Goal: Task Accomplishment & Management: Manage account settings

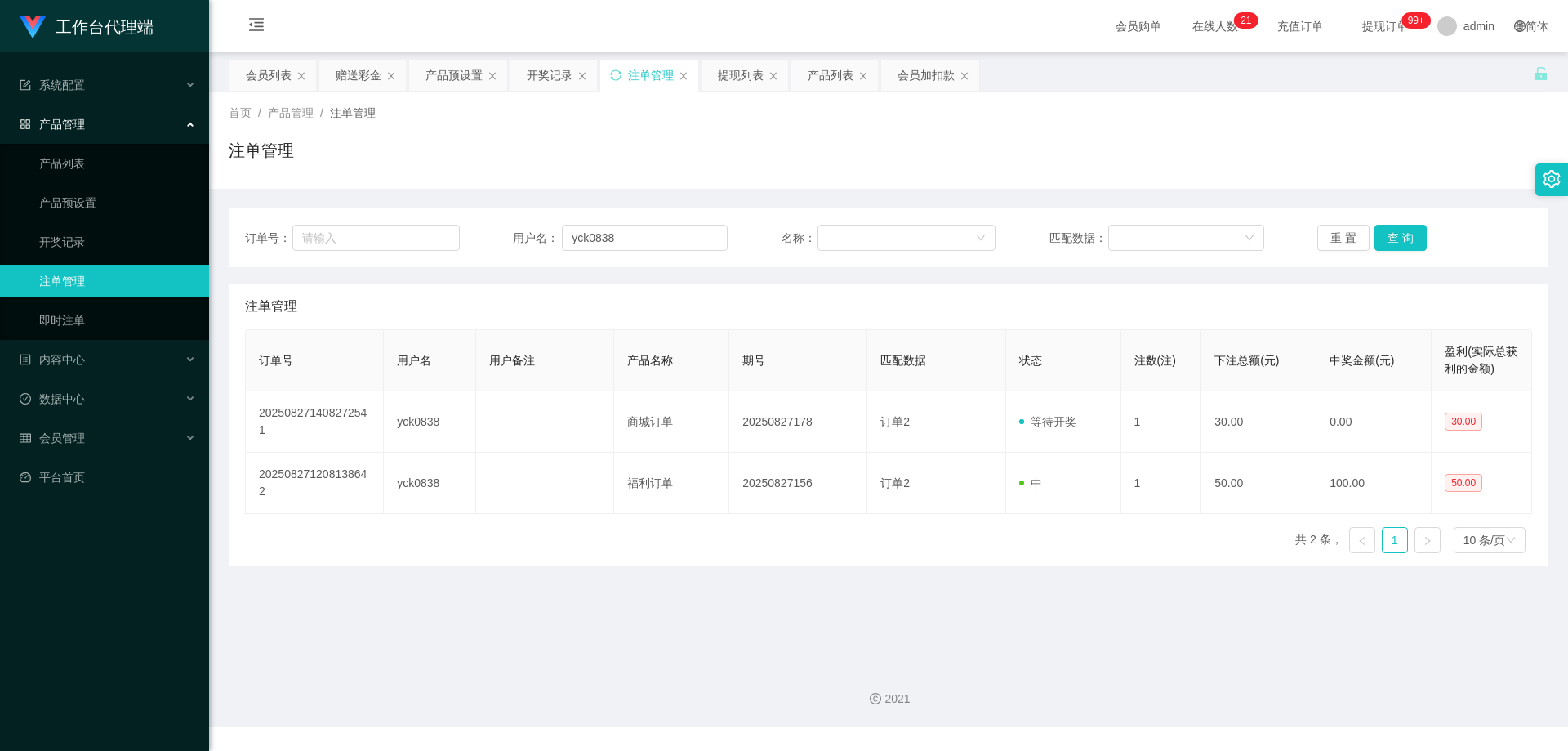
click at [1266, 130] on div "首页 / 产品管理 / 注单管理 / 注单管理" at bounding box center [889, 140] width 1320 height 71
click at [258, 76] on div "会员列表" at bounding box center [269, 75] width 46 height 31
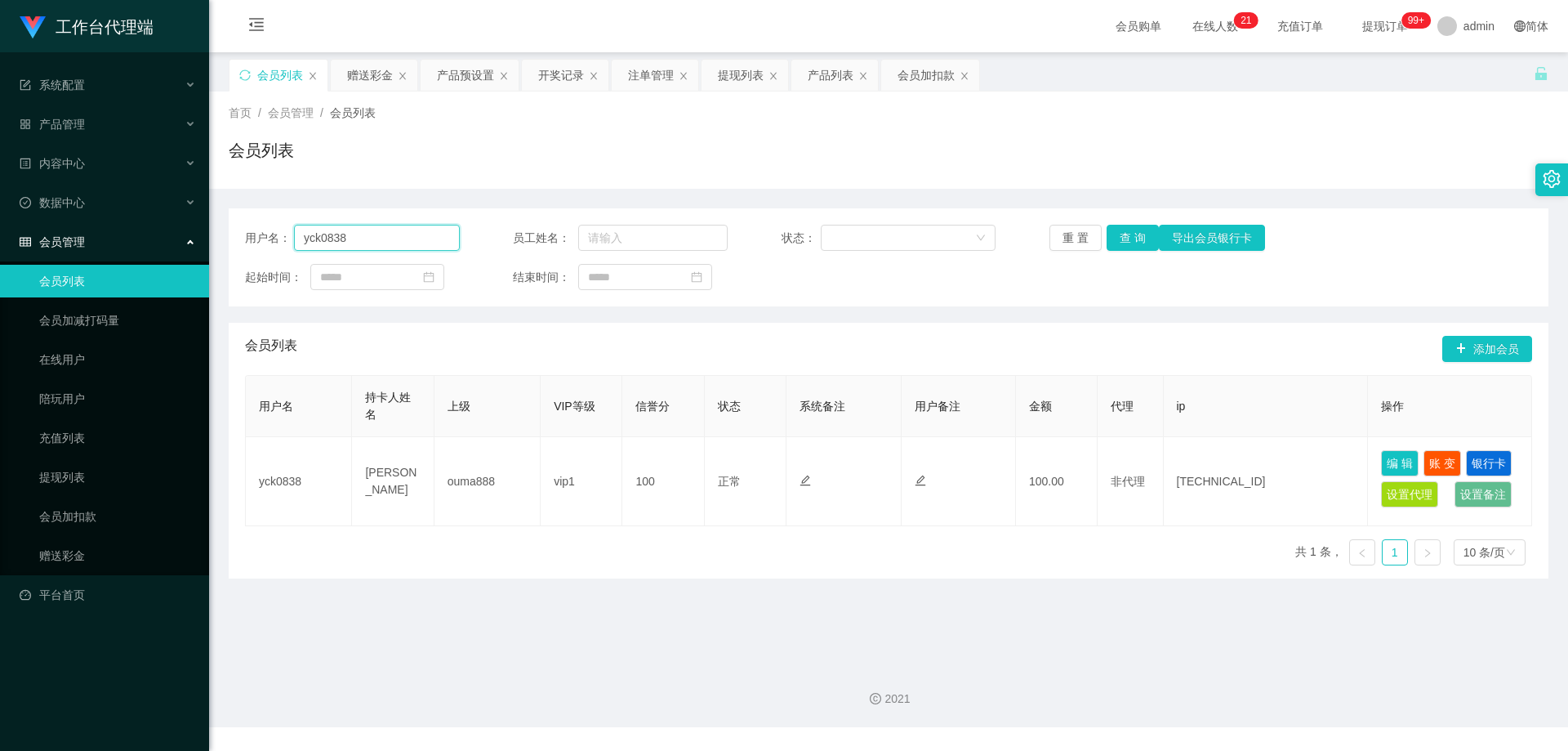
drag, startPoint x: 385, startPoint y: 237, endPoint x: 367, endPoint y: 229, distance: 19.7
click at [239, 231] on div "用户名： yck0838 员工姓名： 状态： 重 置 查 询 导出会员银行卡 起始时间： 结束时间：" at bounding box center [889, 257] width 1320 height 98
paste input "XWW"
type input "XWW"
click at [1132, 240] on button "查 询" at bounding box center [1132, 238] width 52 height 26
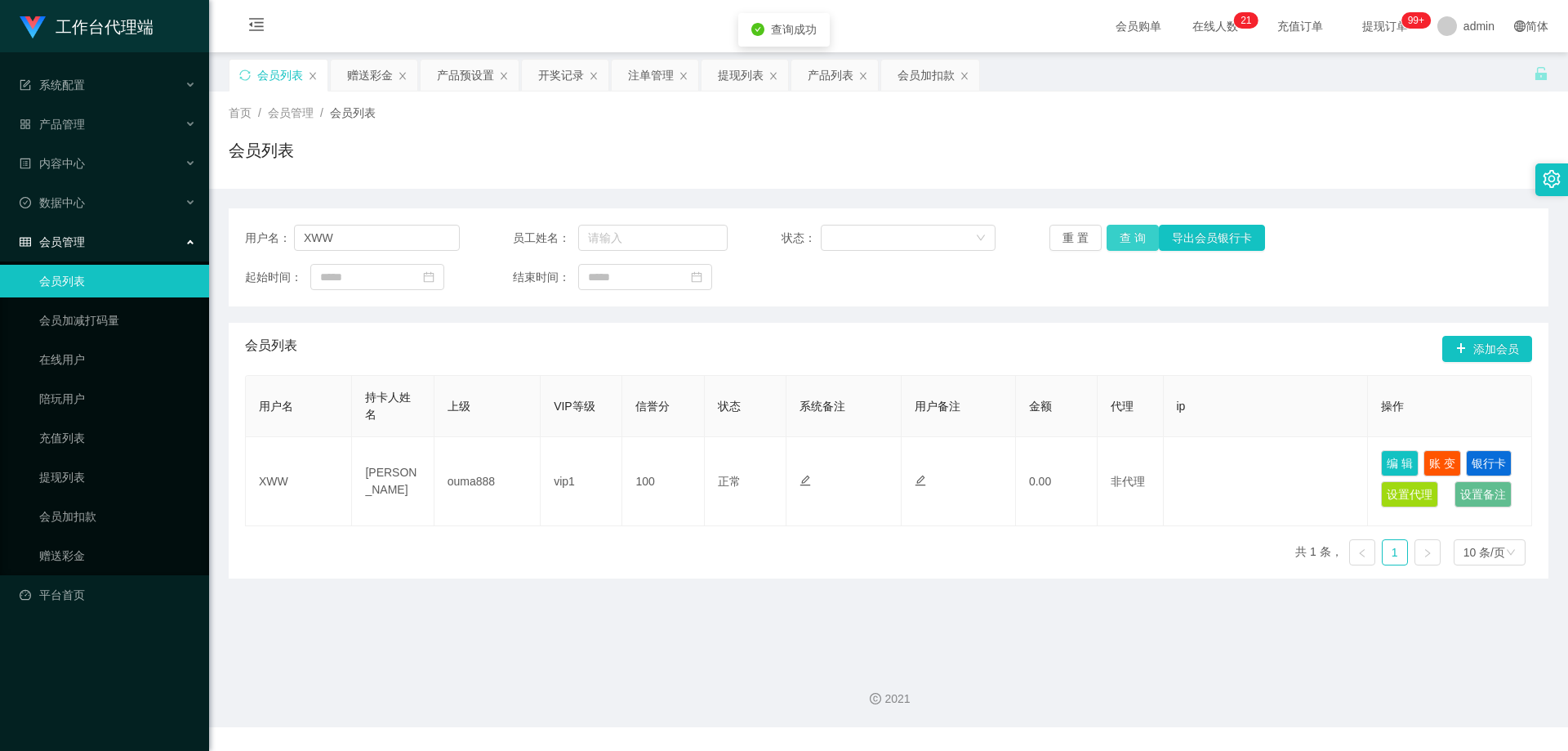
click at [1135, 240] on button "查 询" at bounding box center [1132, 238] width 52 height 26
click at [919, 80] on div "会员加扣款" at bounding box center [926, 75] width 57 height 31
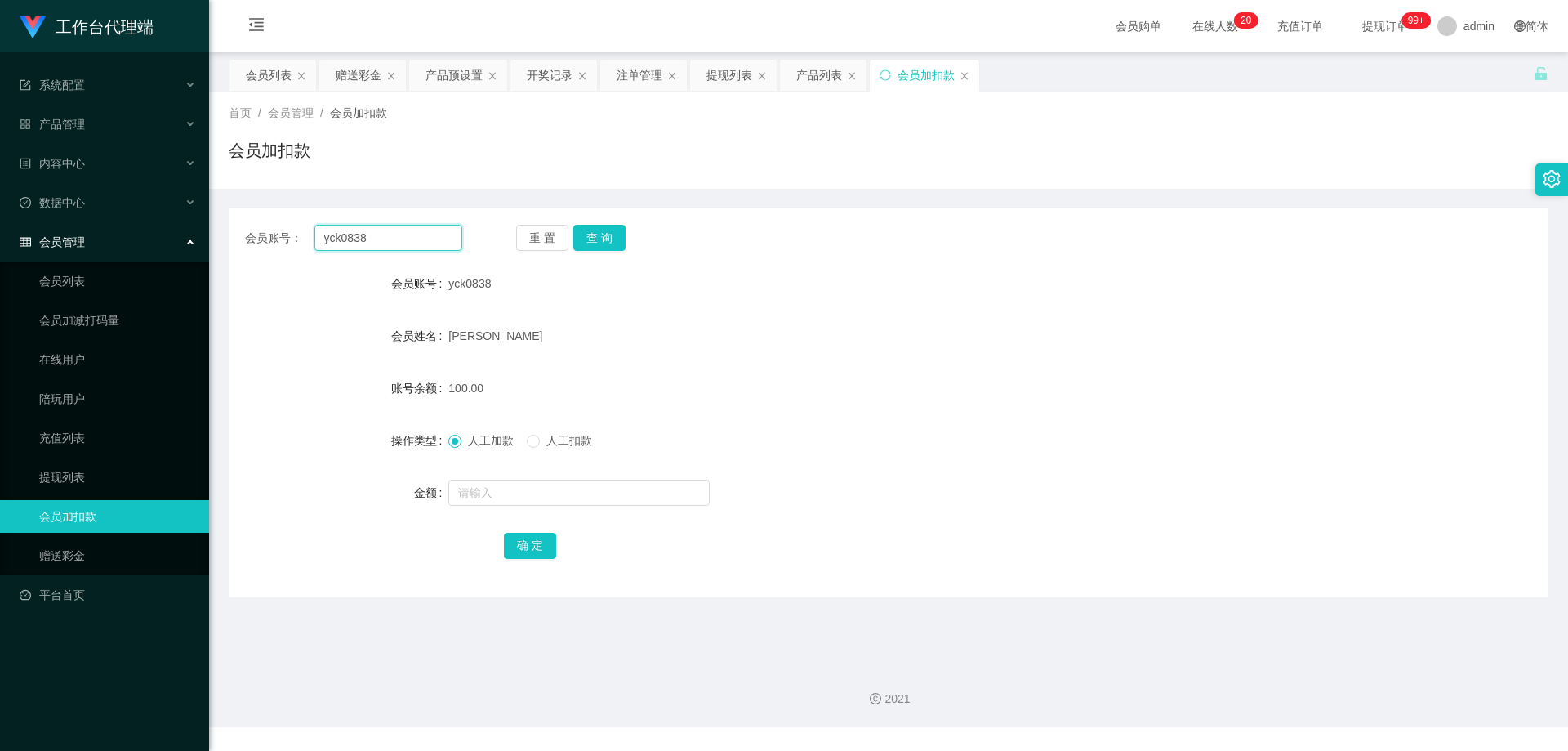
drag, startPoint x: 354, startPoint y: 238, endPoint x: 264, endPoint y: 237, distance: 90.0
click at [221, 239] on main "关闭左侧 关闭右侧 关闭其它 刷新页面 会员列表 赠送彩金 产品预设置 开奖记录 注单管理 提现列表 产品列表 会员加扣款 首页 / 会员管理 / 会员加扣款…" at bounding box center [889, 351] width 1360 height 599
paste input "XWW"
type input "XWW"
click at [619, 239] on button "查 询" at bounding box center [599, 238] width 52 height 26
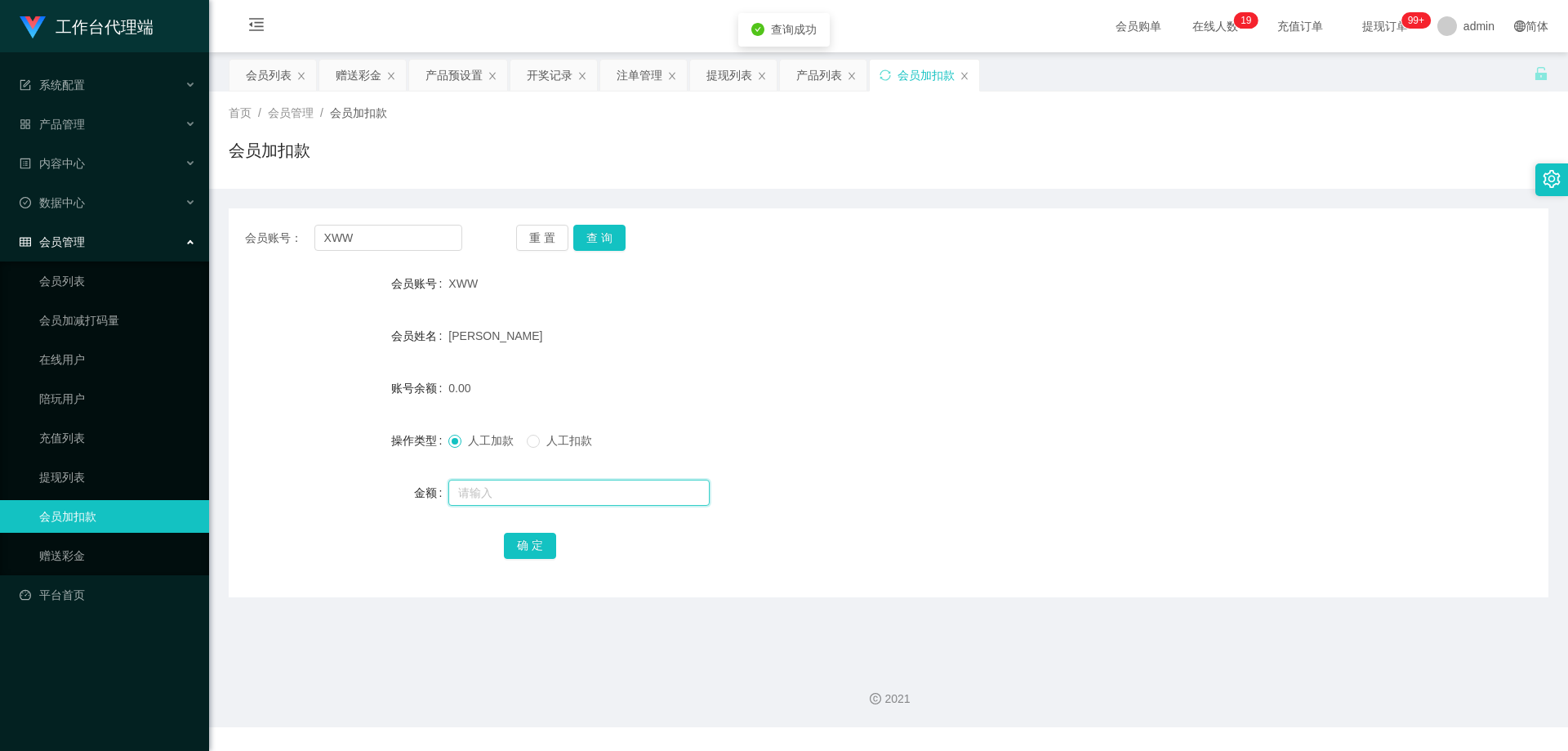
click at [505, 489] on input "text" at bounding box center [579, 492] width 261 height 26
type input "100"
click at [530, 542] on button "确 定" at bounding box center [530, 546] width 52 height 26
click at [969, 256] on div "会员账号： XWW 重 置 查 询 会员账号 XWW 会员姓名 xia weiwei 账号余额 100.00 操作类型 人工加款 人工扣款 金额 确 定" at bounding box center [889, 403] width 1320 height 389
click at [269, 61] on div "会员列表" at bounding box center [269, 75] width 46 height 31
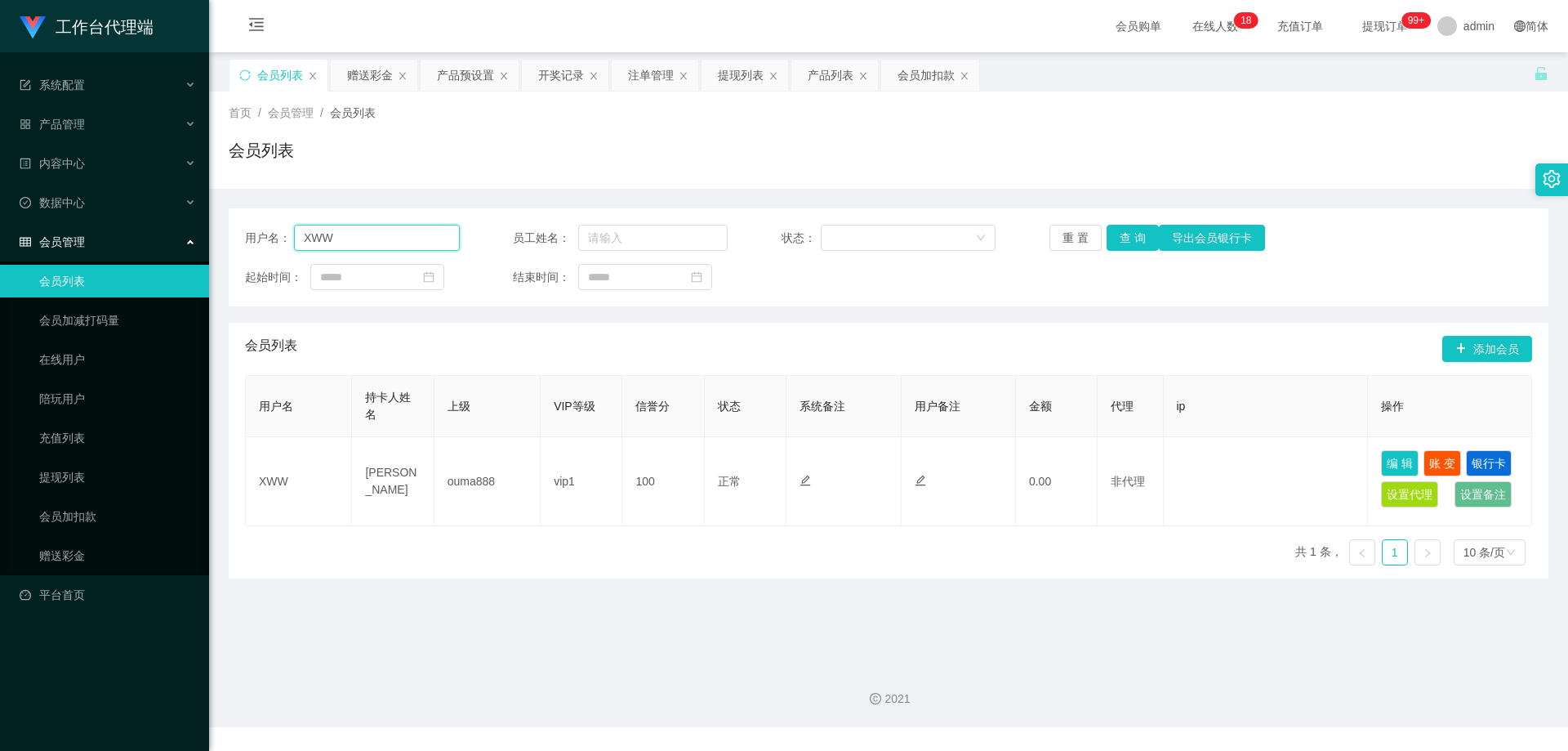
click at [194, 230] on section "工作台代理端 系统配置 产品管理 产品列表 产品预设置 开奖记录 注单管理 即时注单 内容中心 数据中心 会员管理 会员列表 会员加减打码量 在线用户 陪玩用…" at bounding box center [784, 363] width 1568 height 727
paste input "91002538"
click at [1134, 230] on button "查 询" at bounding box center [1132, 238] width 52 height 26
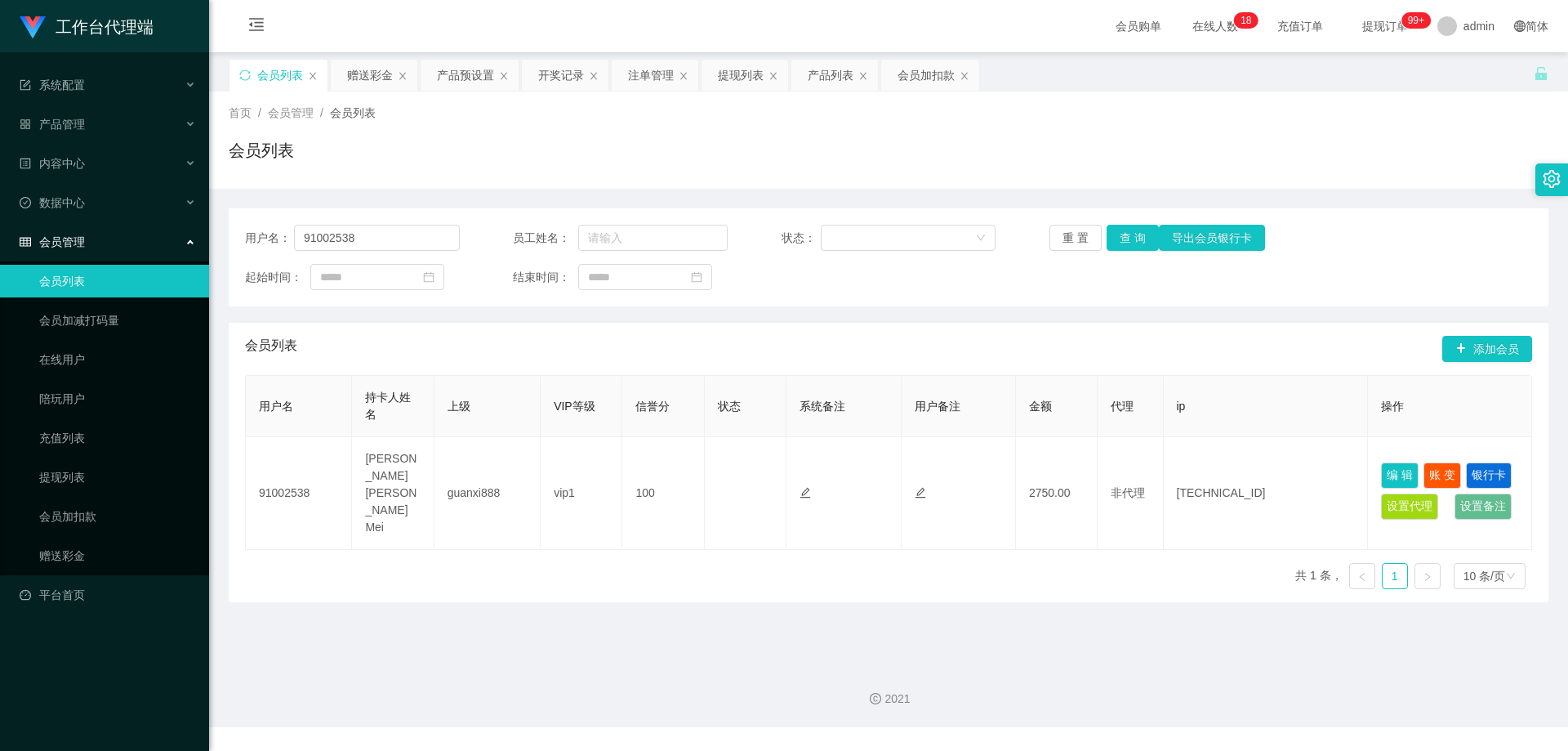
click at [745, 138] on div "会员列表" at bounding box center [889, 157] width 1320 height 38
drag, startPoint x: 370, startPoint y: 234, endPoint x: 277, endPoint y: 230, distance: 93.1
click at [191, 231] on section "工作台代理端 系统配置 产品管理 产品列表 产品预设置 开奖记录 注单管理 即时注单 内容中心 数据中心 会员管理 会员列表 会员加减打码量 在线用户 陪玩用…" at bounding box center [784, 363] width 1568 height 727
paste input "XWW"
type input "XWW"
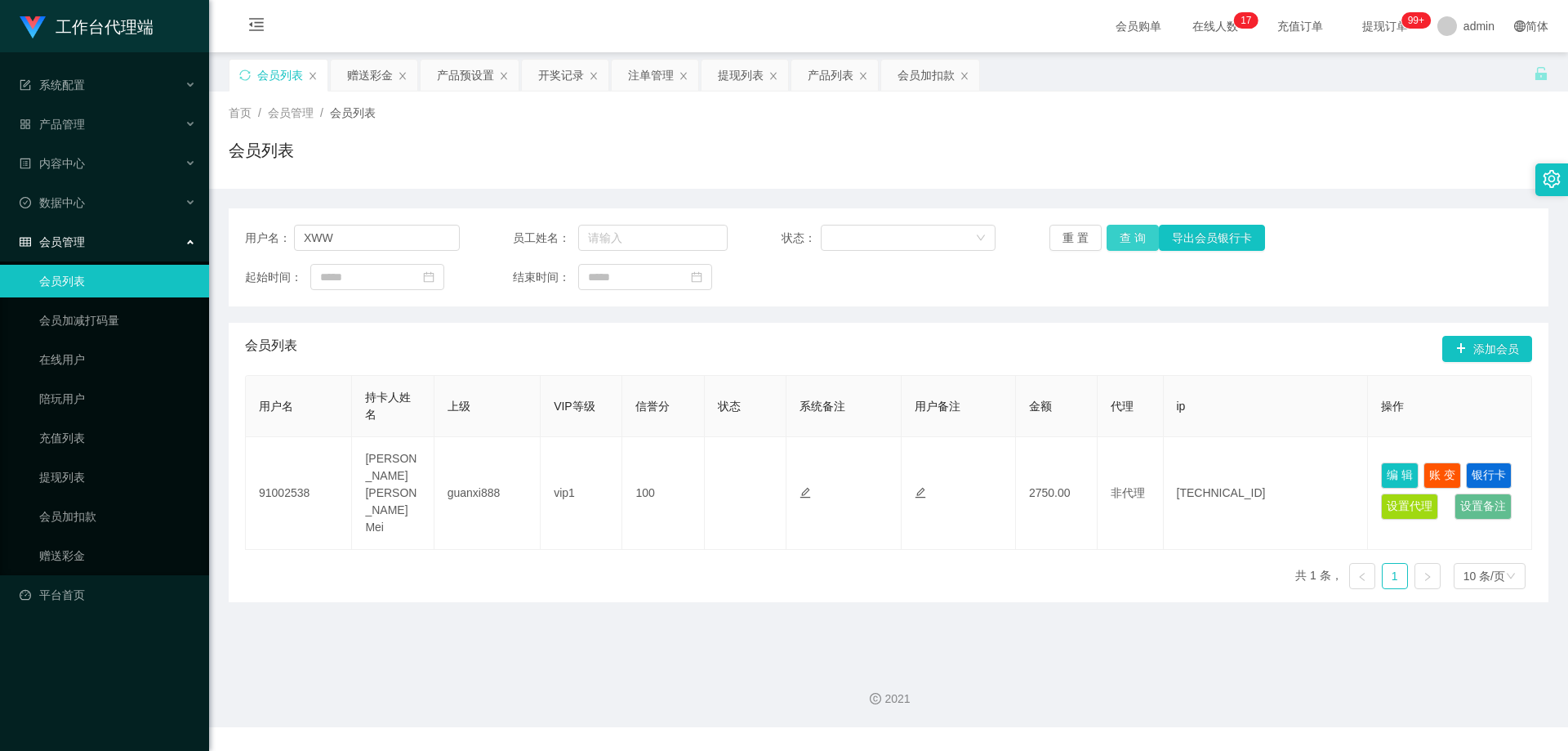
click at [1111, 231] on button "查 询" at bounding box center [1132, 238] width 52 height 26
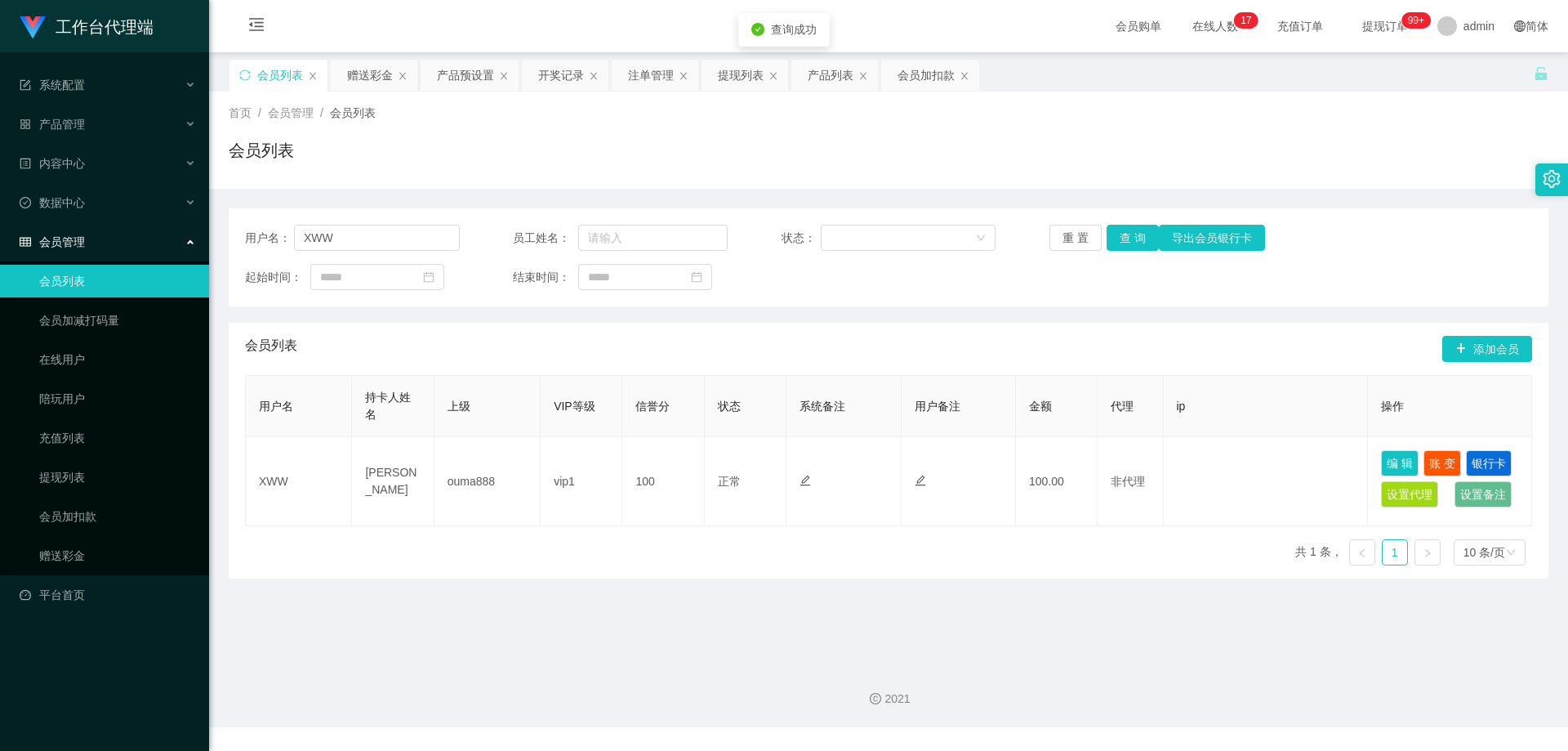
drag, startPoint x: 880, startPoint y: 135, endPoint x: 596, endPoint y: 116, distance: 284.6
click at [880, 135] on div "首页 / 会员管理 / 会员列表 / 会员列表" at bounding box center [889, 140] width 1320 height 71
click at [654, 75] on div "注单管理" at bounding box center [651, 75] width 46 height 31
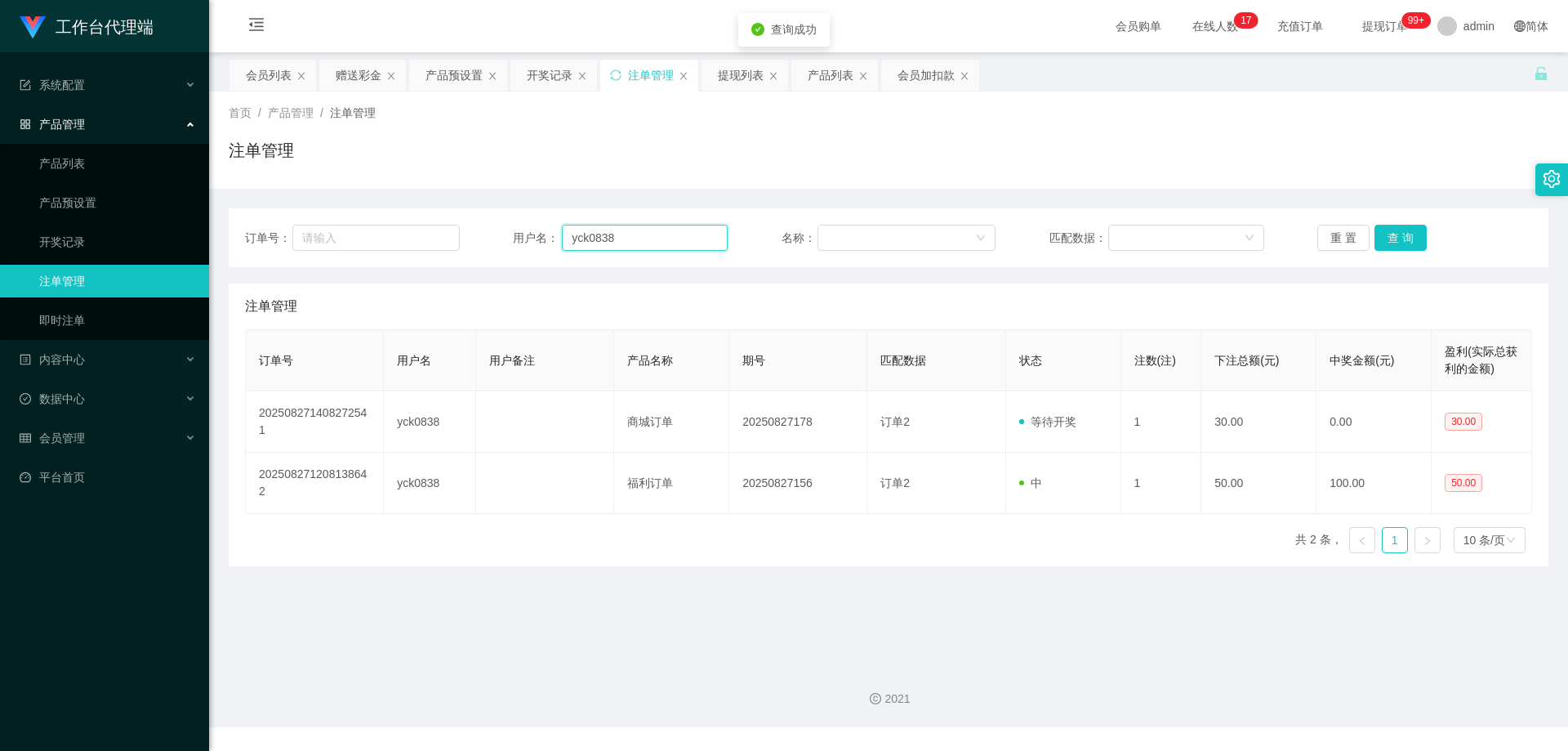
drag, startPoint x: 628, startPoint y: 235, endPoint x: 478, endPoint y: 233, distance: 150.0
click at [478, 233] on div "订单号： 用户名： yck0838 名称： 匹配数据： 重 置 查 询" at bounding box center [889, 238] width 1287 height 26
paste input "XWW"
type input "XWW"
click at [1393, 229] on button "查 询" at bounding box center [1400, 238] width 52 height 26
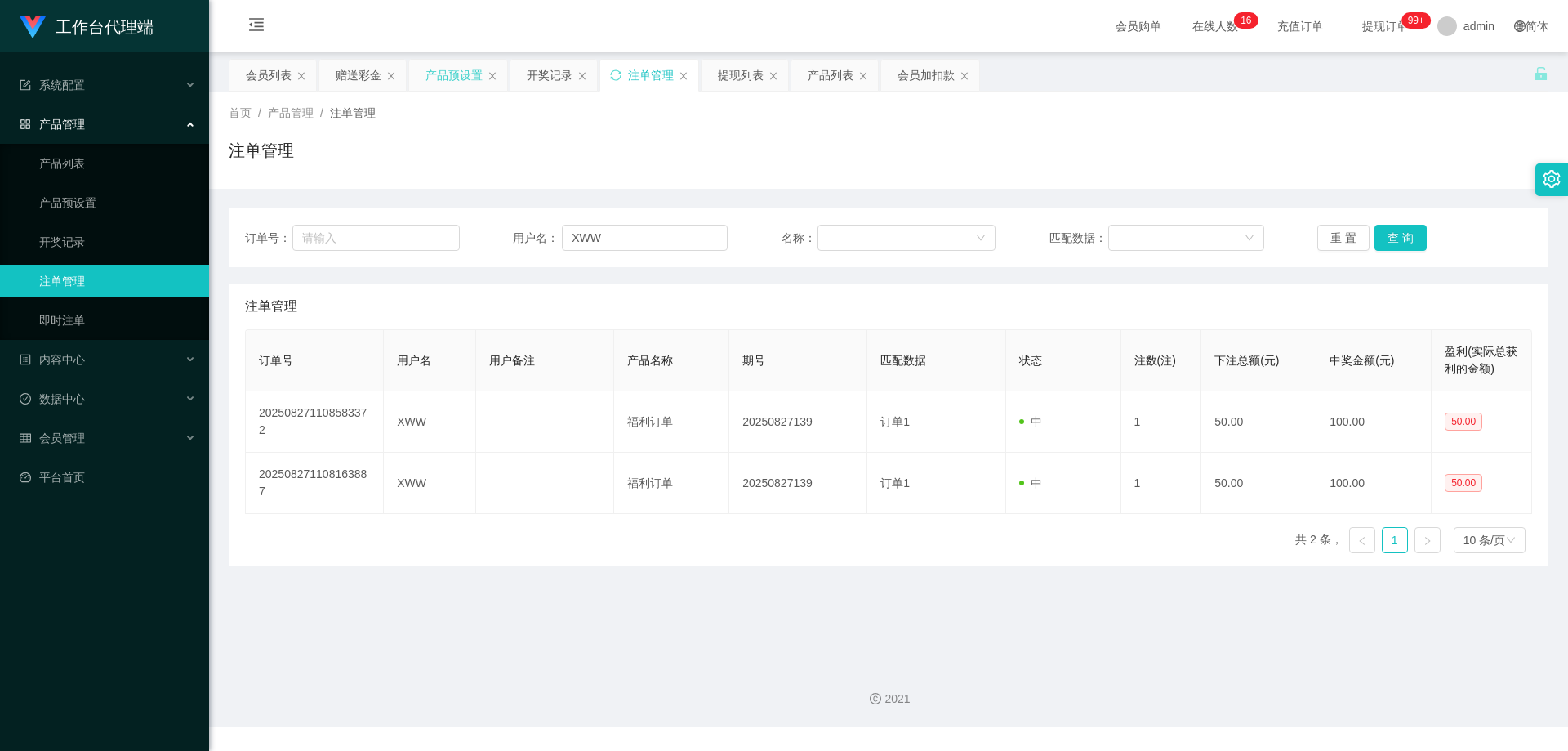
click at [459, 68] on div "产品预设置" at bounding box center [454, 75] width 57 height 31
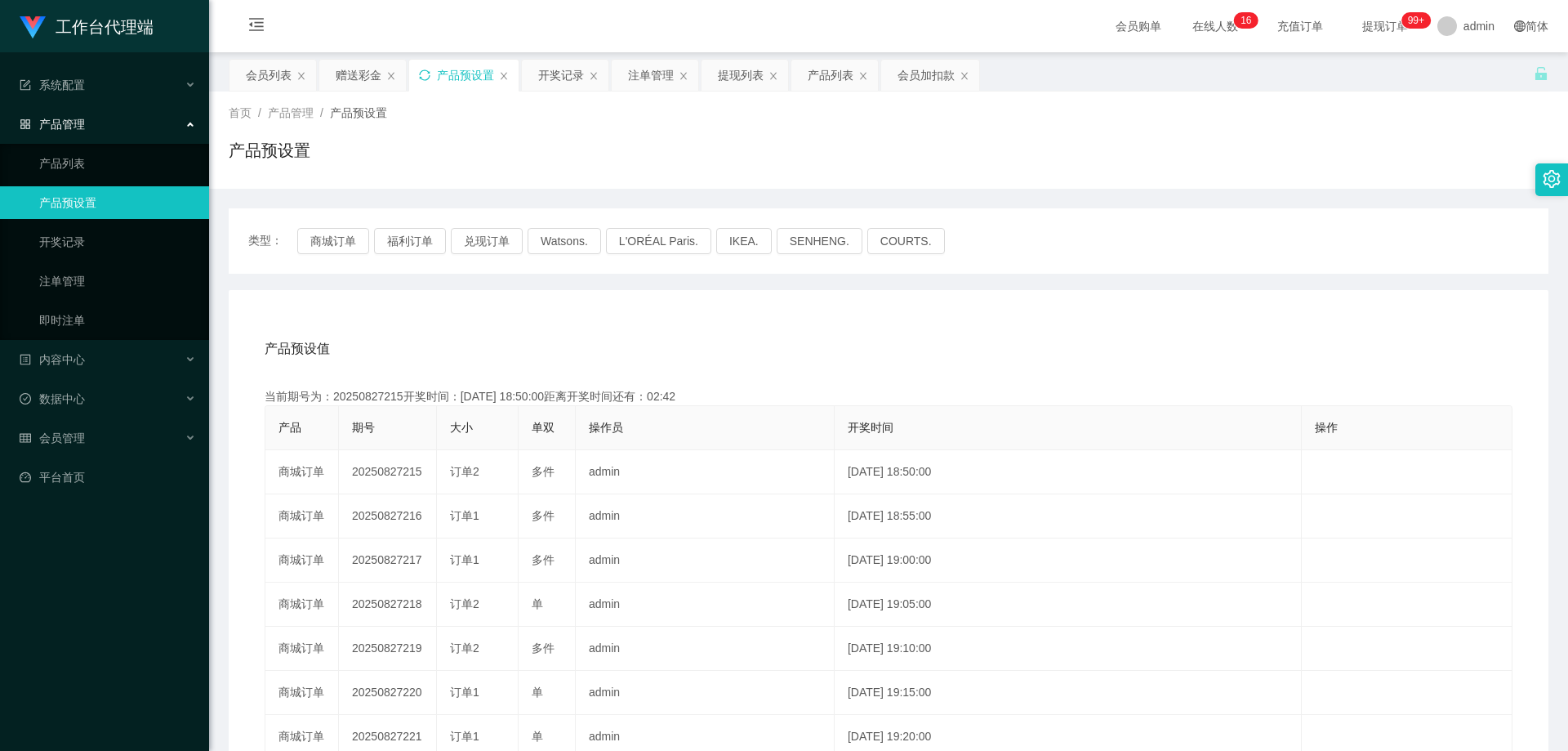
click at [427, 74] on icon "图标: sync" at bounding box center [425, 75] width 12 height 12
click at [639, 76] on div "注单管理" at bounding box center [651, 75] width 46 height 31
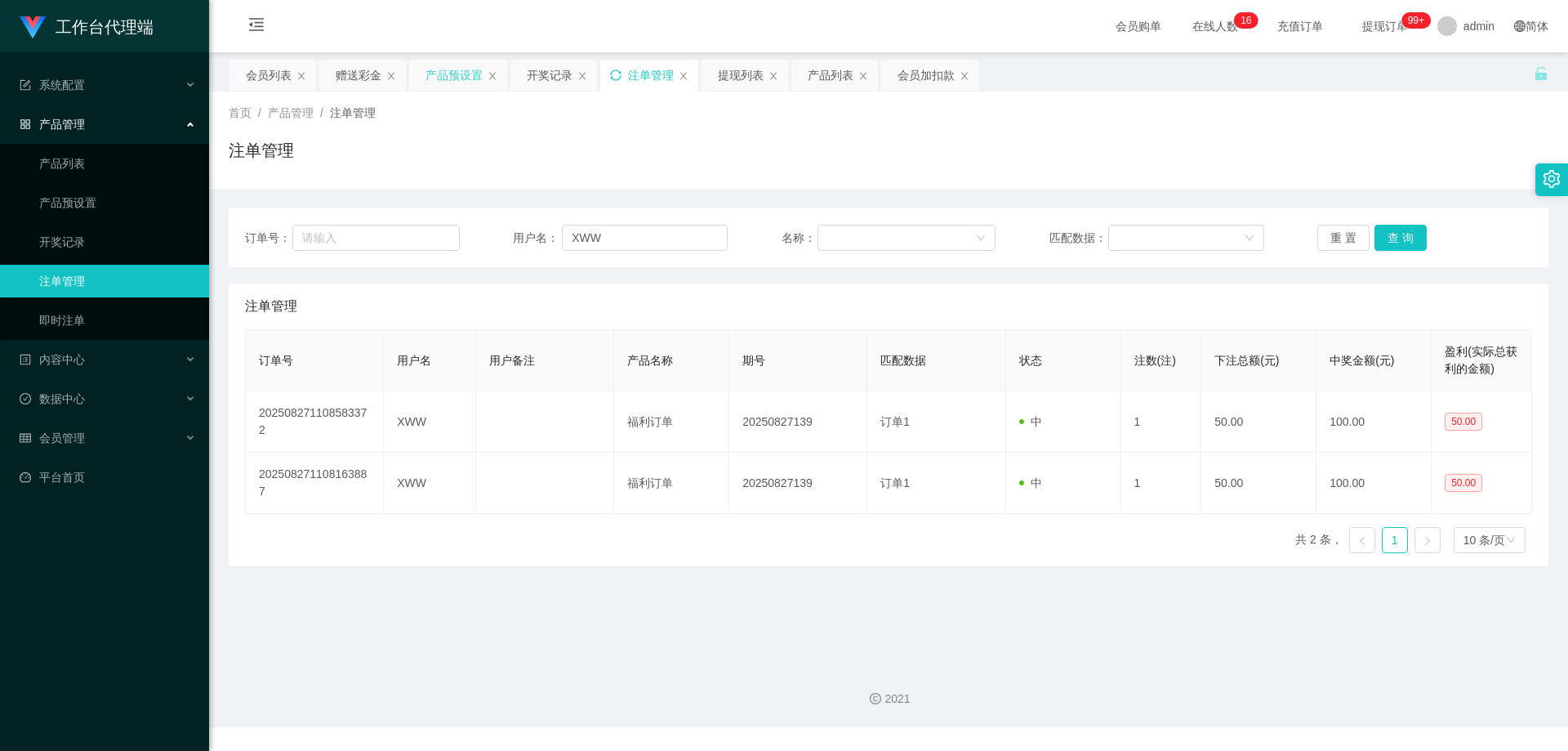
click at [618, 72] on icon "图标: sync" at bounding box center [616, 75] width 12 height 12
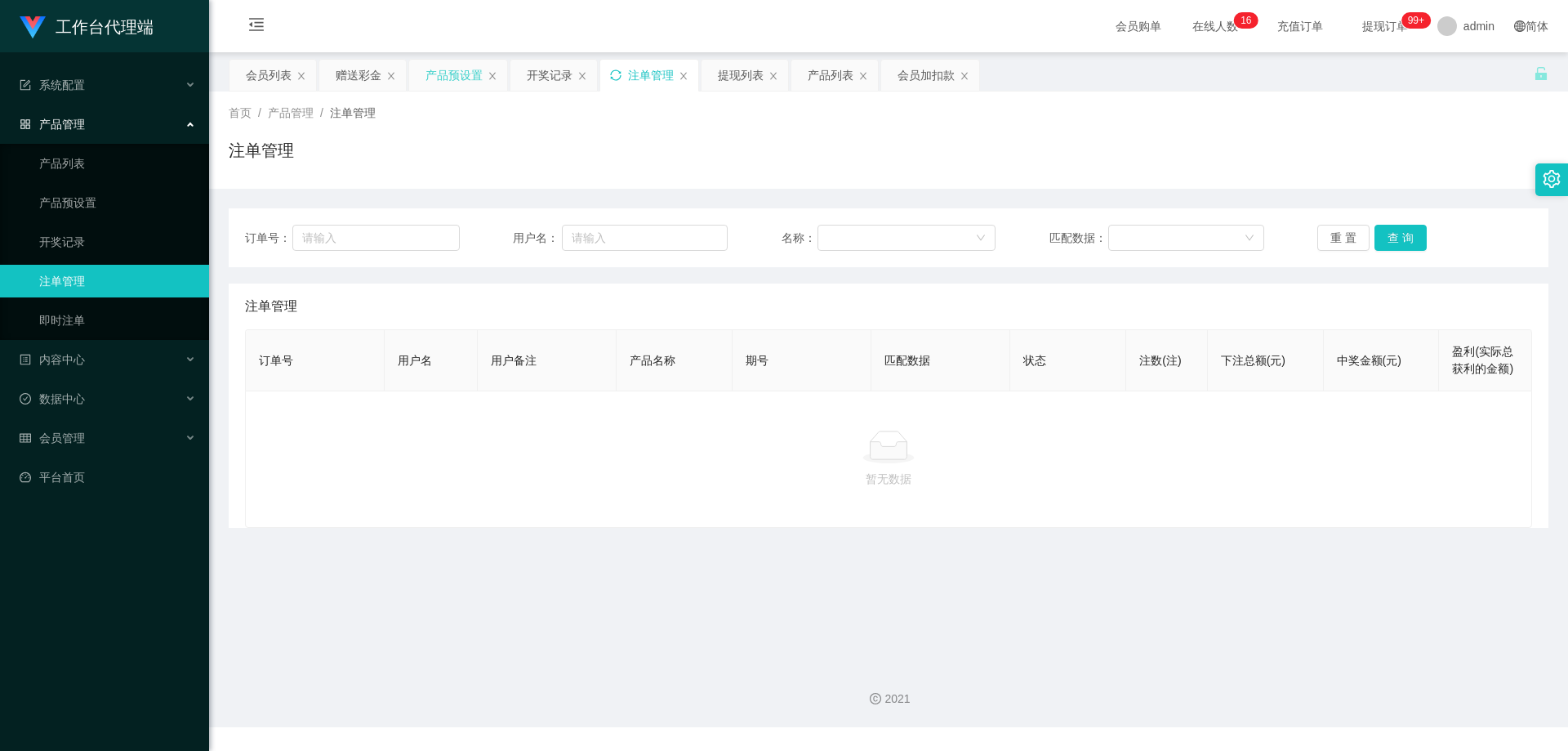
click at [618, 72] on icon "图标: sync" at bounding box center [616, 75] width 12 height 12
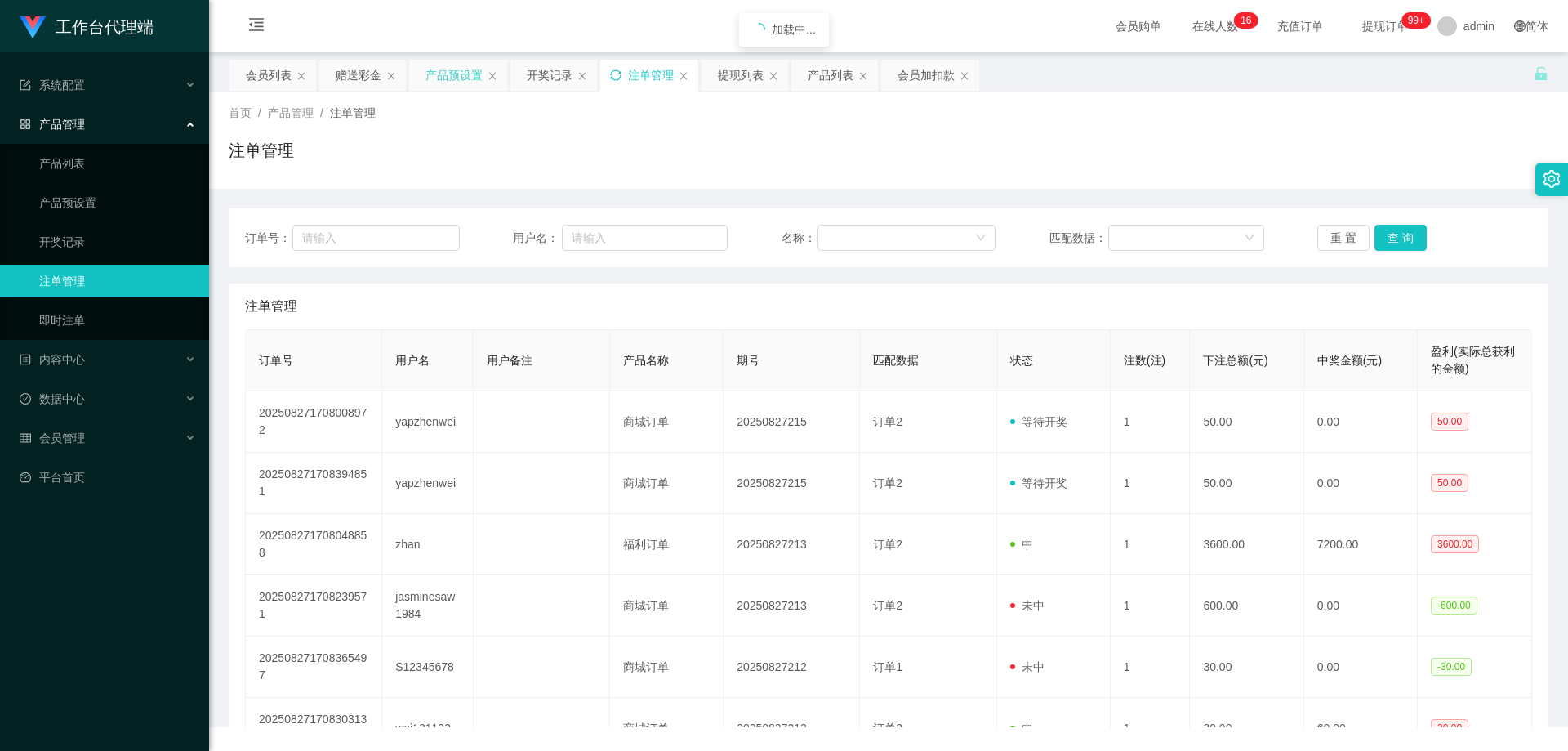
click at [618, 72] on icon "图标: sync" at bounding box center [616, 75] width 12 height 12
drag, startPoint x: 620, startPoint y: 241, endPoint x: 699, endPoint y: 240, distance: 79.0
click at [621, 240] on input "text" at bounding box center [644, 238] width 166 height 26
paste input "XWW"
type input "XWW"
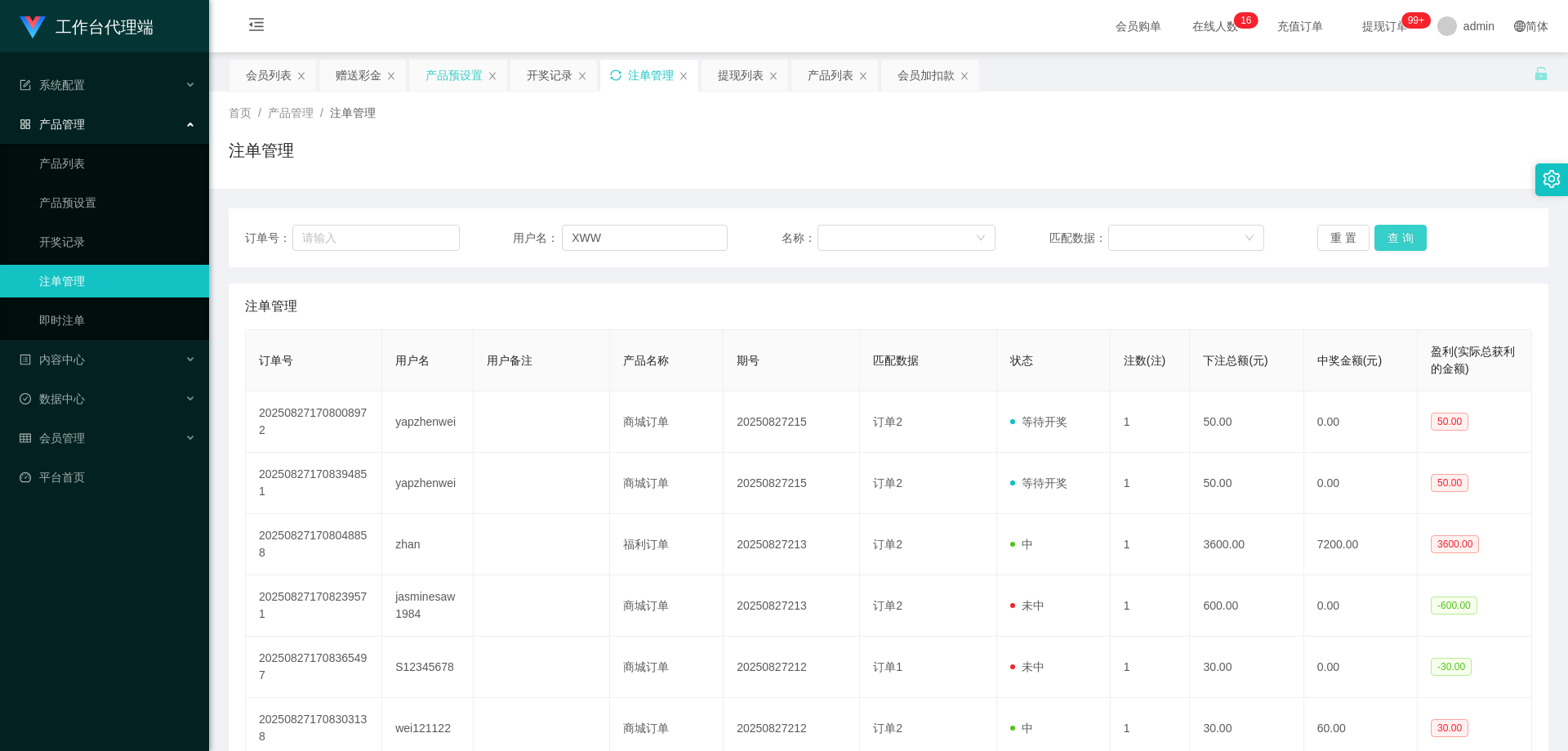
click at [1393, 236] on button "查 询" at bounding box center [1400, 238] width 52 height 26
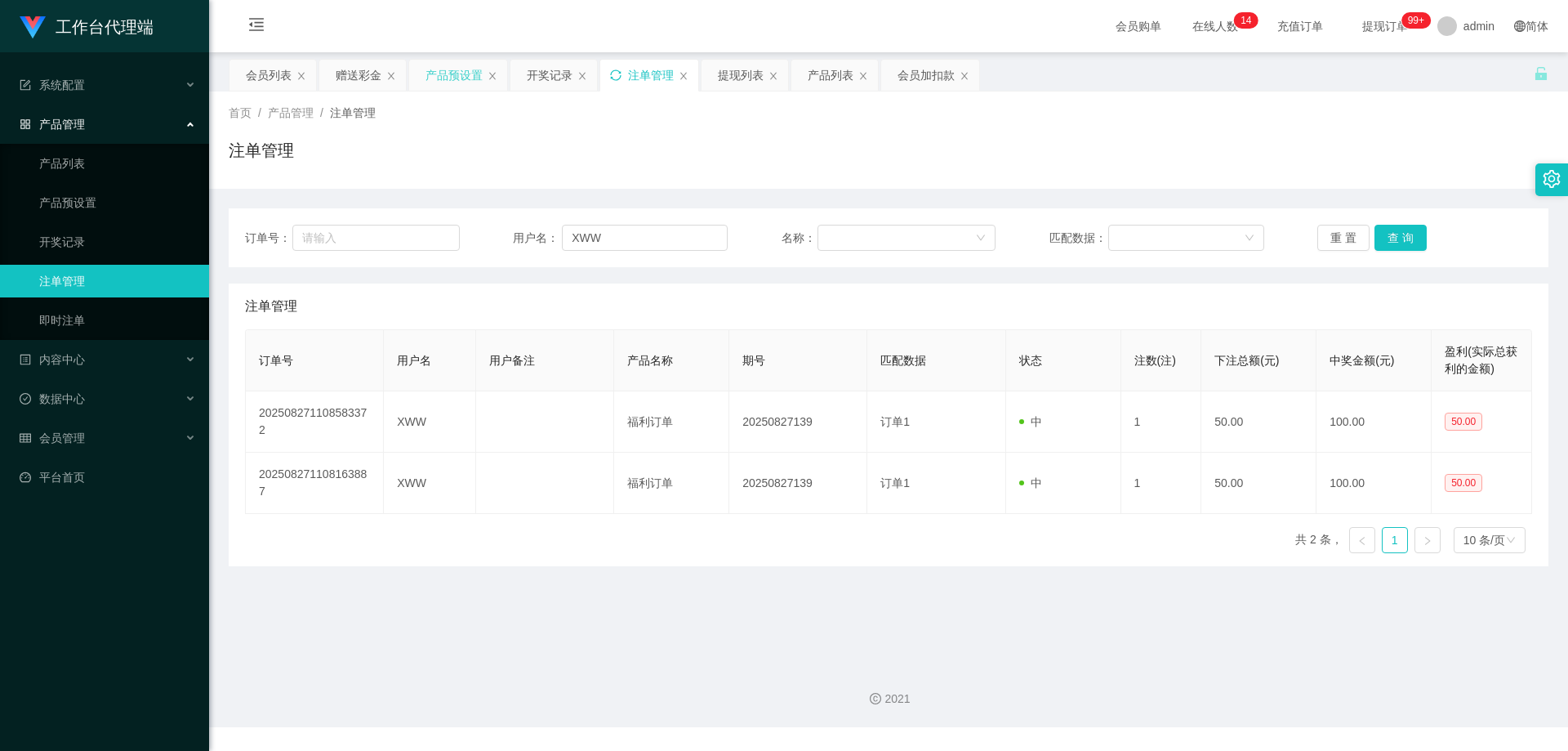
click at [954, 567] on main "关闭左侧 关闭右侧 关闭其它 刷新页面 会员列表 赠送彩金 产品预设置 开奖记录 注单管理 提现列表 产品列表 会员加扣款 首页 / 产品管理 / 注单管理 …" at bounding box center [889, 351] width 1360 height 599
click at [926, 77] on div "会员加扣款" at bounding box center [926, 75] width 57 height 31
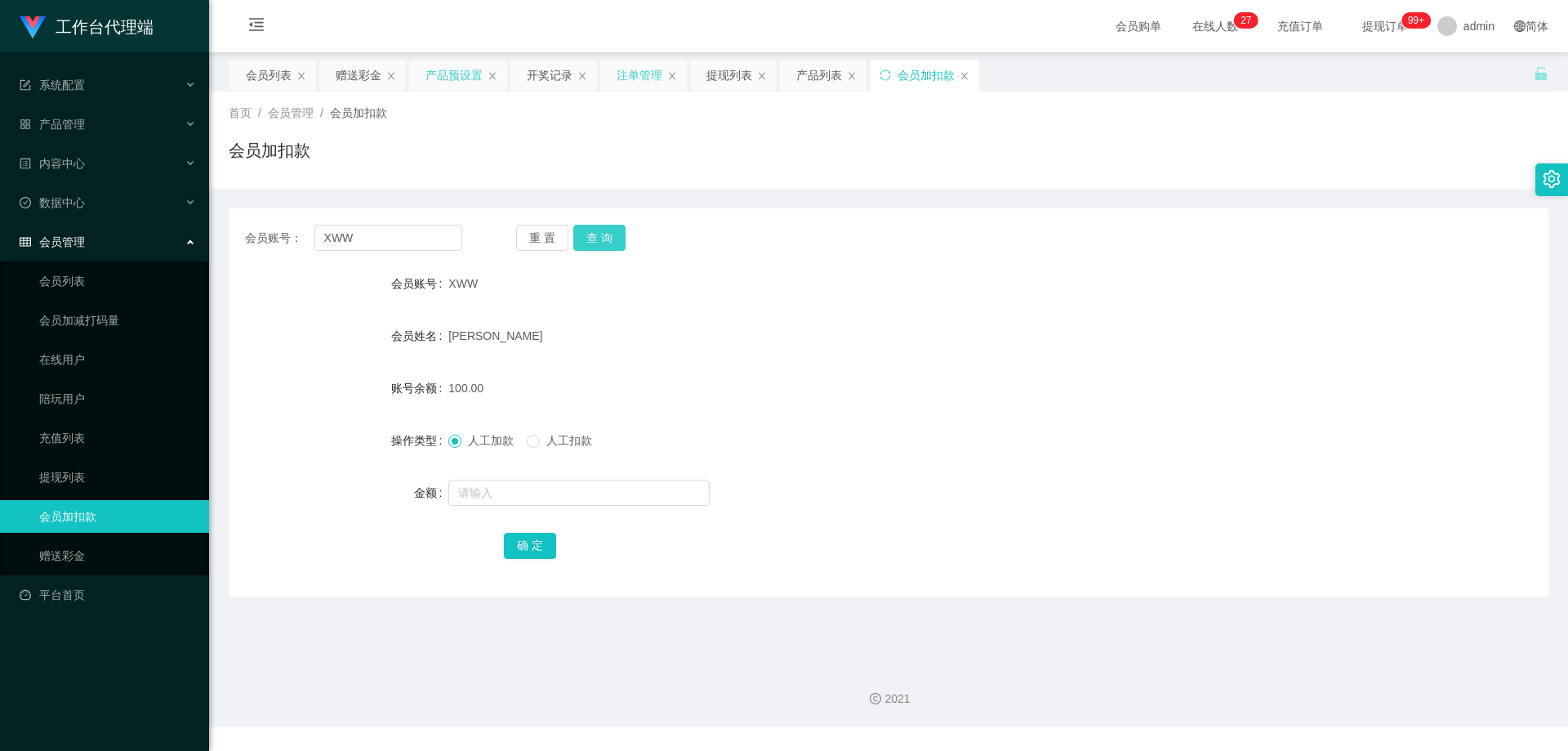
click at [592, 239] on button "查 询" at bounding box center [599, 238] width 52 height 26
click at [592, 239] on button "查 询" at bounding box center [608, 238] width 70 height 26
click at [592, 239] on div "重 置 查 询" at bounding box center [625, 238] width 217 height 26
click at [592, 239] on button "查 询" at bounding box center [599, 238] width 52 height 26
drag, startPoint x: 687, startPoint y: 292, endPoint x: 540, endPoint y: 288, distance: 147.1
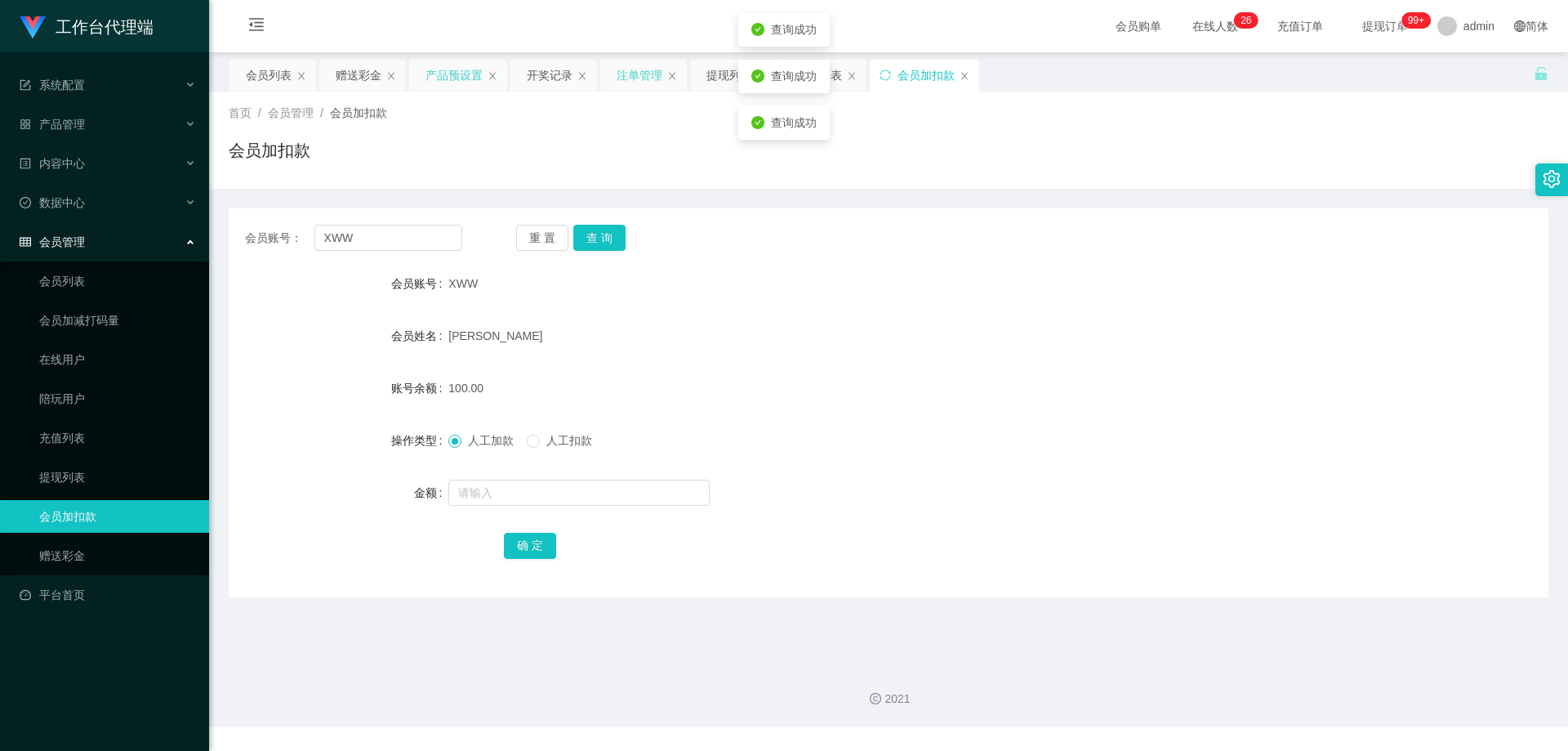
click at [686, 292] on div "XWW" at bounding box center [833, 283] width 770 height 33
click at [629, 72] on div "注单管理" at bounding box center [640, 75] width 46 height 31
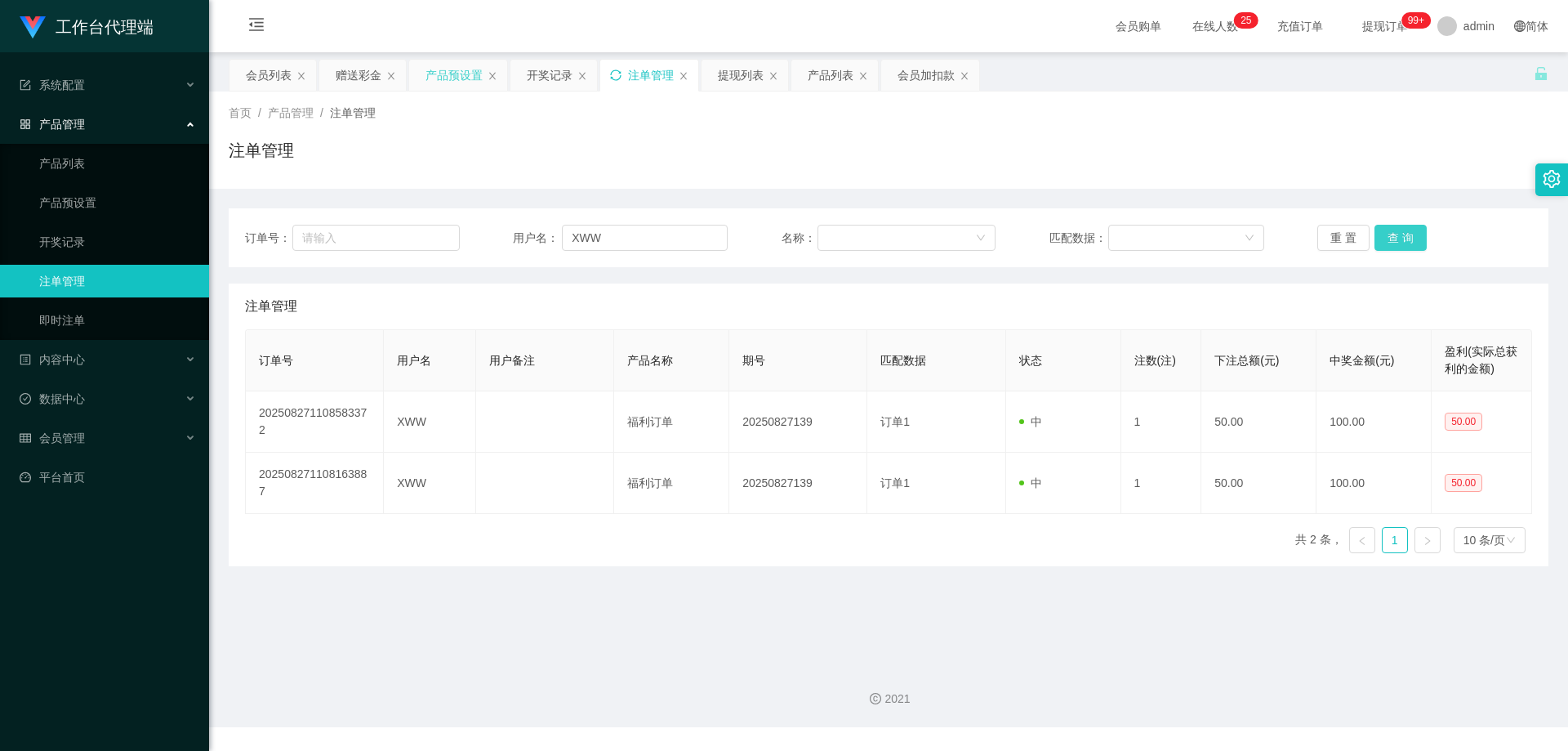
click at [1396, 237] on button "查 询" at bounding box center [1400, 238] width 52 height 26
click at [446, 77] on div "产品预设置" at bounding box center [454, 75] width 57 height 31
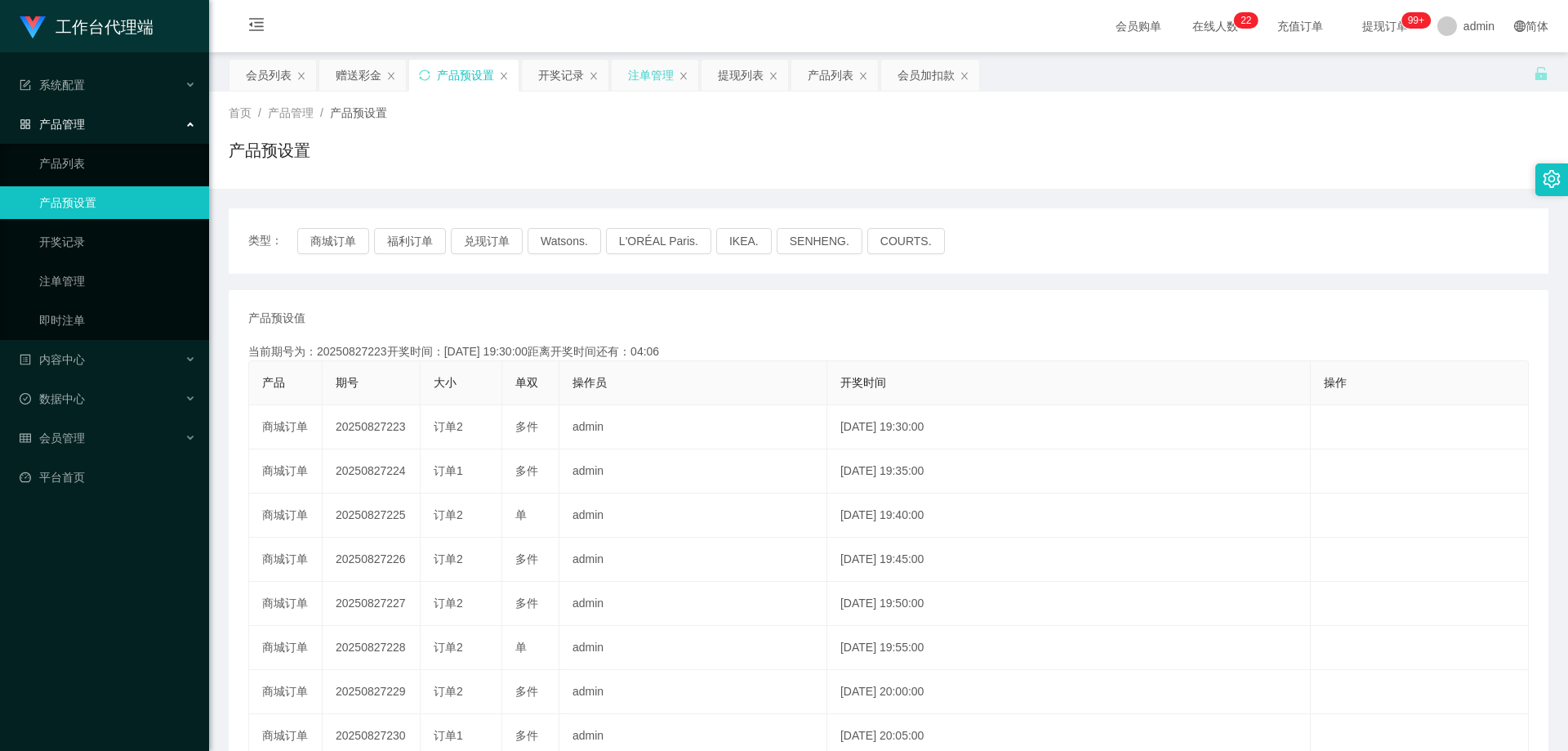
click at [643, 77] on div "注单管理" at bounding box center [651, 75] width 46 height 31
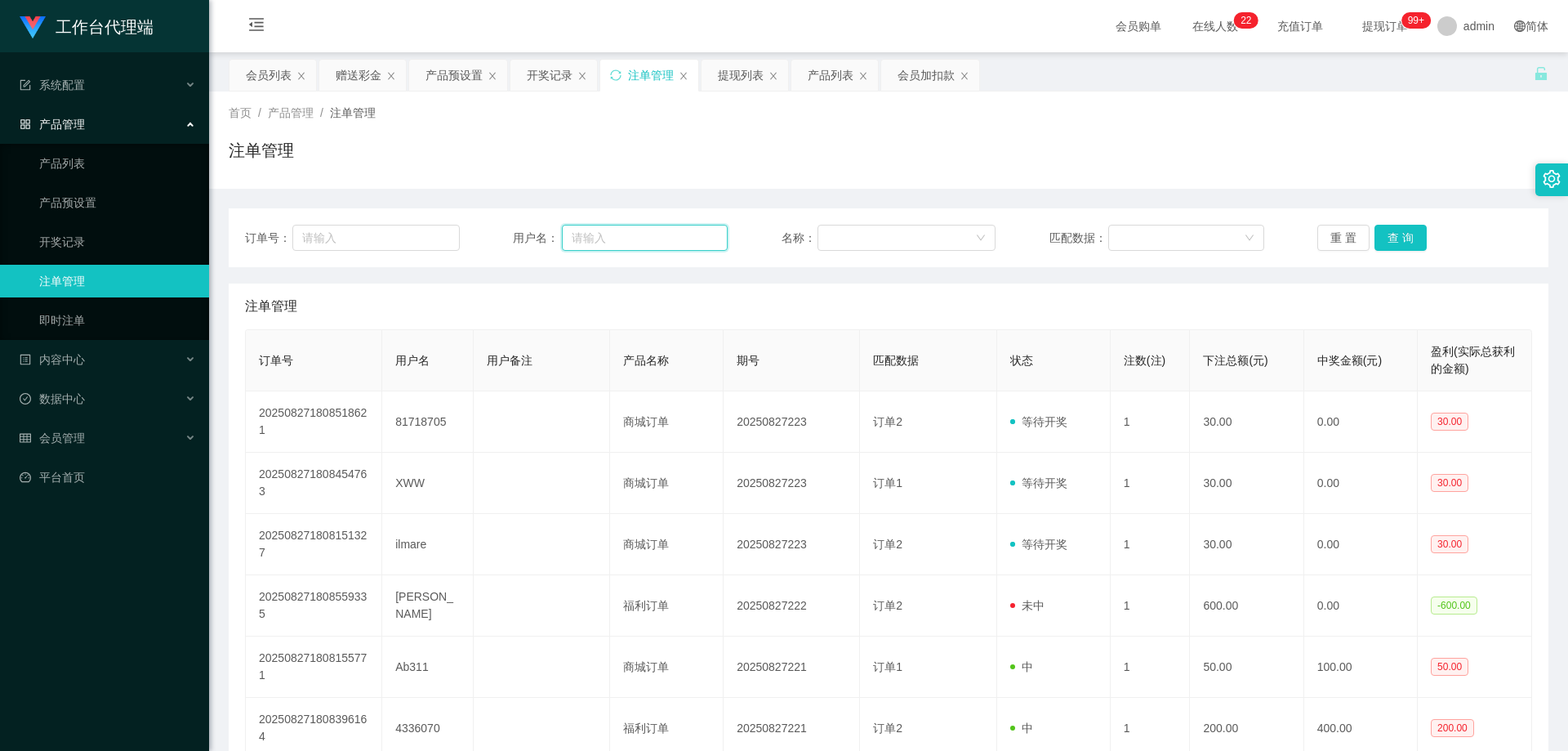
click at [634, 232] on input "text" at bounding box center [644, 238] width 166 height 26
click at [1394, 245] on button "查 询" at bounding box center [1400, 238] width 52 height 26
click at [1343, 241] on button "重 置" at bounding box center [1343, 238] width 52 height 26
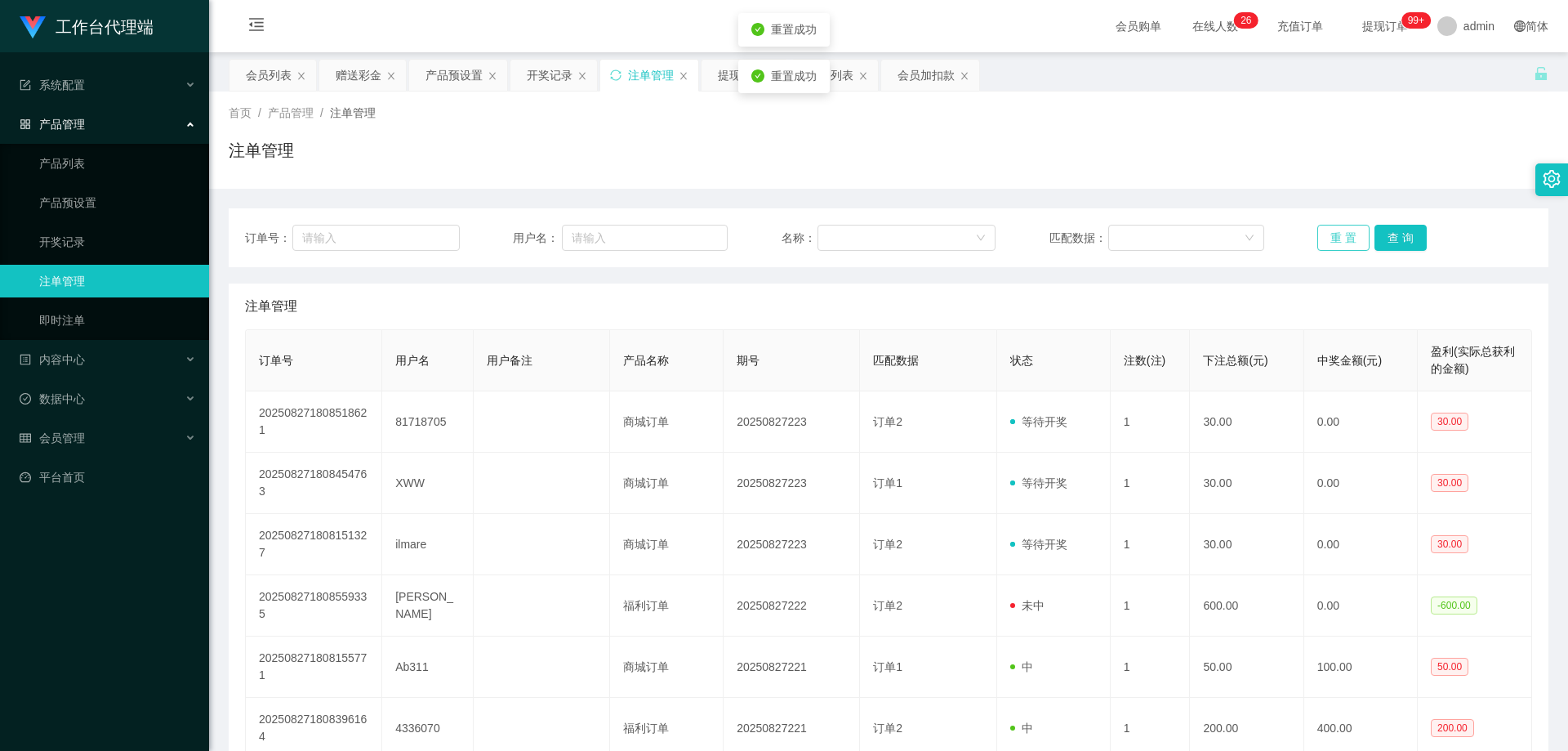
click at [1343, 239] on button "重 置" at bounding box center [1343, 238] width 52 height 26
click at [261, 73] on div "会员列表" at bounding box center [269, 75] width 46 height 31
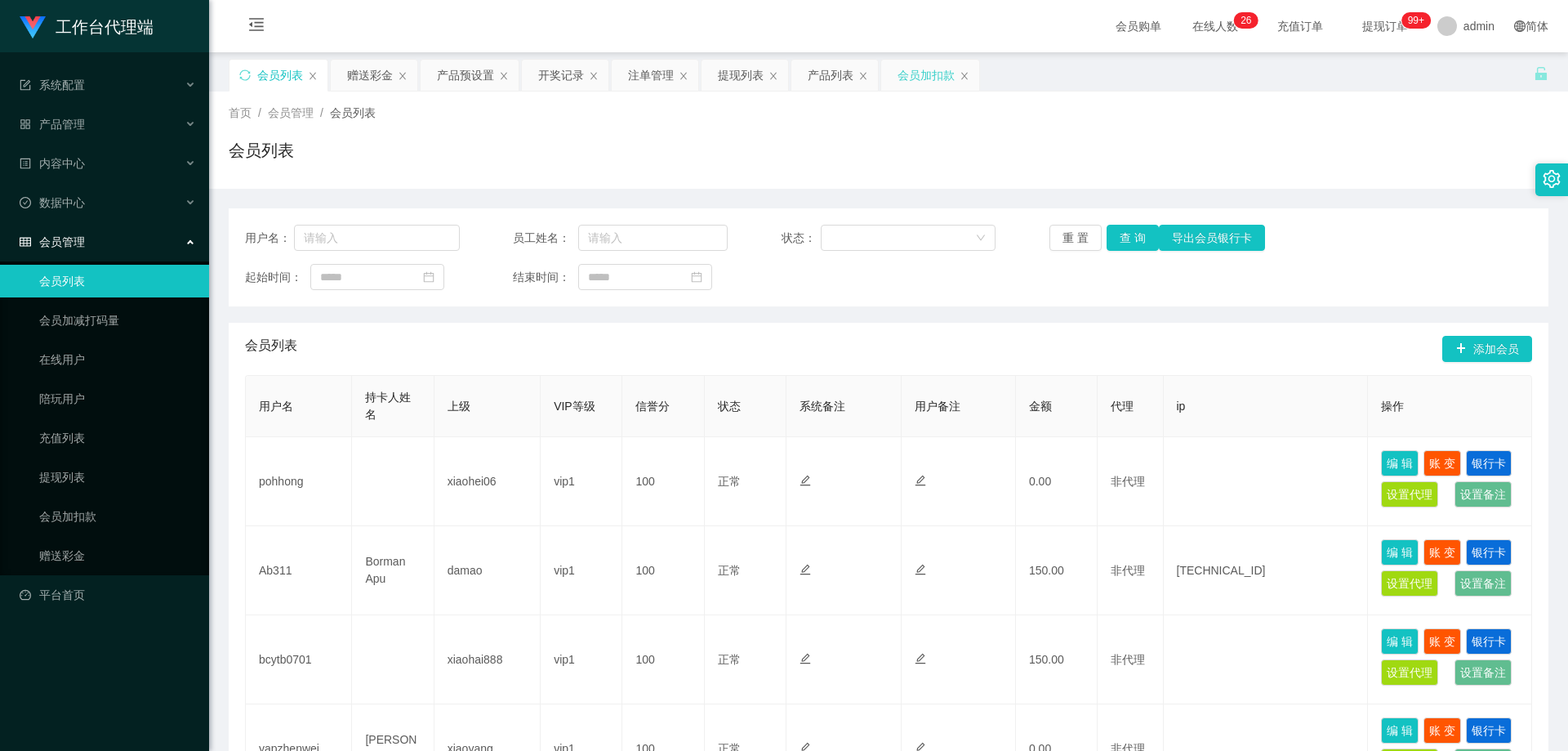
click at [931, 78] on div "会员加扣款" at bounding box center [926, 75] width 57 height 31
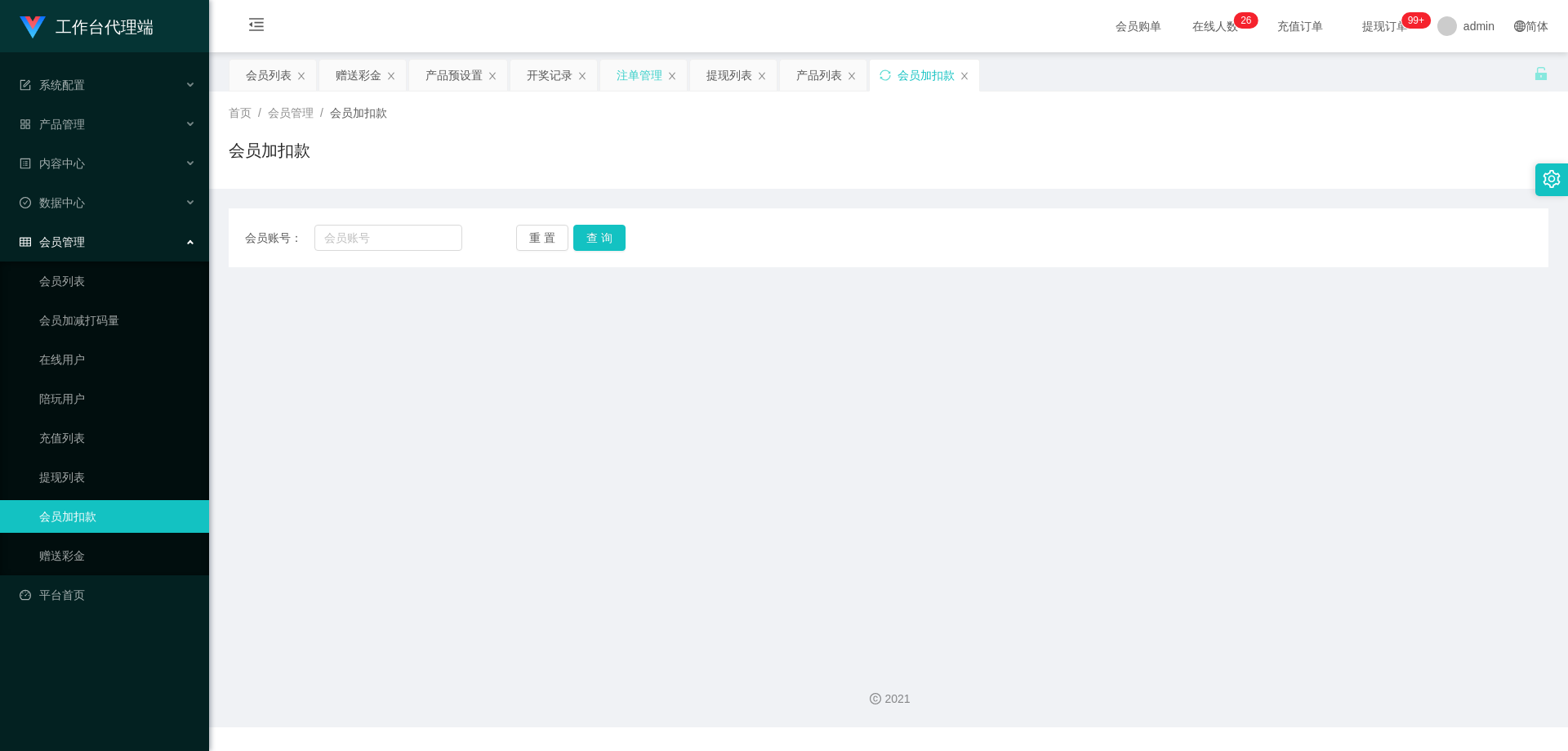
click at [641, 76] on div "注单管理" at bounding box center [640, 75] width 46 height 31
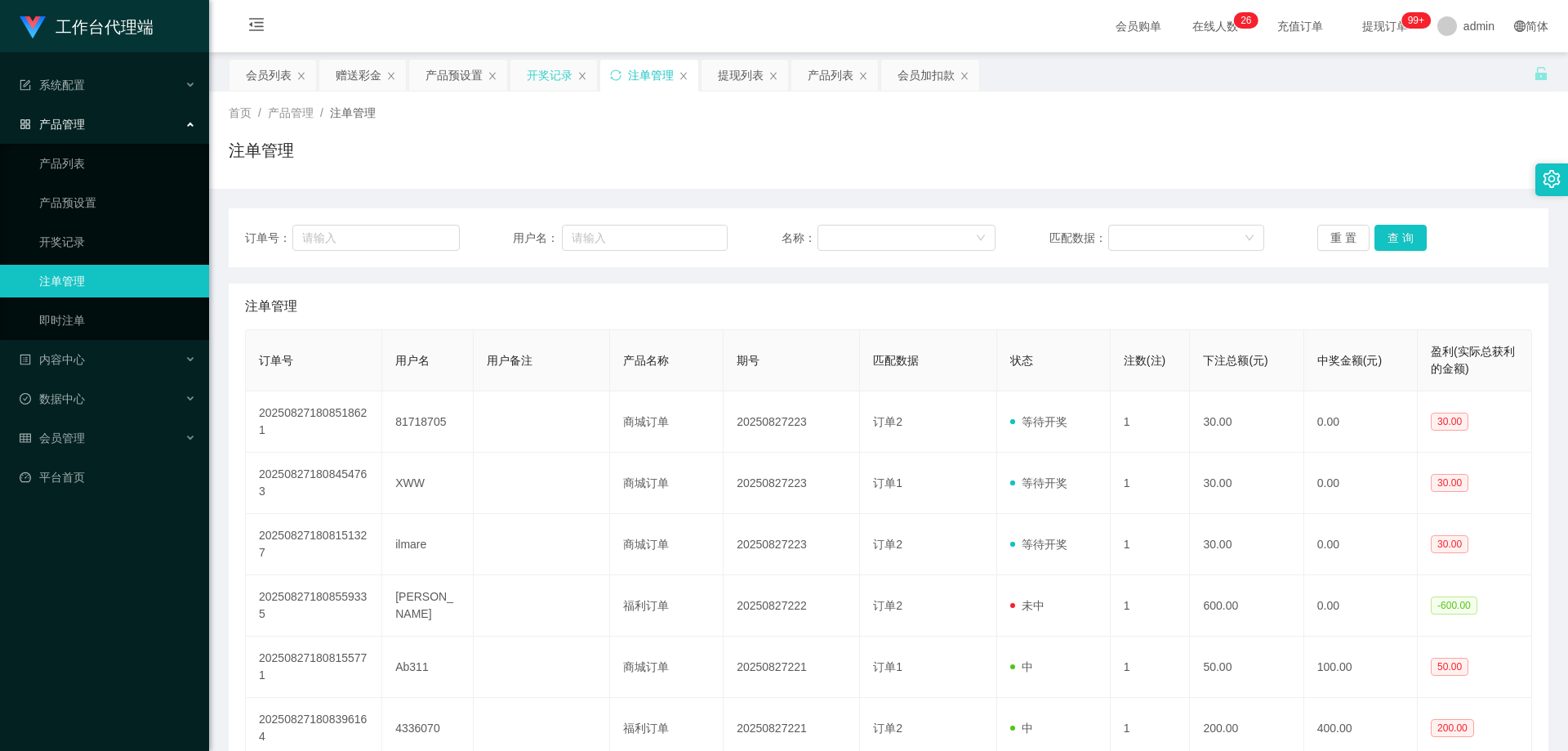
click at [544, 82] on div "开奖记录" at bounding box center [550, 75] width 46 height 31
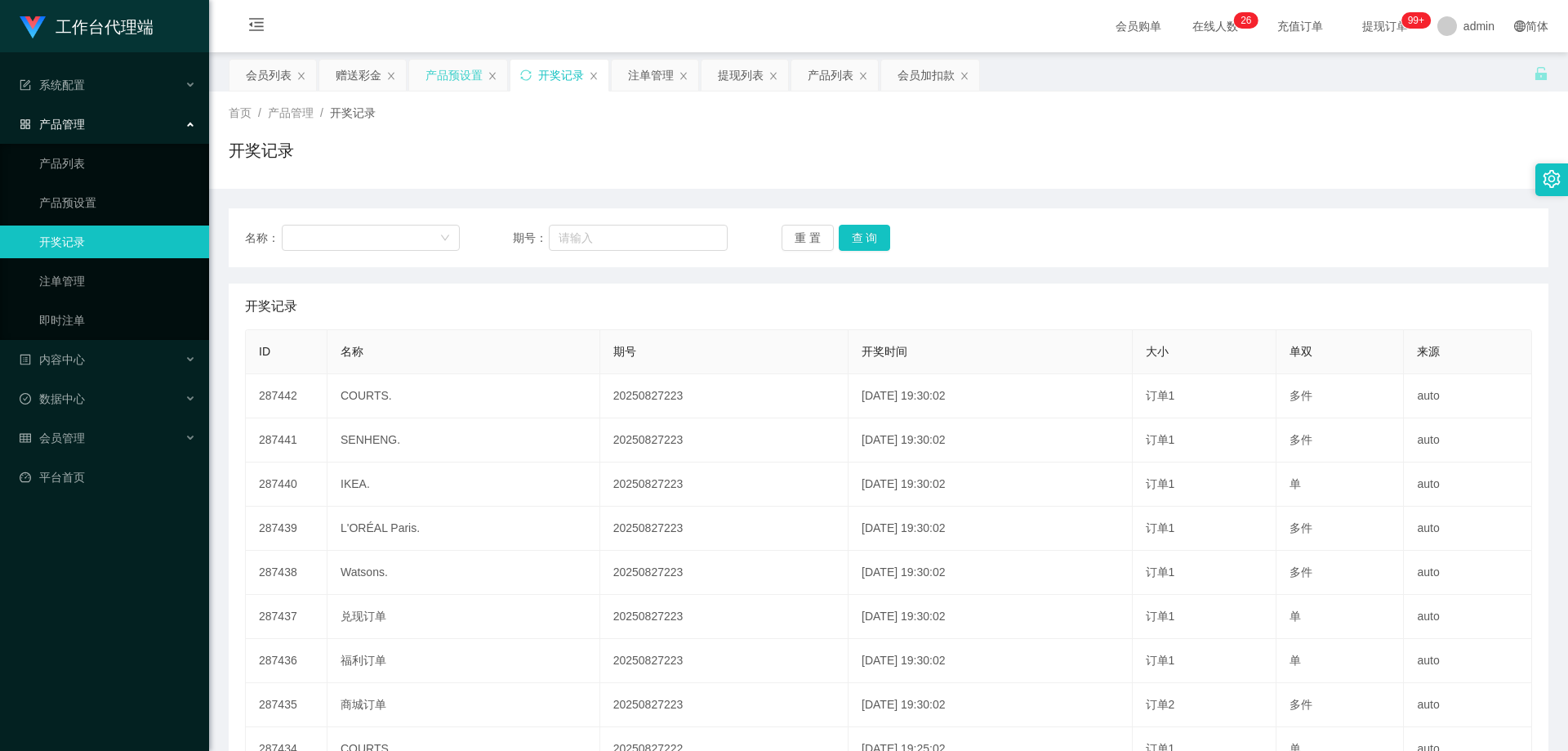
click at [437, 79] on div "产品预设置" at bounding box center [454, 75] width 57 height 31
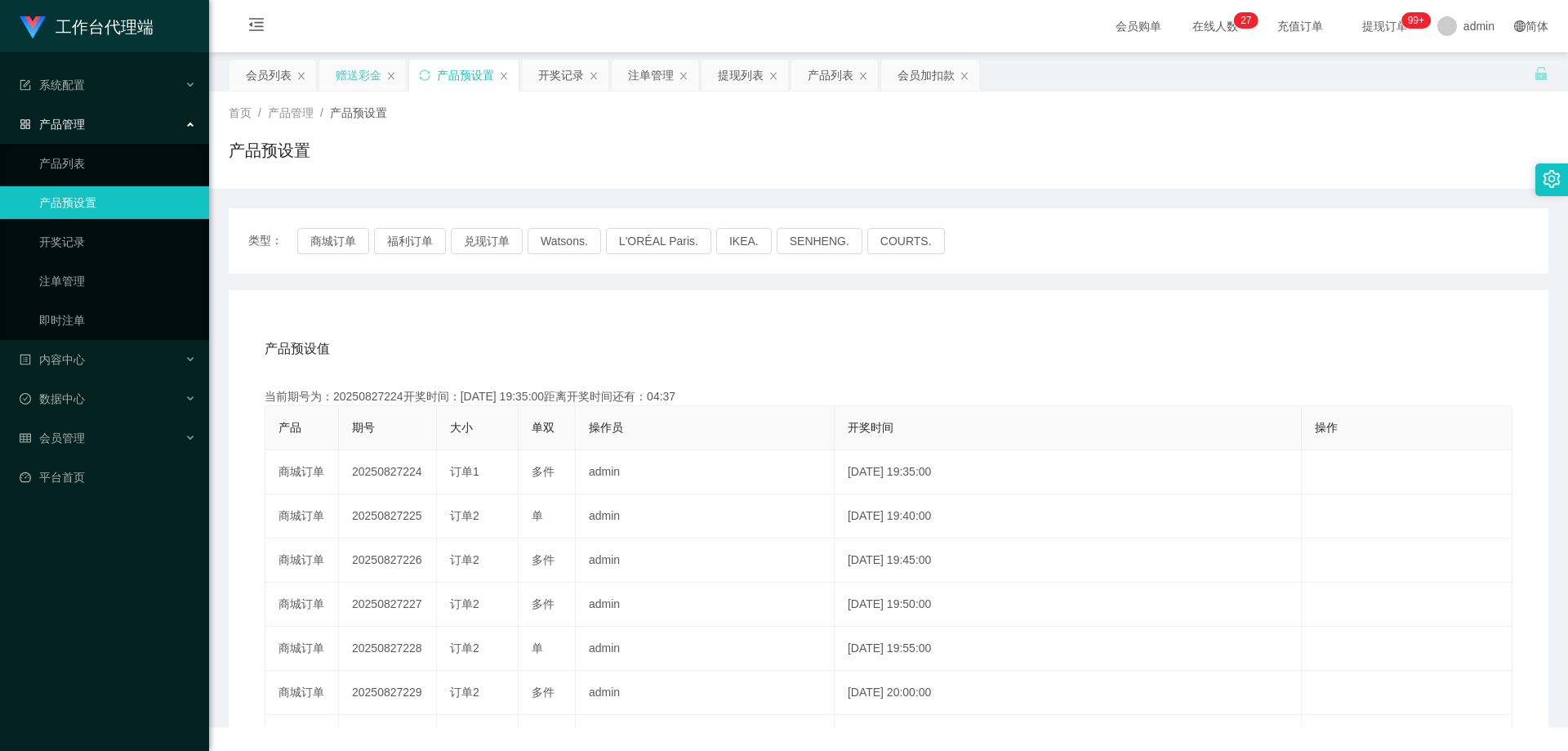
click at [361, 73] on div "赠送彩金" at bounding box center [359, 75] width 46 height 31
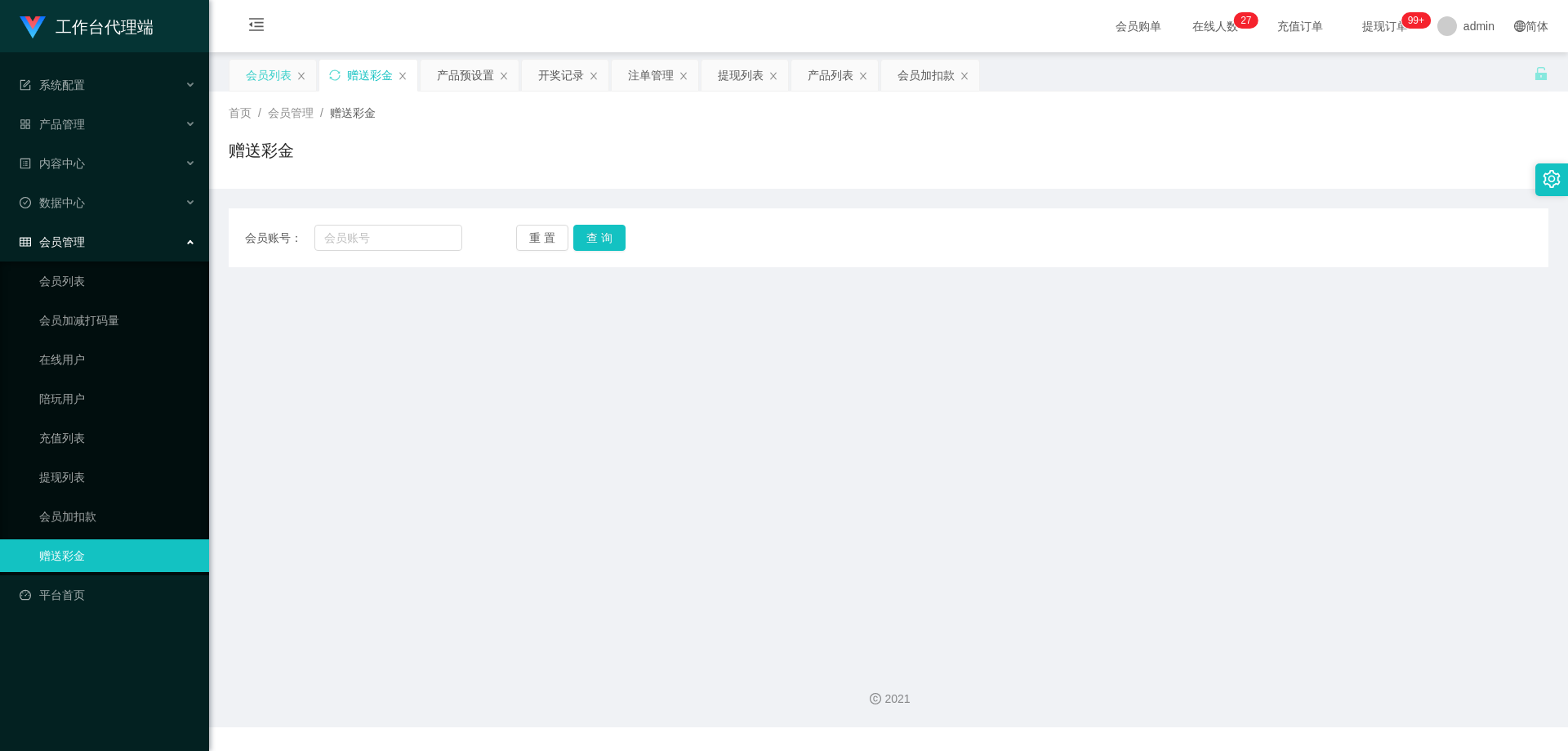
click at [268, 75] on div "会员列表" at bounding box center [269, 75] width 46 height 31
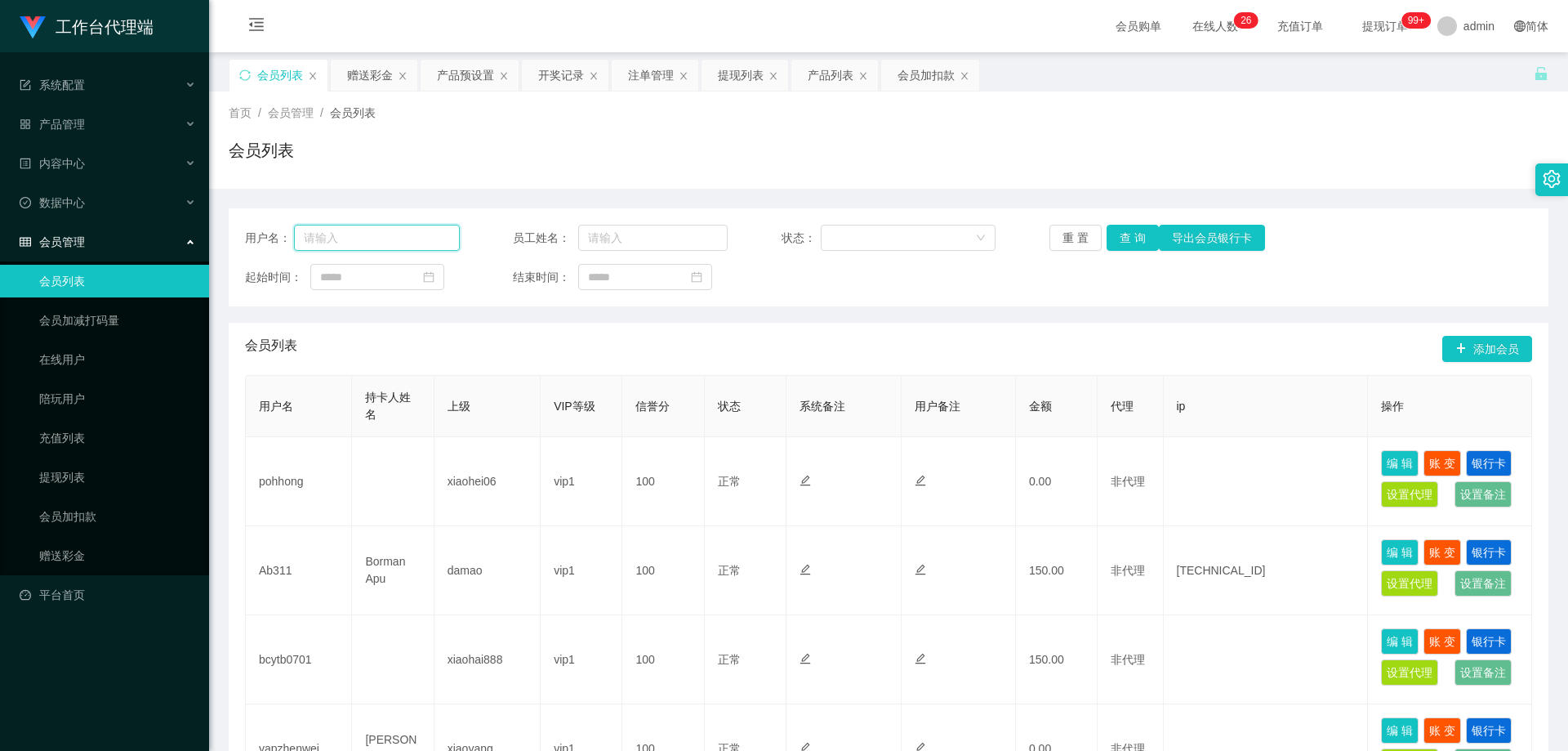
click at [375, 231] on input "text" at bounding box center [376, 238] width 166 height 26
paste input "XWW"
type input "XWW"
click at [1120, 240] on button "查 询" at bounding box center [1132, 238] width 52 height 26
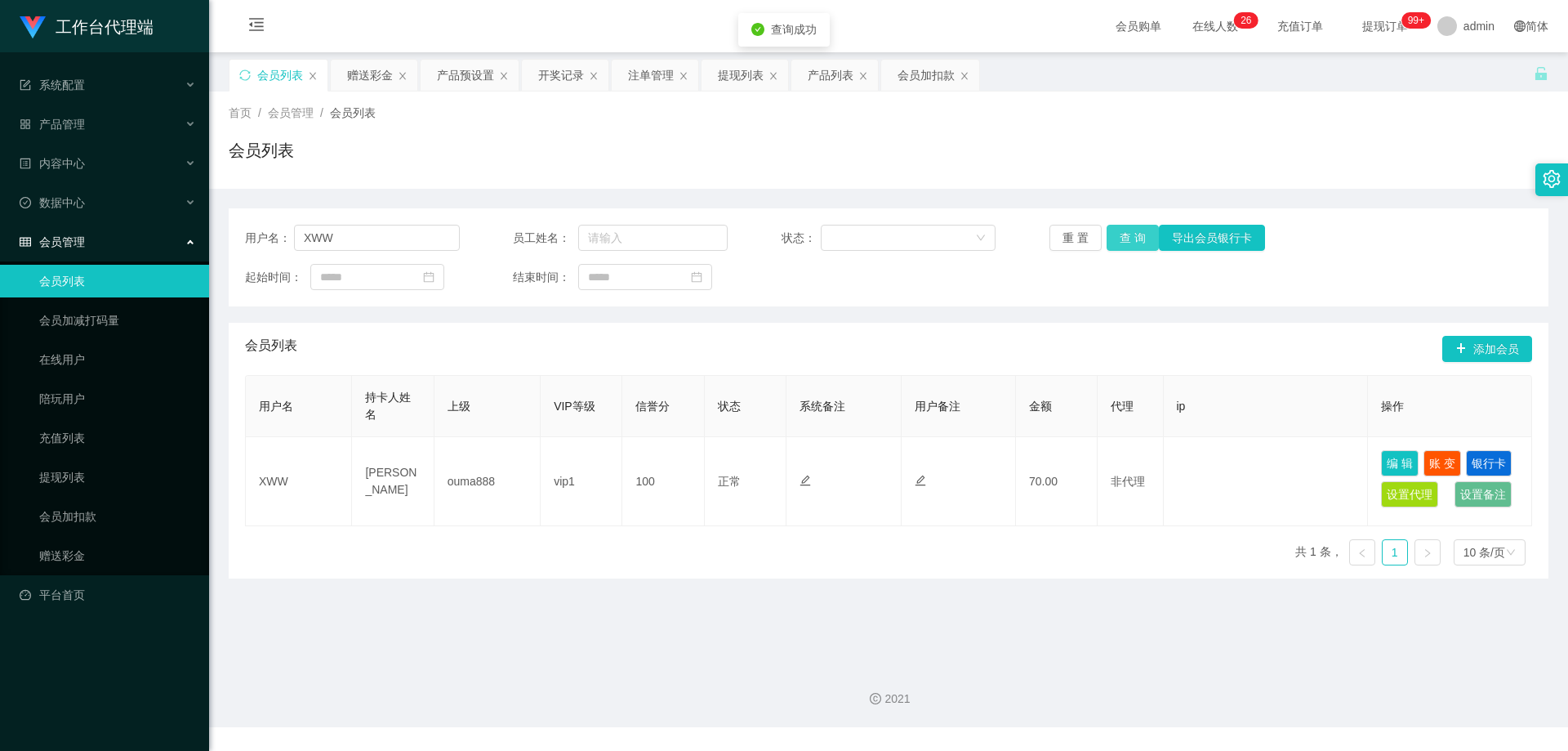
click at [1122, 240] on button "查 询" at bounding box center [1132, 238] width 52 height 26
click at [643, 69] on div "注单管理" at bounding box center [651, 75] width 46 height 31
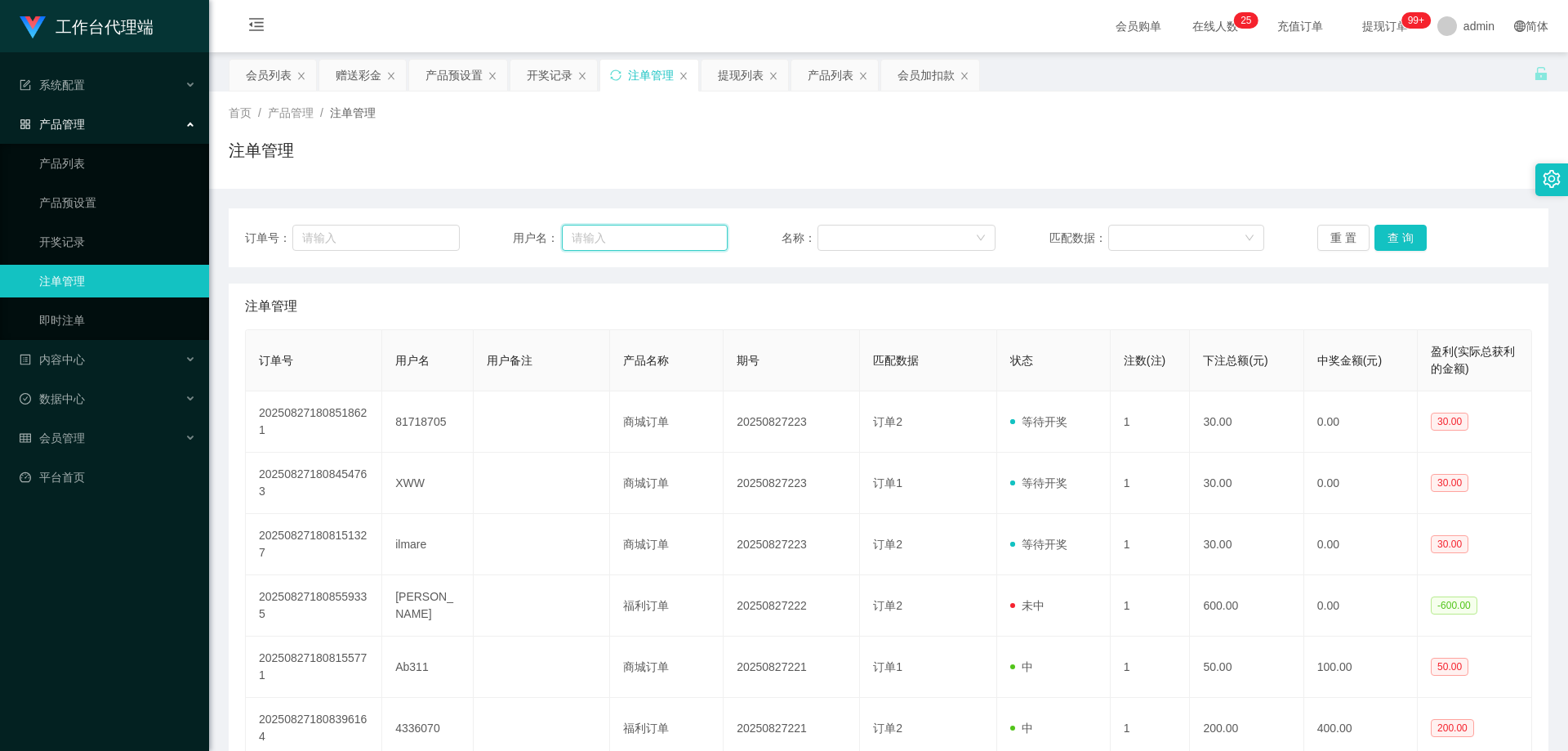
click at [652, 245] on input "text" at bounding box center [644, 238] width 166 height 26
paste input "XWW"
type input "XWW"
click at [1393, 237] on button "查 询" at bounding box center [1400, 238] width 52 height 26
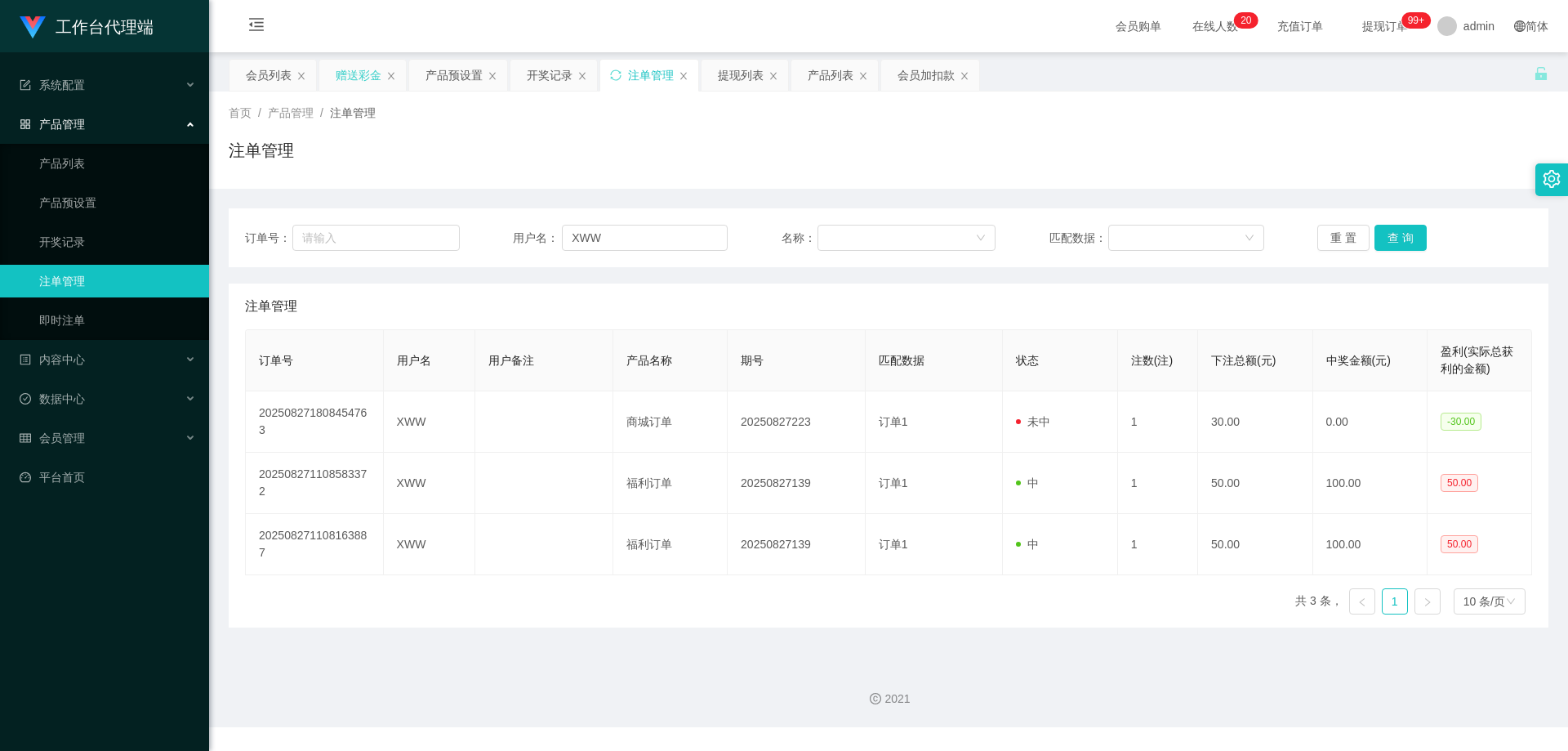
click at [348, 76] on div "赠送彩金" at bounding box center [359, 75] width 46 height 31
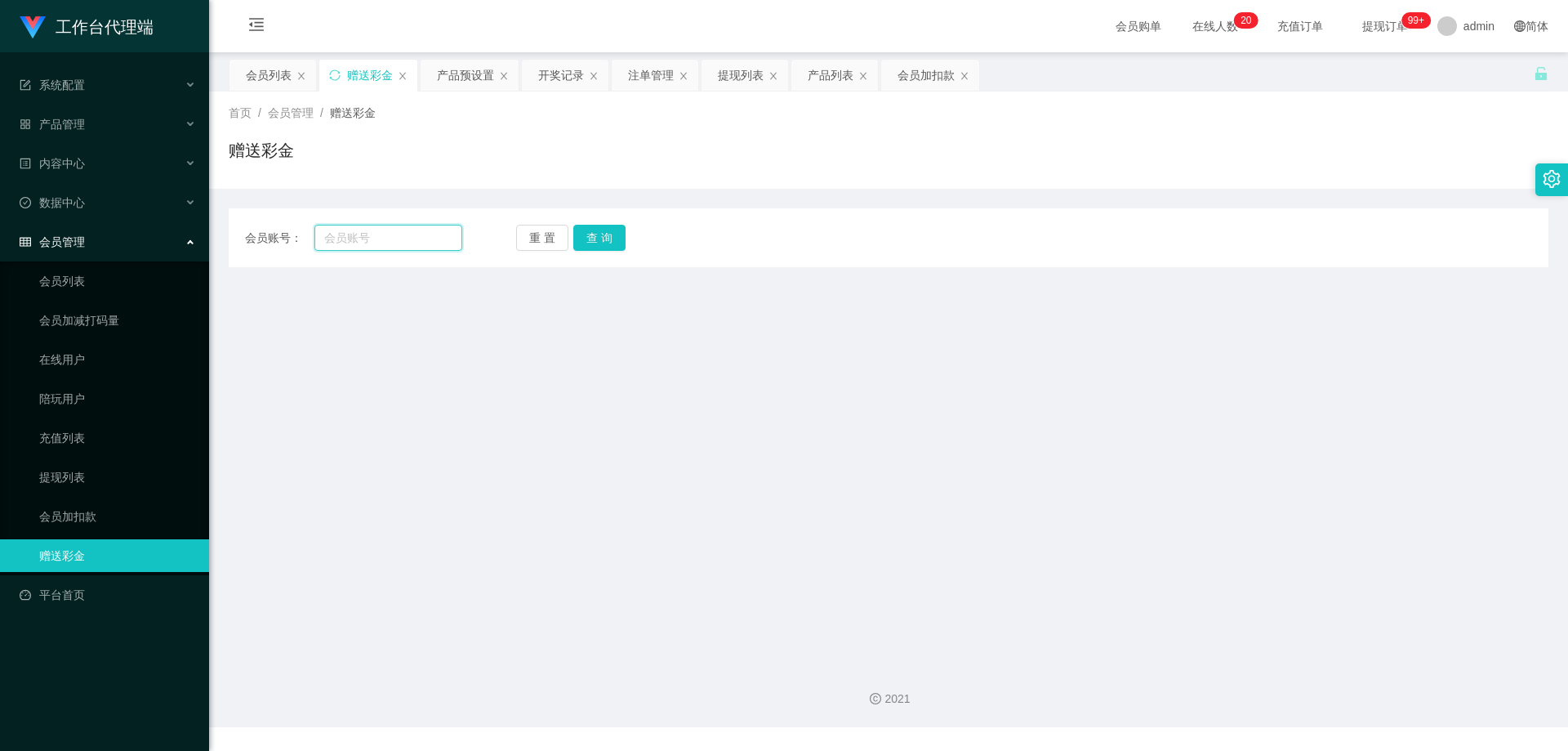
click at [362, 231] on input "text" at bounding box center [389, 238] width 148 height 26
paste input "XWW"
type input "XWW"
click at [590, 239] on button "查 询" at bounding box center [599, 238] width 52 height 26
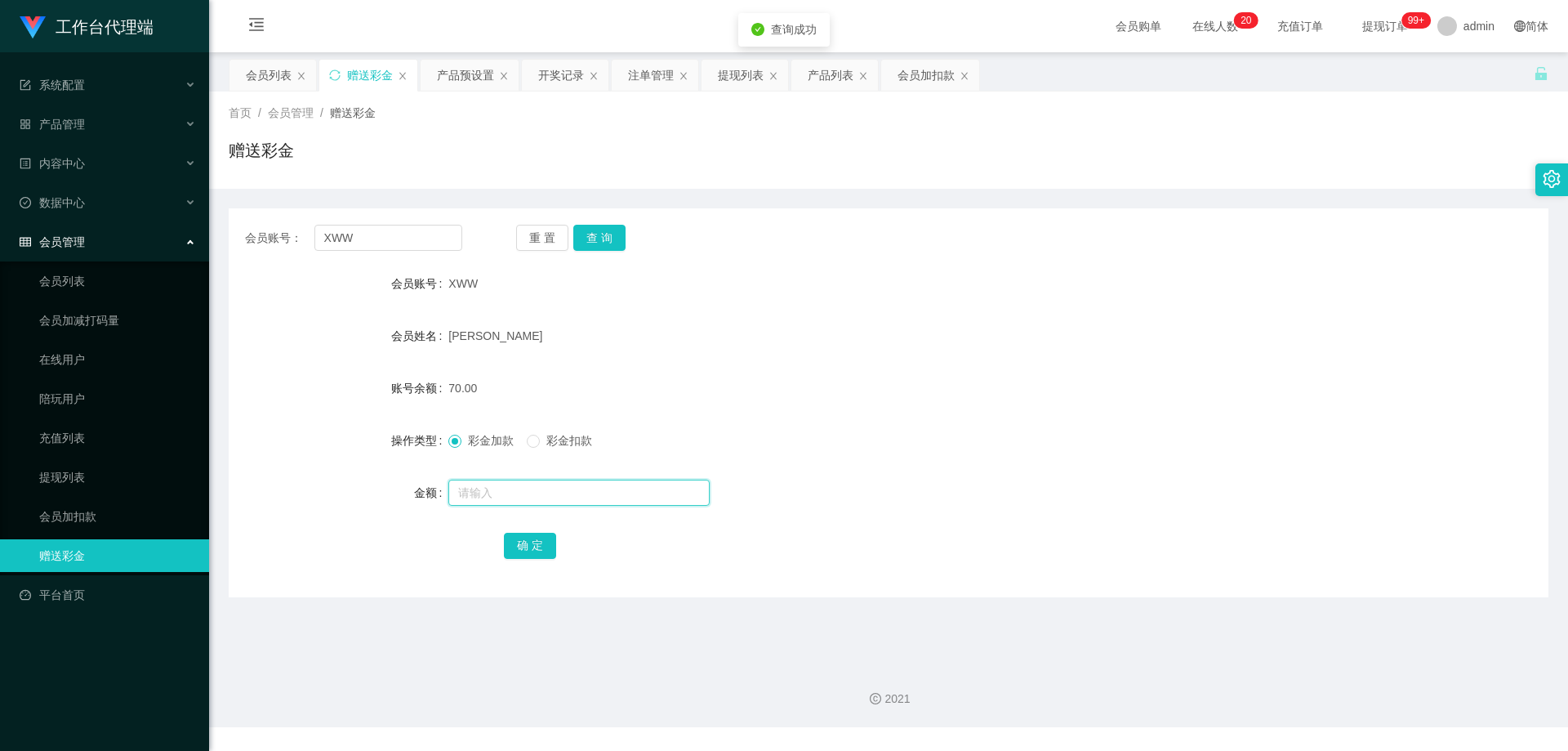
click at [494, 486] on input "text" at bounding box center [579, 492] width 261 height 26
type input "30"
click at [522, 552] on button "确 定" at bounding box center [530, 546] width 52 height 26
click at [763, 310] on form "会员账号 XWW 会员姓名 [PERSON_NAME] 账号余额 100.00 操作类型 彩金加款 彩金扣款 金额 确 定" at bounding box center [889, 413] width 1320 height 294
click at [460, 69] on div "产品预设置" at bounding box center [465, 75] width 57 height 31
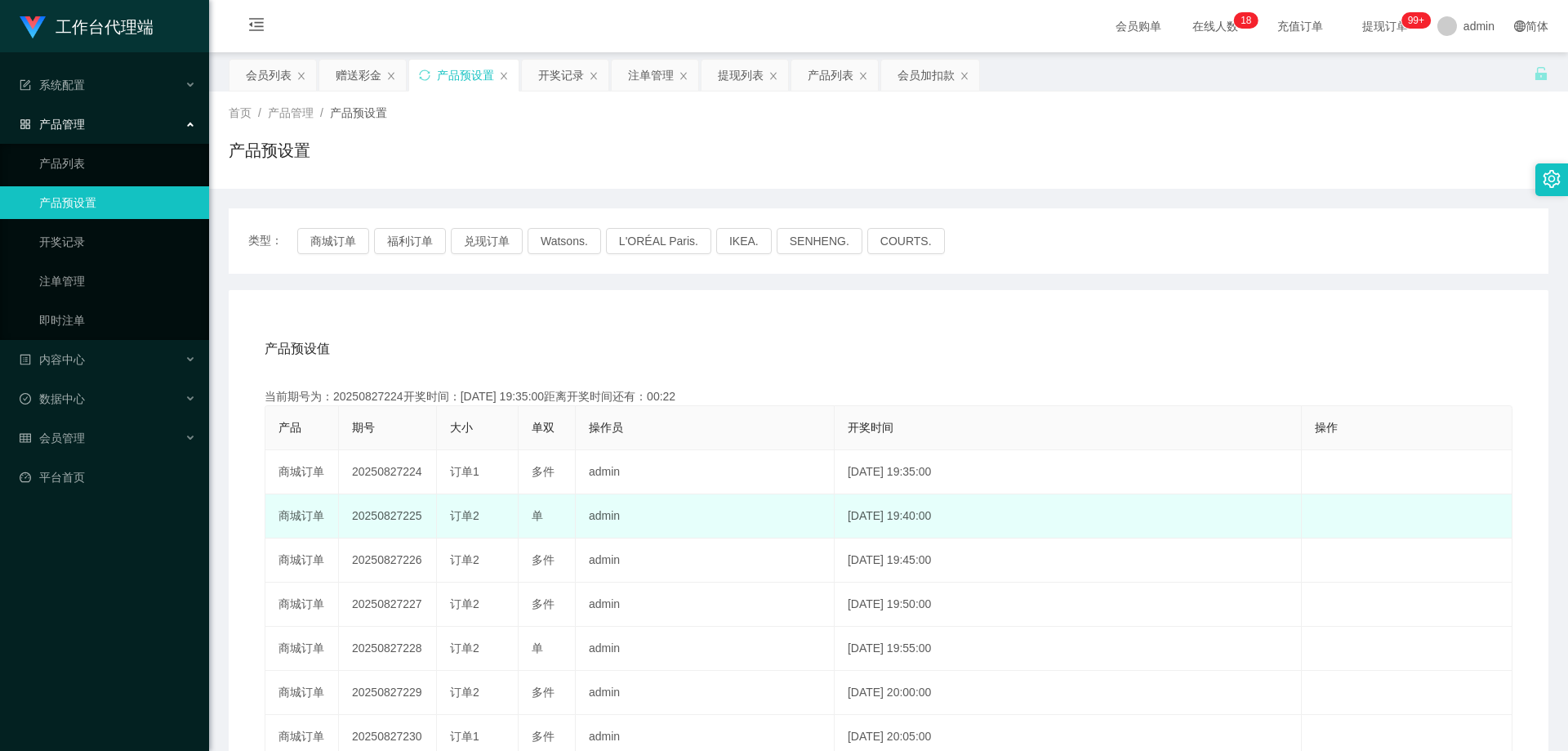
drag, startPoint x: 351, startPoint y: 515, endPoint x: 424, endPoint y: 521, distance: 73.2
click at [424, 521] on td "20250827225" at bounding box center [388, 516] width 98 height 44
copy td "20250827225"
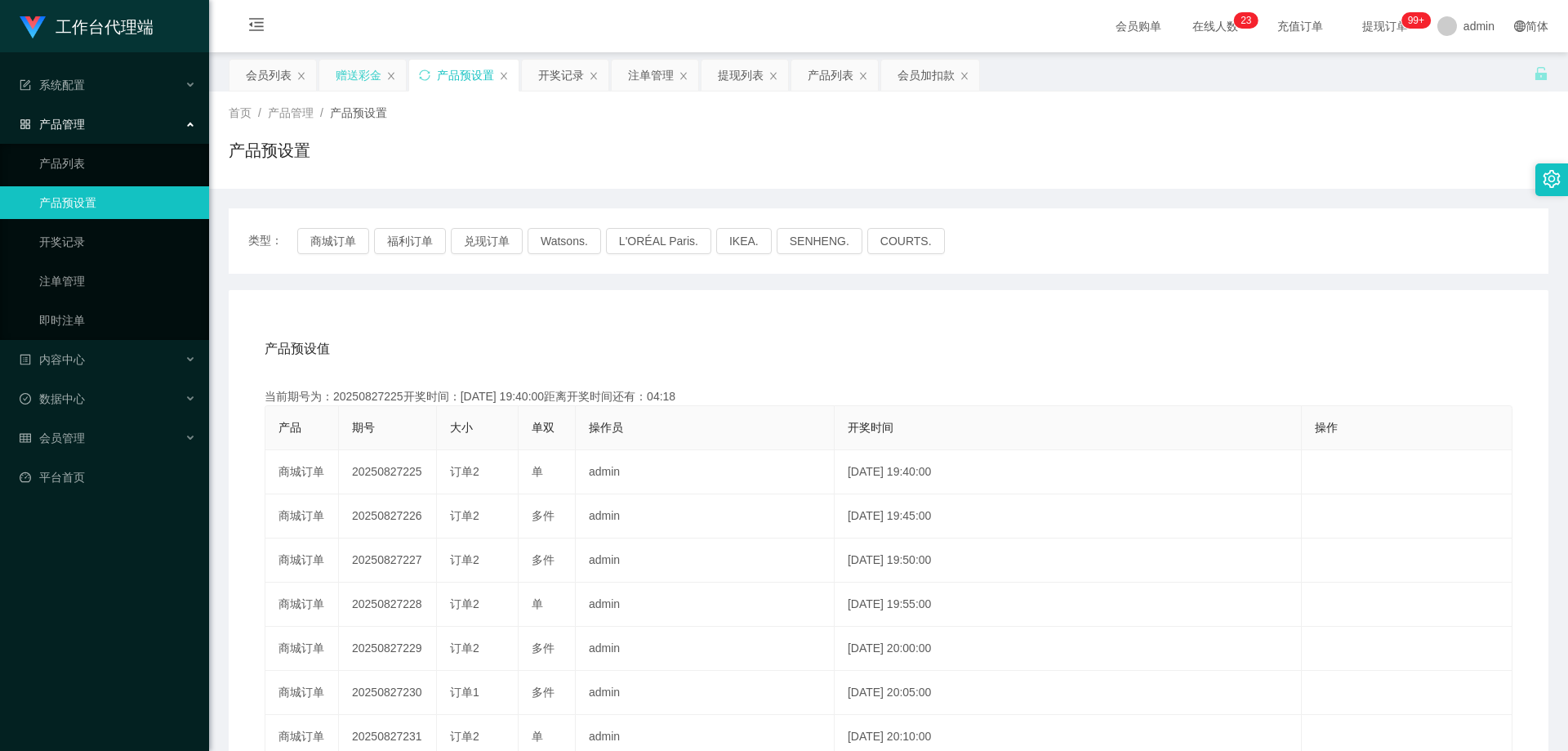
click at [343, 76] on div "赠送彩金" at bounding box center [359, 75] width 46 height 31
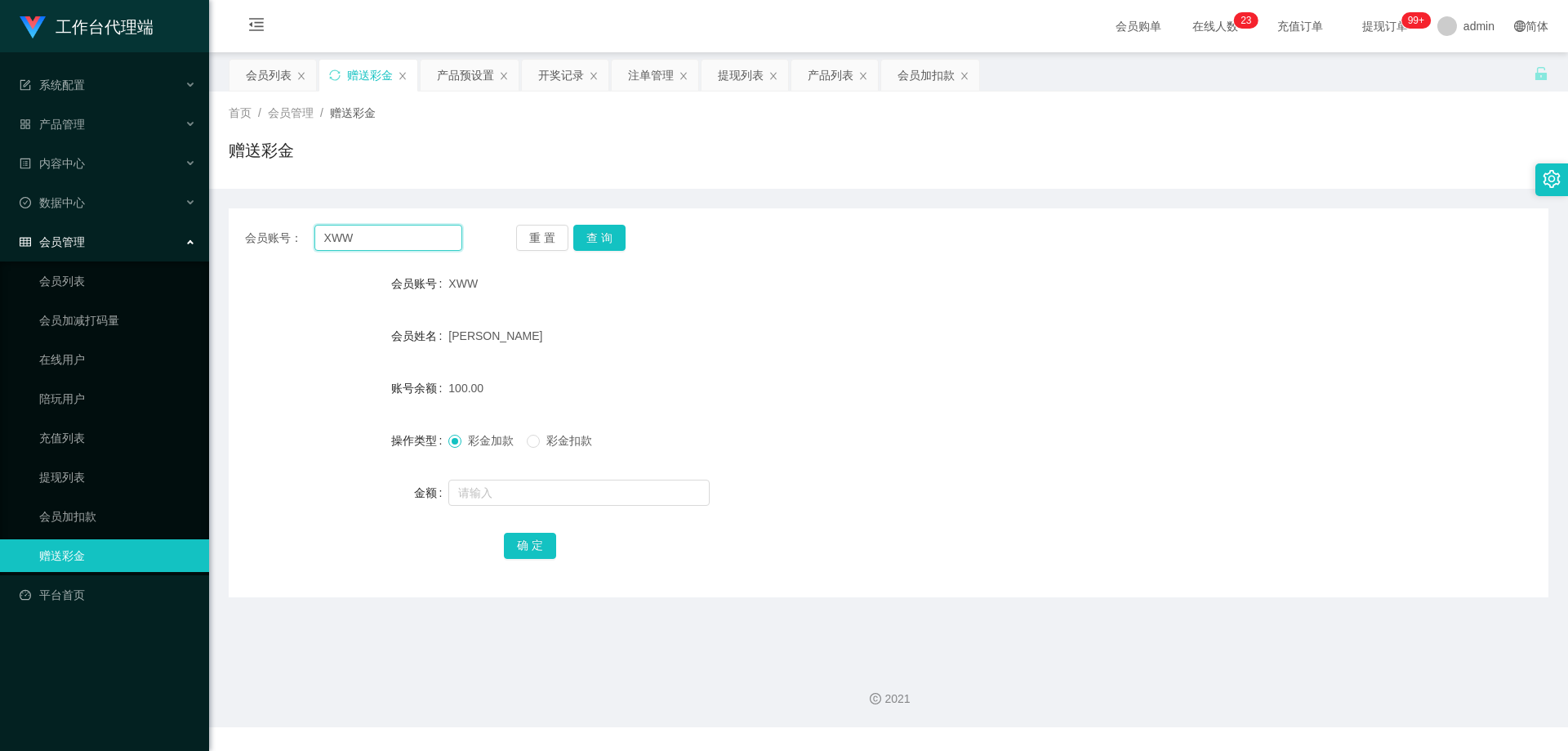
drag, startPoint x: 355, startPoint y: 239, endPoint x: 286, endPoint y: 234, distance: 69.2
click at [286, 234] on div "会员账号： XWW" at bounding box center [354, 238] width 217 height 26
click at [637, 77] on div "注单管理" at bounding box center [651, 75] width 46 height 31
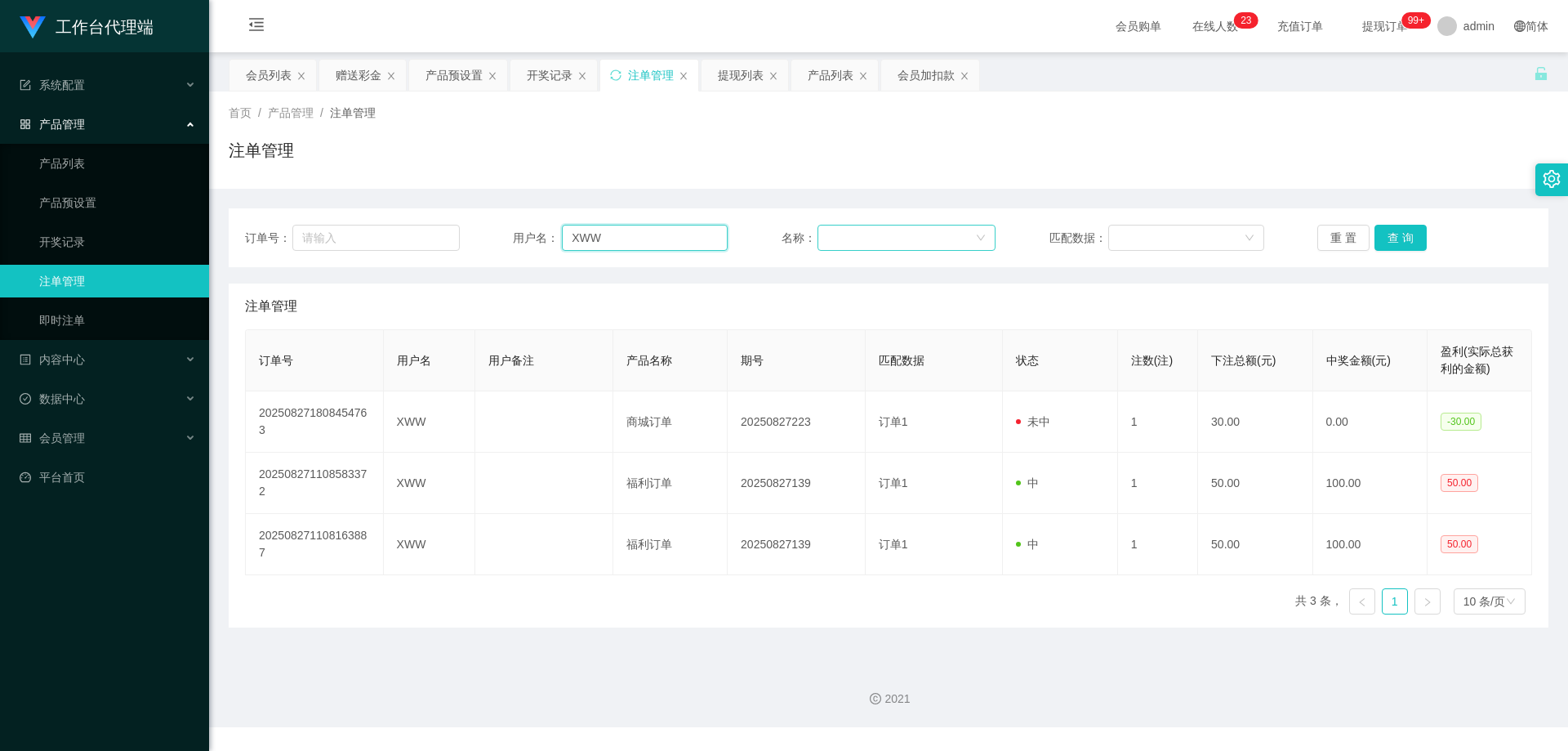
drag, startPoint x: 662, startPoint y: 238, endPoint x: 821, endPoint y: 243, distance: 159.1
click at [662, 238] on input "XWW" at bounding box center [644, 238] width 166 height 26
click at [1392, 241] on button "查 询" at bounding box center [1400, 238] width 52 height 26
click at [1394, 236] on button "查 询" at bounding box center [1400, 238] width 52 height 26
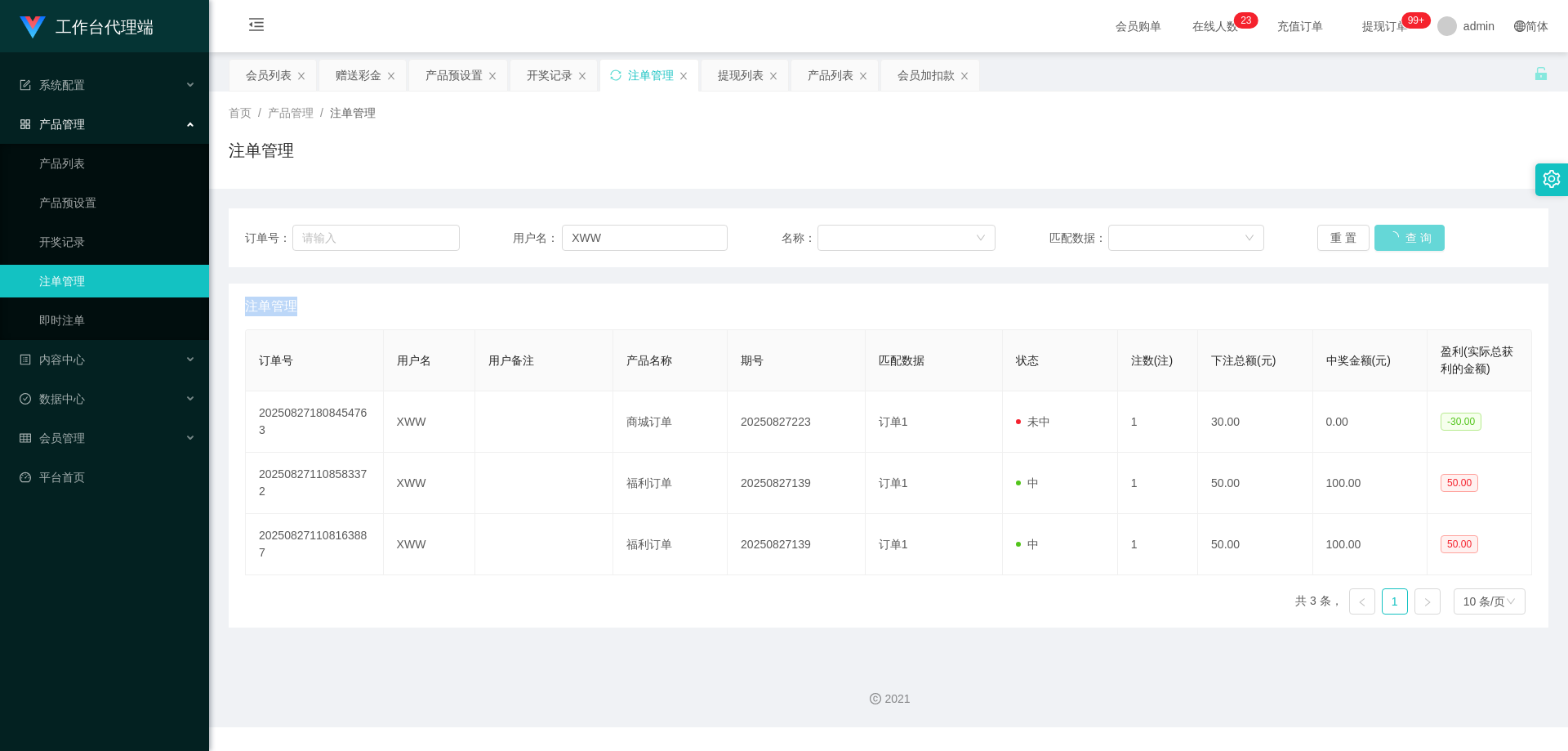
click at [1394, 236] on div "重 置 查 询" at bounding box center [1425, 238] width 215 height 26
click at [1394, 236] on button "查 询" at bounding box center [1400, 238] width 52 height 26
click at [1394, 236] on div "重 置 查 询" at bounding box center [1425, 238] width 215 height 26
click at [1394, 236] on button "查 询" at bounding box center [1400, 238] width 52 height 26
click at [1394, 236] on button "查 询" at bounding box center [1409, 238] width 70 height 26
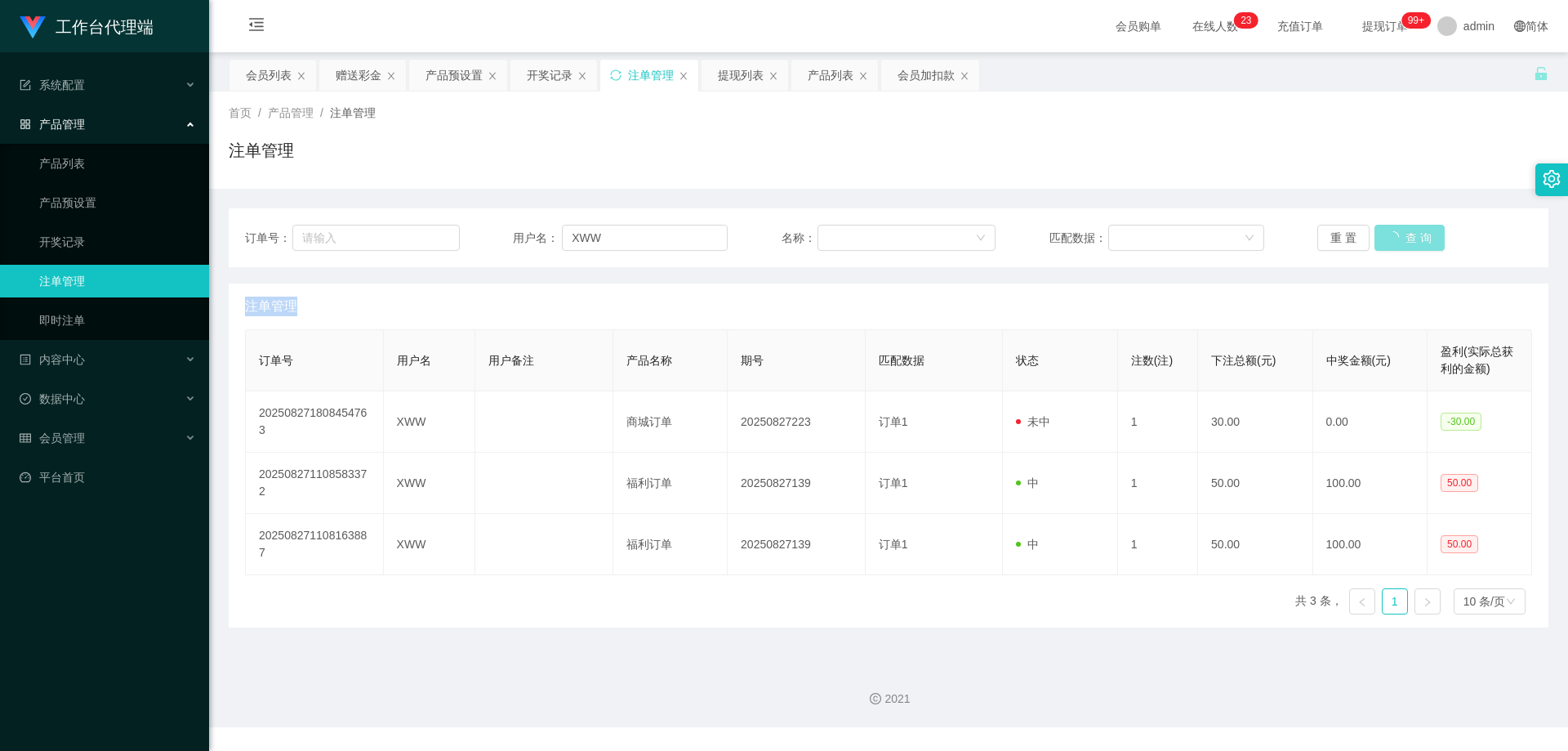
click at [1394, 236] on div "重 置 查 询" at bounding box center [1425, 238] width 215 height 26
click at [1394, 236] on button "查 询" at bounding box center [1400, 238] width 52 height 26
click at [1394, 236] on div "重 置 查 询" at bounding box center [1425, 238] width 215 height 26
click at [1394, 236] on button "查 询" at bounding box center [1400, 238] width 52 height 26
click at [1394, 236] on div "重 置 查 询" at bounding box center [1425, 238] width 215 height 26
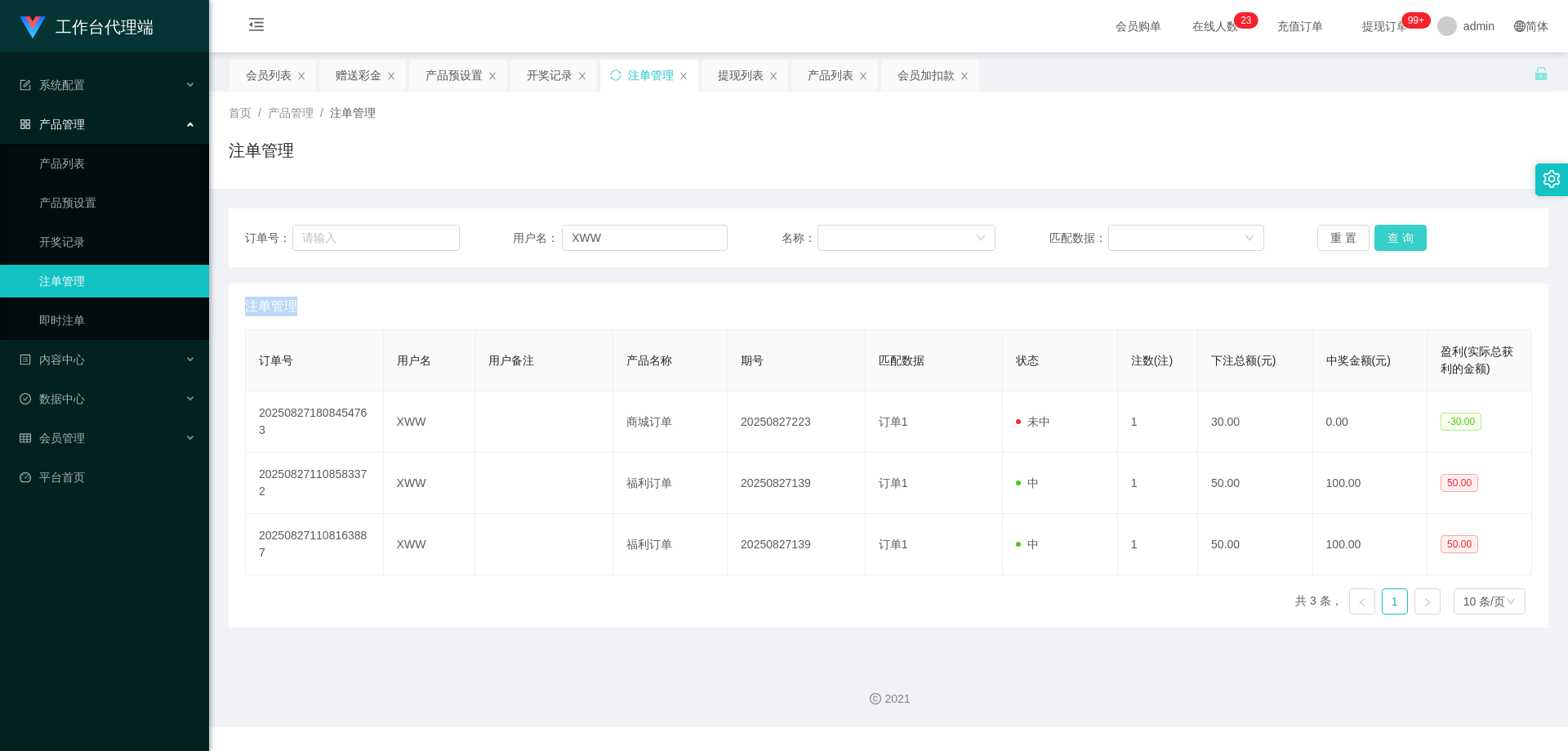
click at [1388, 234] on button "查 询" at bounding box center [1400, 238] width 52 height 26
click at [1388, 234] on div "重 置 查 询" at bounding box center [1425, 238] width 215 height 26
click at [1388, 234] on button "查 询" at bounding box center [1400, 238] width 52 height 26
click at [1388, 234] on div "重 置 查 询" at bounding box center [1425, 238] width 215 height 26
click at [1388, 234] on button "查 询" at bounding box center [1400, 238] width 52 height 26
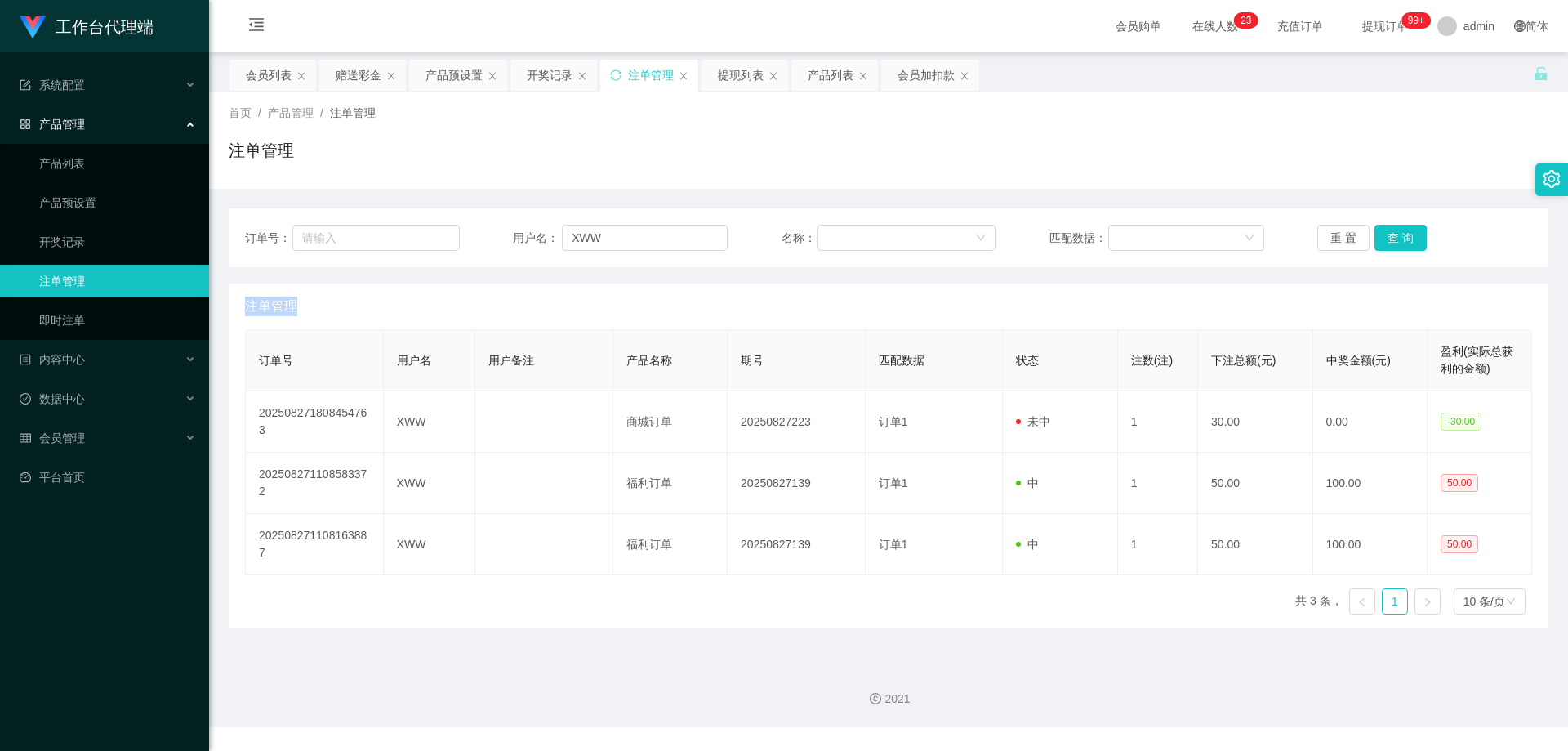
click at [1388, 234] on div "重 置 查 询" at bounding box center [1425, 238] width 215 height 26
click at [1388, 234] on button "查 询" at bounding box center [1400, 238] width 52 height 26
click at [1388, 234] on div "重 置 查 询" at bounding box center [1425, 238] width 215 height 26
click at [1388, 234] on button "查 询" at bounding box center [1400, 238] width 52 height 26
click at [1388, 234] on div "重 置 查 询" at bounding box center [1425, 238] width 215 height 26
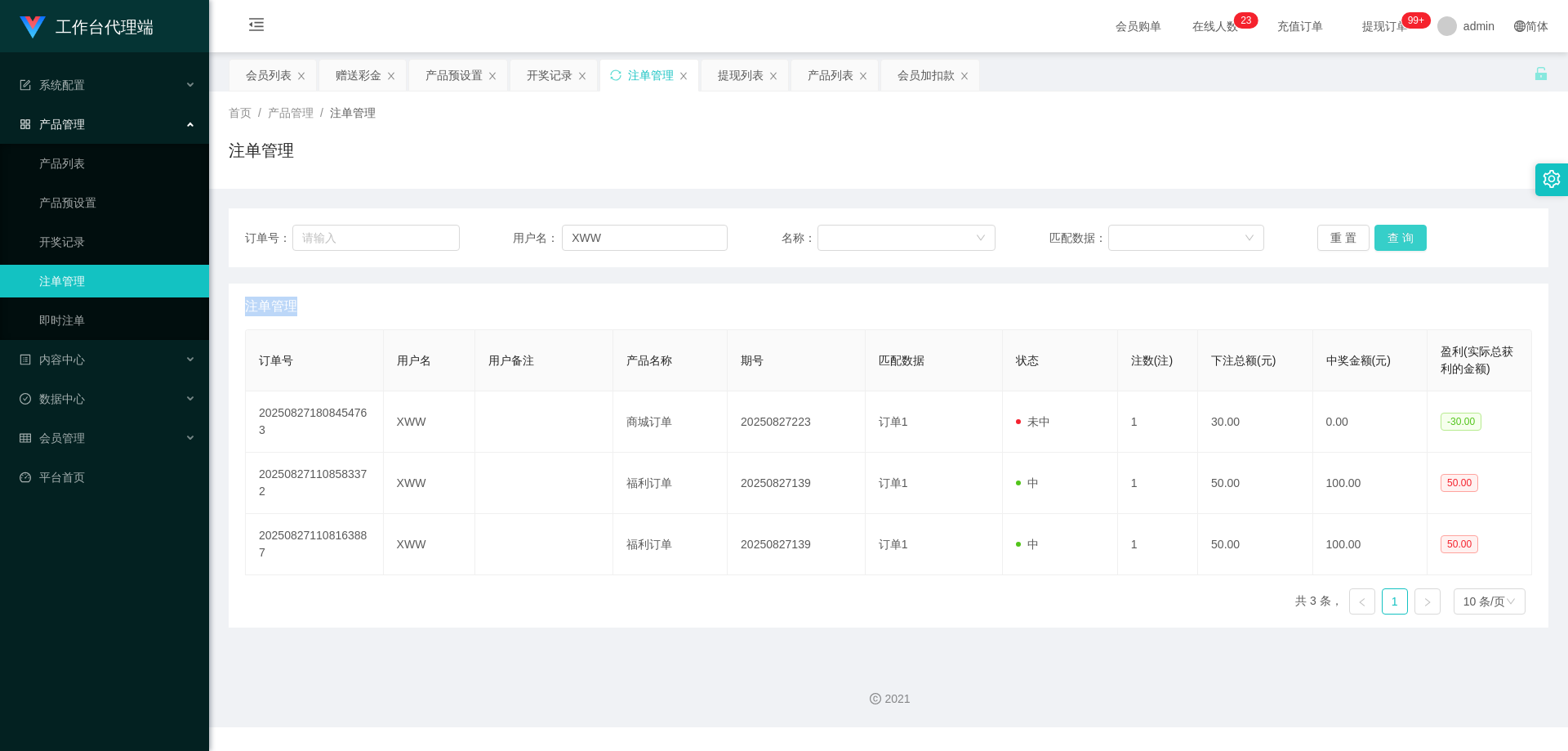
click at [1388, 234] on button "查 询" at bounding box center [1400, 238] width 52 height 26
click at [1388, 234] on div "重 置 查 询" at bounding box center [1425, 238] width 215 height 26
click at [1388, 234] on button "查 询" at bounding box center [1409, 238] width 70 height 26
click at [1395, 240] on button "查 询" at bounding box center [1400, 238] width 52 height 26
click at [1395, 240] on div "重 置 查 询" at bounding box center [1425, 238] width 215 height 26
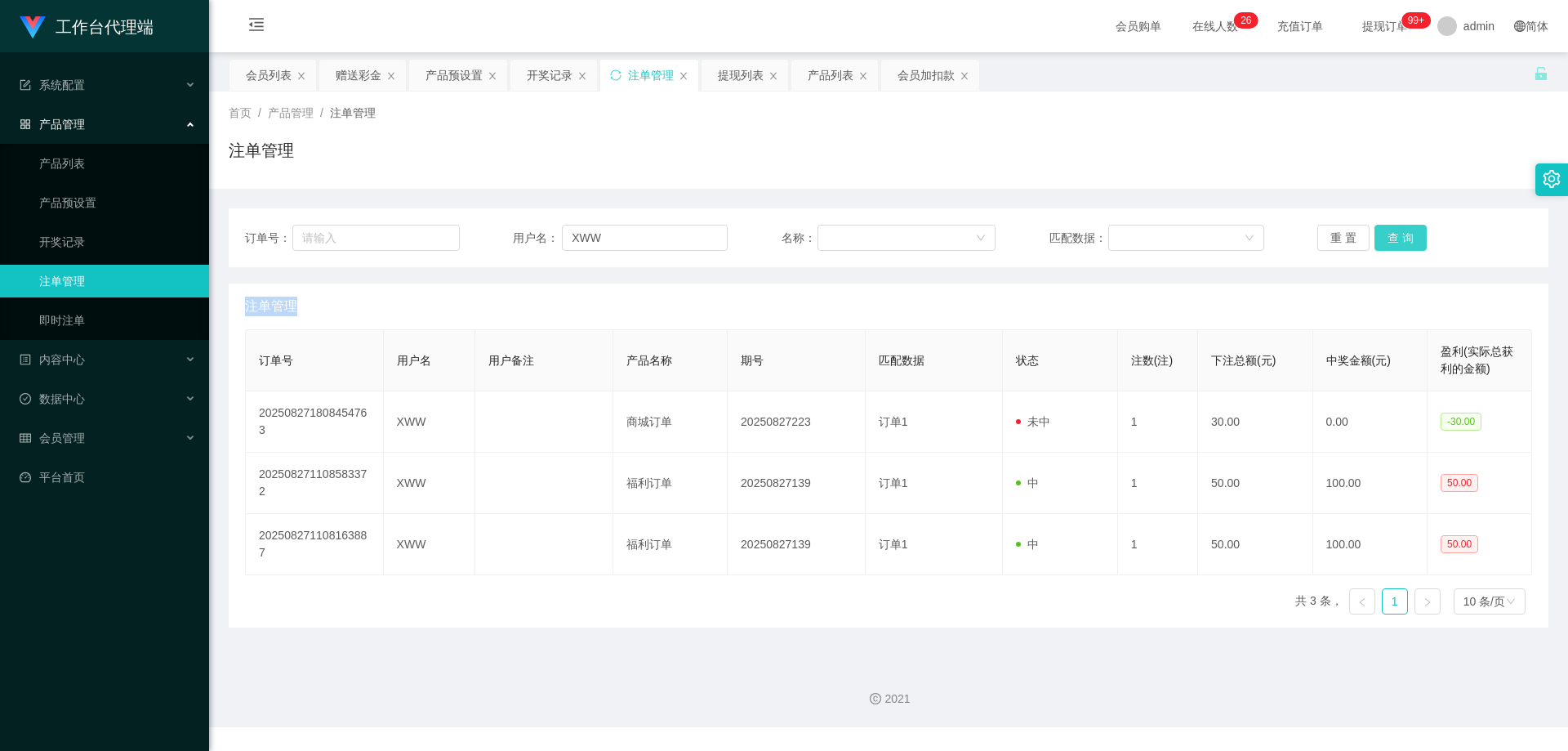
click at [1395, 240] on button "查 询" at bounding box center [1400, 238] width 52 height 26
click at [1395, 240] on div "重 置 查 询" at bounding box center [1425, 238] width 215 height 26
click at [1395, 240] on button "查 询" at bounding box center [1400, 238] width 52 height 26
click at [1395, 240] on div "重 置 查 询" at bounding box center [1425, 238] width 215 height 26
click at [1395, 240] on button "查 询" at bounding box center [1400, 238] width 52 height 26
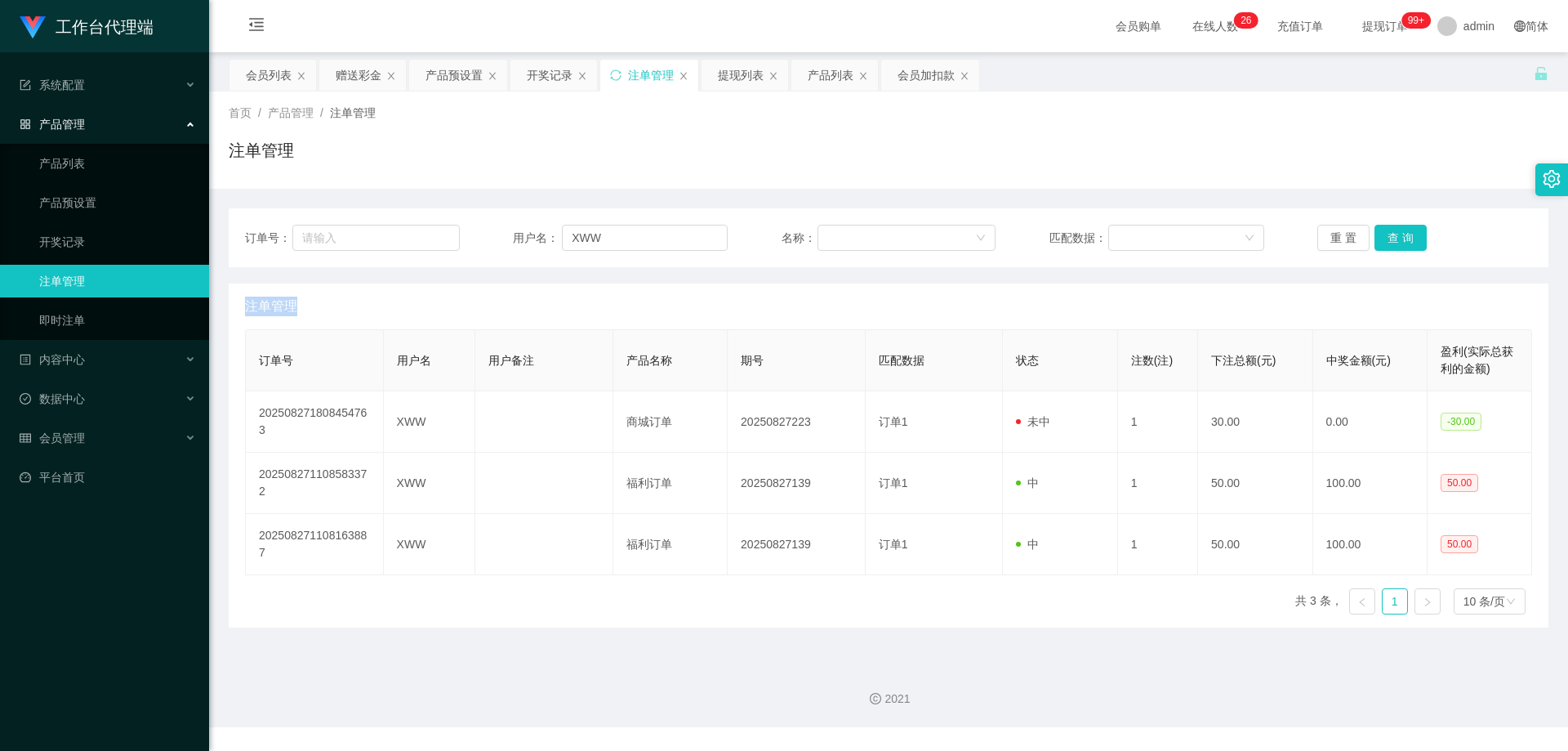
click at [1395, 240] on div "重 置 查 询" at bounding box center [1425, 238] width 215 height 26
click at [1395, 240] on button "查 询" at bounding box center [1400, 238] width 52 height 26
click at [1395, 240] on div "重 置 查 询" at bounding box center [1425, 238] width 215 height 26
click at [1395, 240] on button "查 询" at bounding box center [1400, 238] width 52 height 26
click at [1395, 240] on div "重 置 查 询" at bounding box center [1425, 238] width 215 height 26
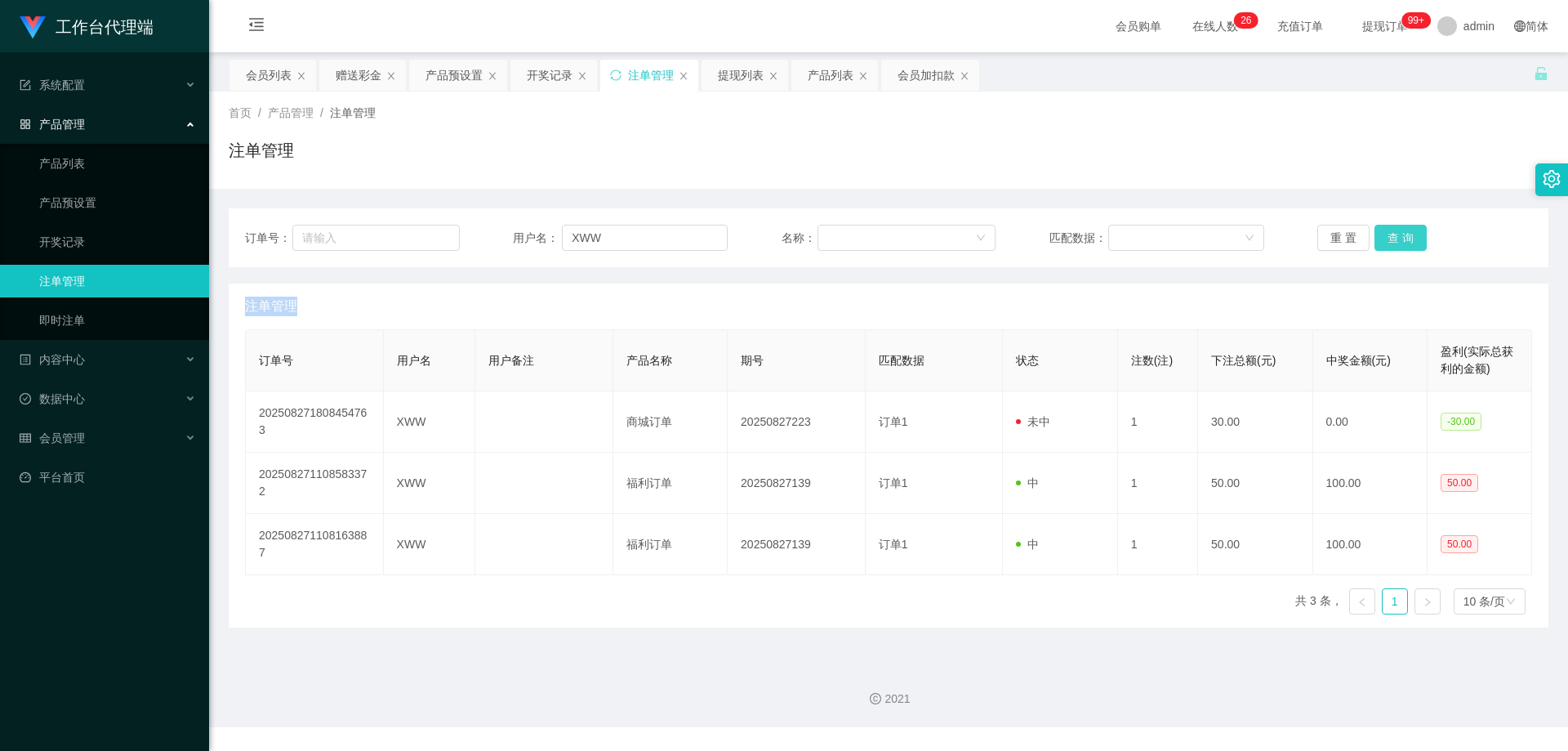
click at [1395, 240] on button "查 询" at bounding box center [1400, 238] width 52 height 26
click at [1395, 240] on div "重 置 查 询" at bounding box center [1425, 238] width 215 height 26
click at [1395, 240] on button "查 询" at bounding box center [1400, 238] width 52 height 26
click at [1395, 240] on div "重 置 查 询" at bounding box center [1425, 238] width 215 height 26
click at [1395, 240] on button "查 询" at bounding box center [1400, 238] width 52 height 26
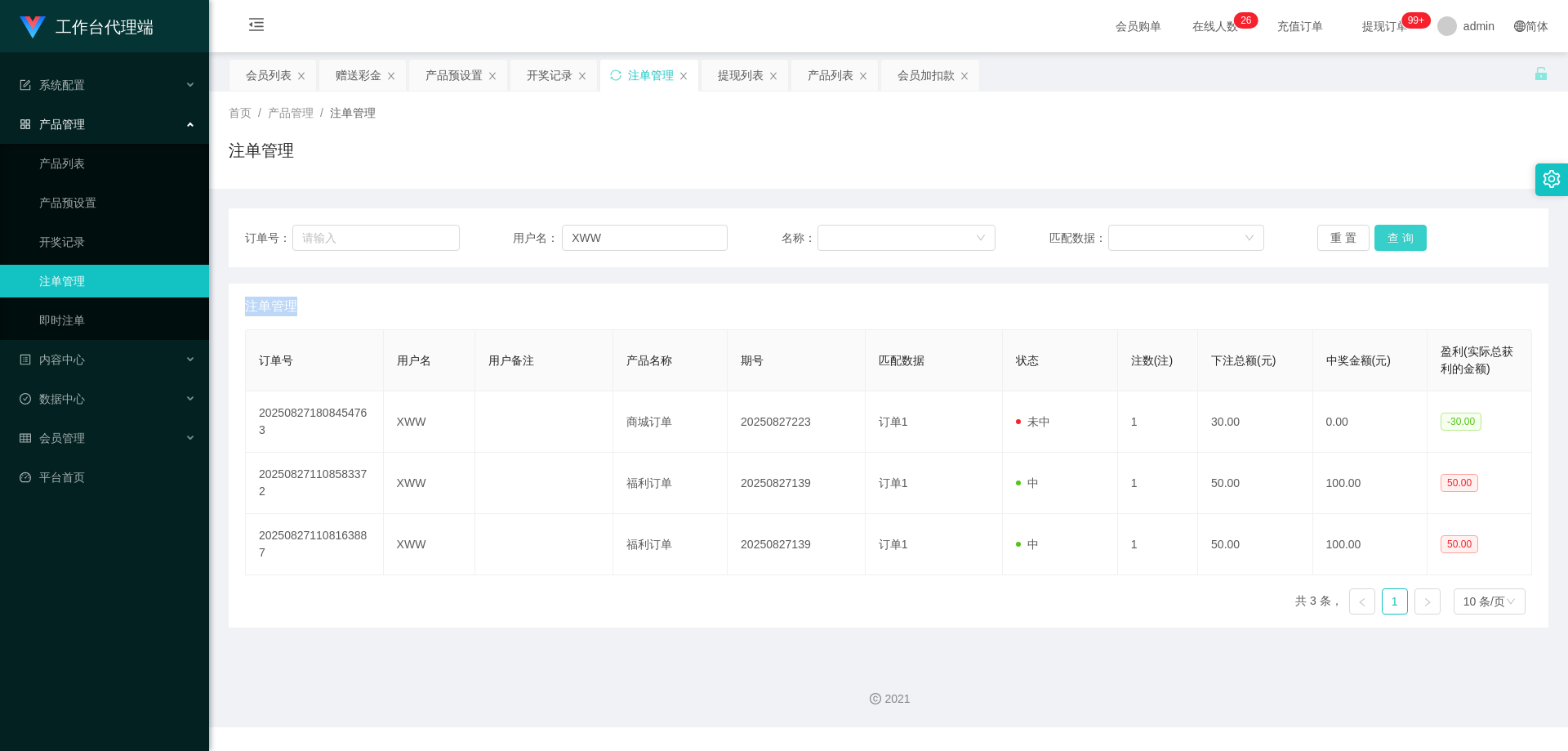
click at [1395, 240] on div "重 置 查 询" at bounding box center [1425, 238] width 215 height 26
click at [1395, 240] on button "查 询" at bounding box center [1400, 238] width 52 height 26
click at [1395, 240] on div "重 置 查 询" at bounding box center [1425, 238] width 215 height 26
click at [1395, 240] on button "查 询" at bounding box center [1400, 238] width 52 height 26
click at [1395, 240] on div "重 置 查 询" at bounding box center [1425, 238] width 215 height 26
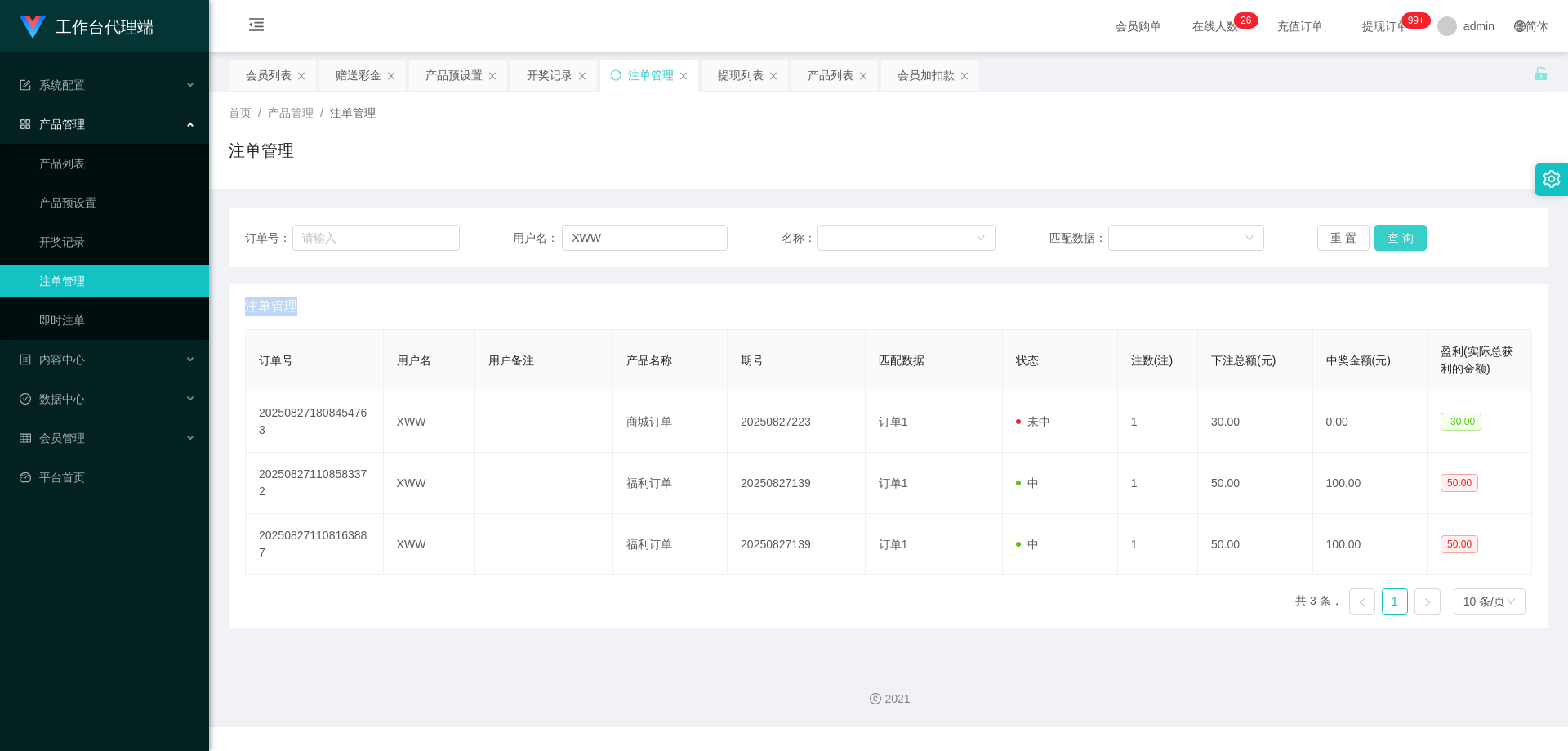
click at [1395, 240] on button "查 询" at bounding box center [1400, 238] width 52 height 26
click at [1395, 240] on div "重 置 查 询" at bounding box center [1425, 238] width 215 height 26
click at [1395, 240] on button "查 询" at bounding box center [1400, 238] width 52 height 26
click at [1395, 240] on div "重 置 查 询" at bounding box center [1425, 238] width 215 height 26
click at [1395, 240] on button "查 询" at bounding box center [1400, 238] width 52 height 26
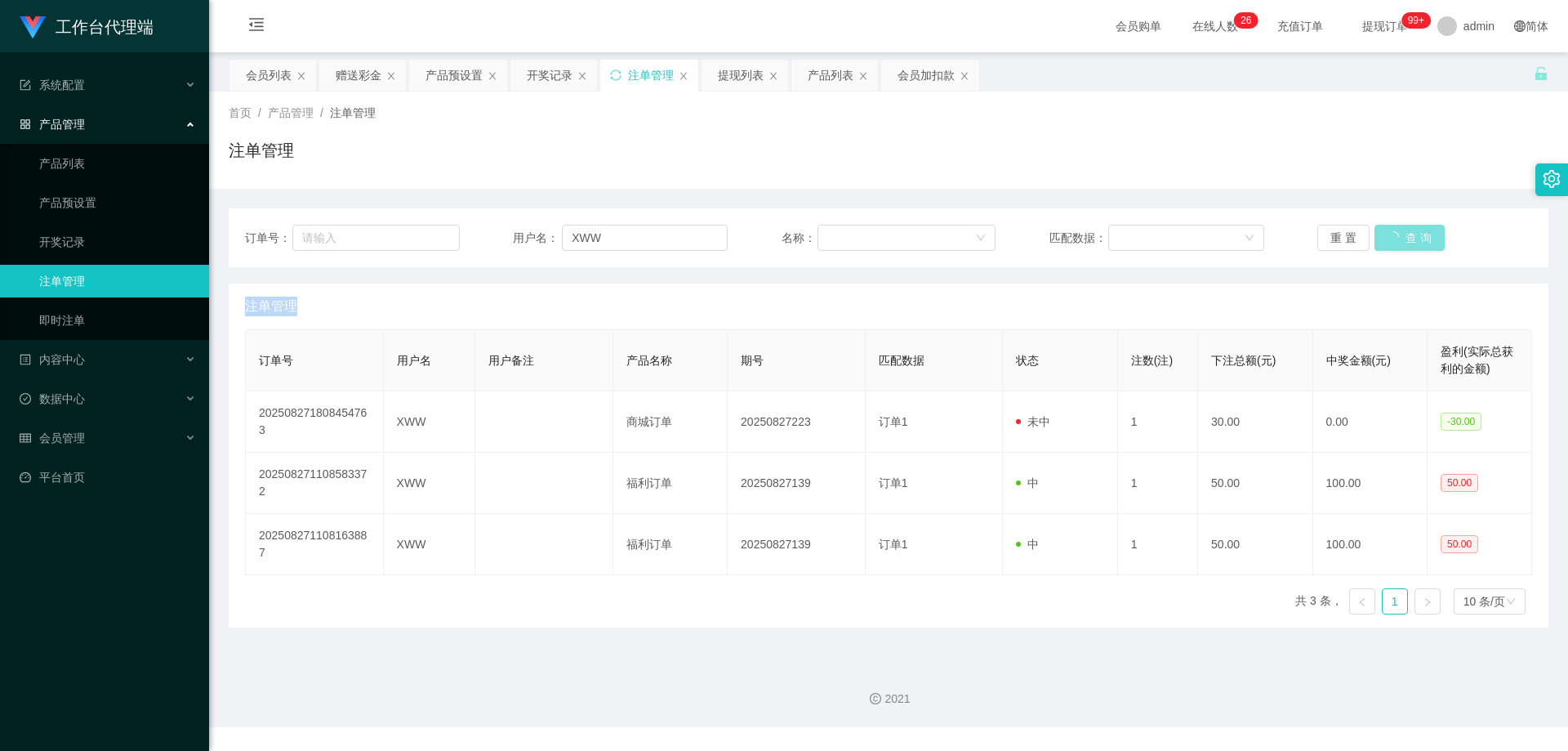
click at [1395, 240] on div "重 置 查 询" at bounding box center [1425, 238] width 215 height 26
click at [1395, 240] on button "查 询" at bounding box center [1400, 238] width 52 height 26
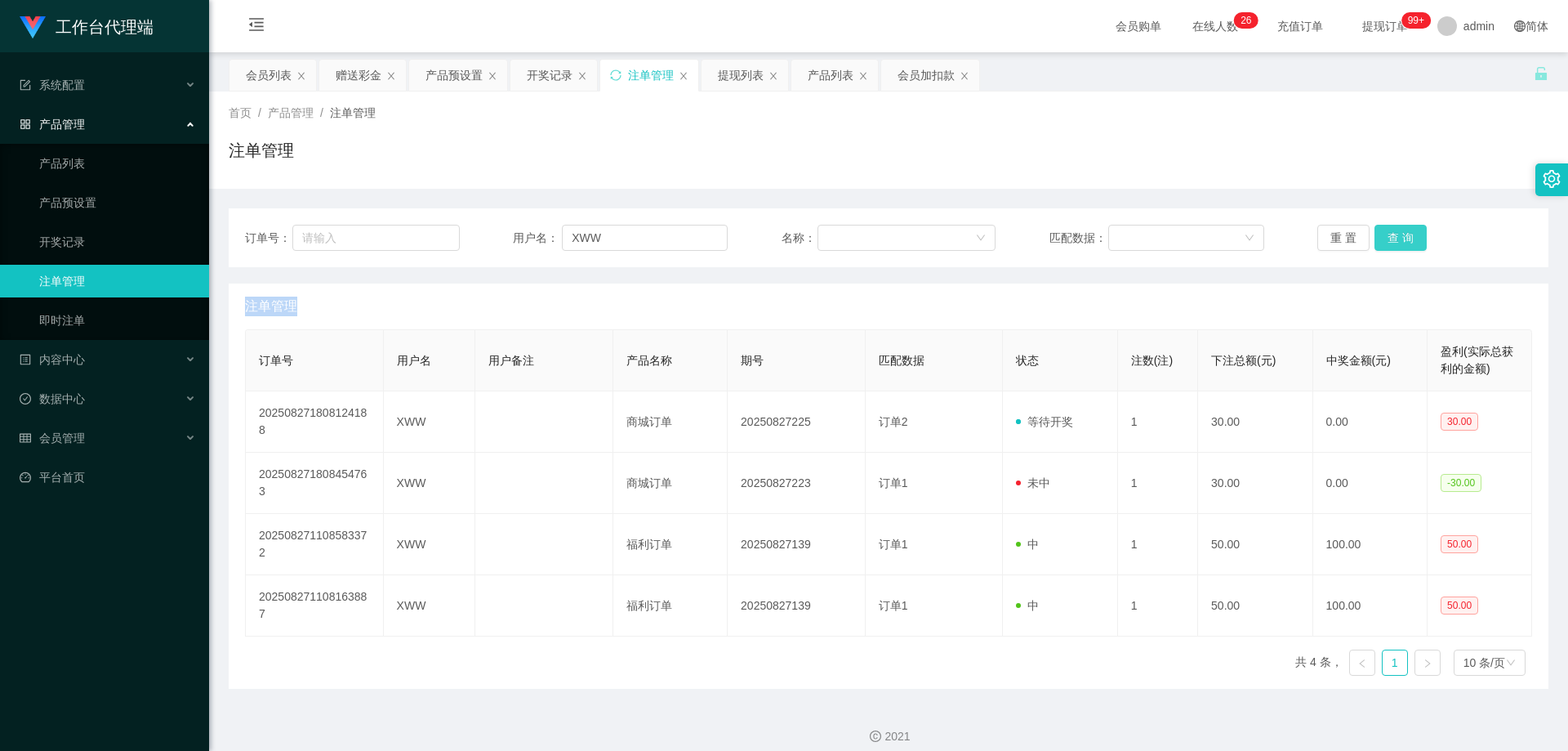
click at [1395, 240] on div "重 置 查 询" at bounding box center [1425, 238] width 215 height 26
click at [1395, 240] on button "查 询" at bounding box center [1400, 238] width 52 height 26
click at [1395, 240] on div "重 置 查 询" at bounding box center [1425, 238] width 215 height 26
click at [1395, 240] on button "查 询" at bounding box center [1400, 238] width 52 height 26
click at [1395, 240] on div "重 置 查 询" at bounding box center [1425, 238] width 215 height 26
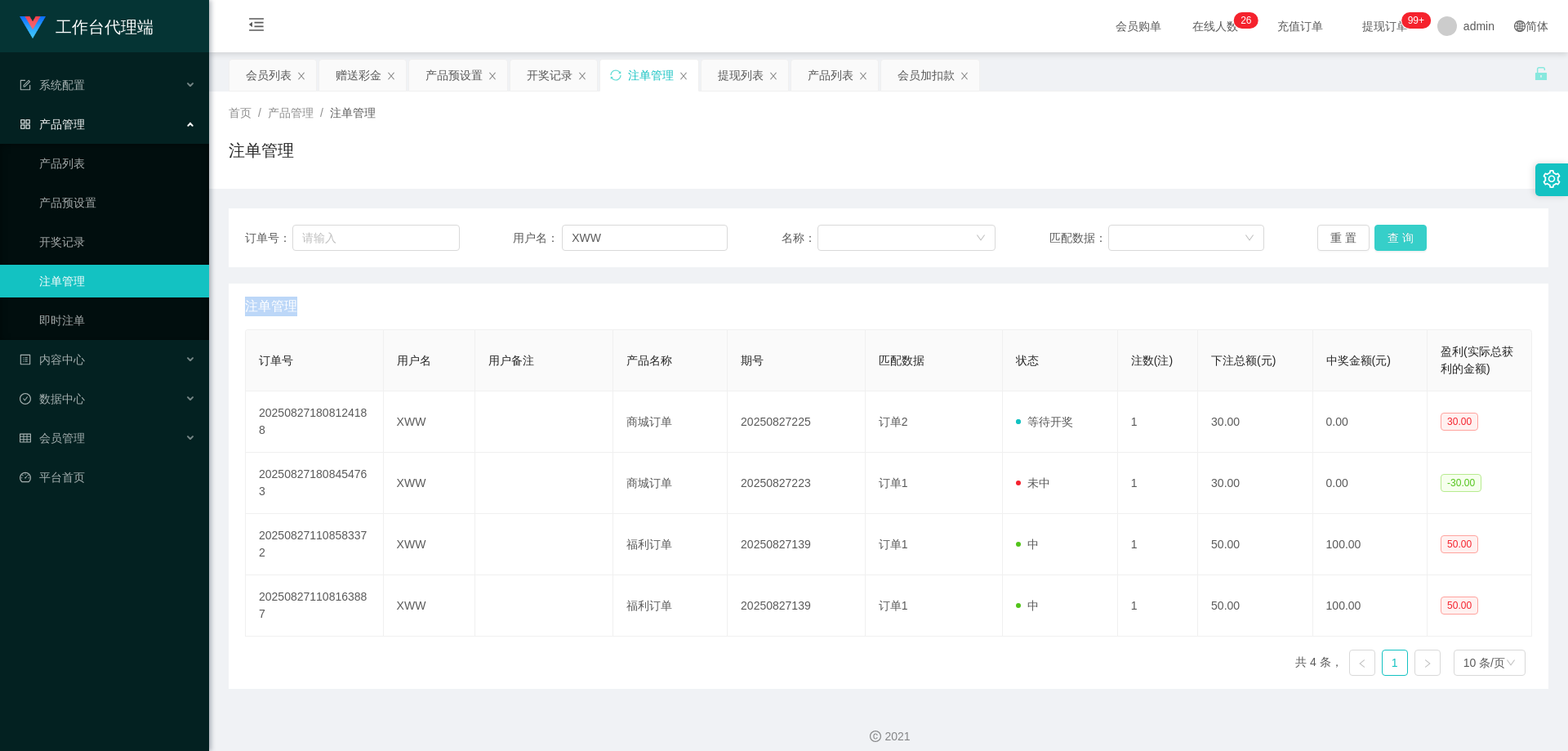
click at [1395, 240] on button "查 询" at bounding box center [1400, 238] width 52 height 26
click at [1395, 240] on div "重 置 查 询" at bounding box center [1425, 238] width 215 height 26
click at [1395, 240] on button "查 询" at bounding box center [1400, 238] width 52 height 26
click at [1395, 240] on div "重 置 查 询" at bounding box center [1425, 238] width 215 height 26
click at [1395, 240] on button "查 询" at bounding box center [1400, 238] width 52 height 26
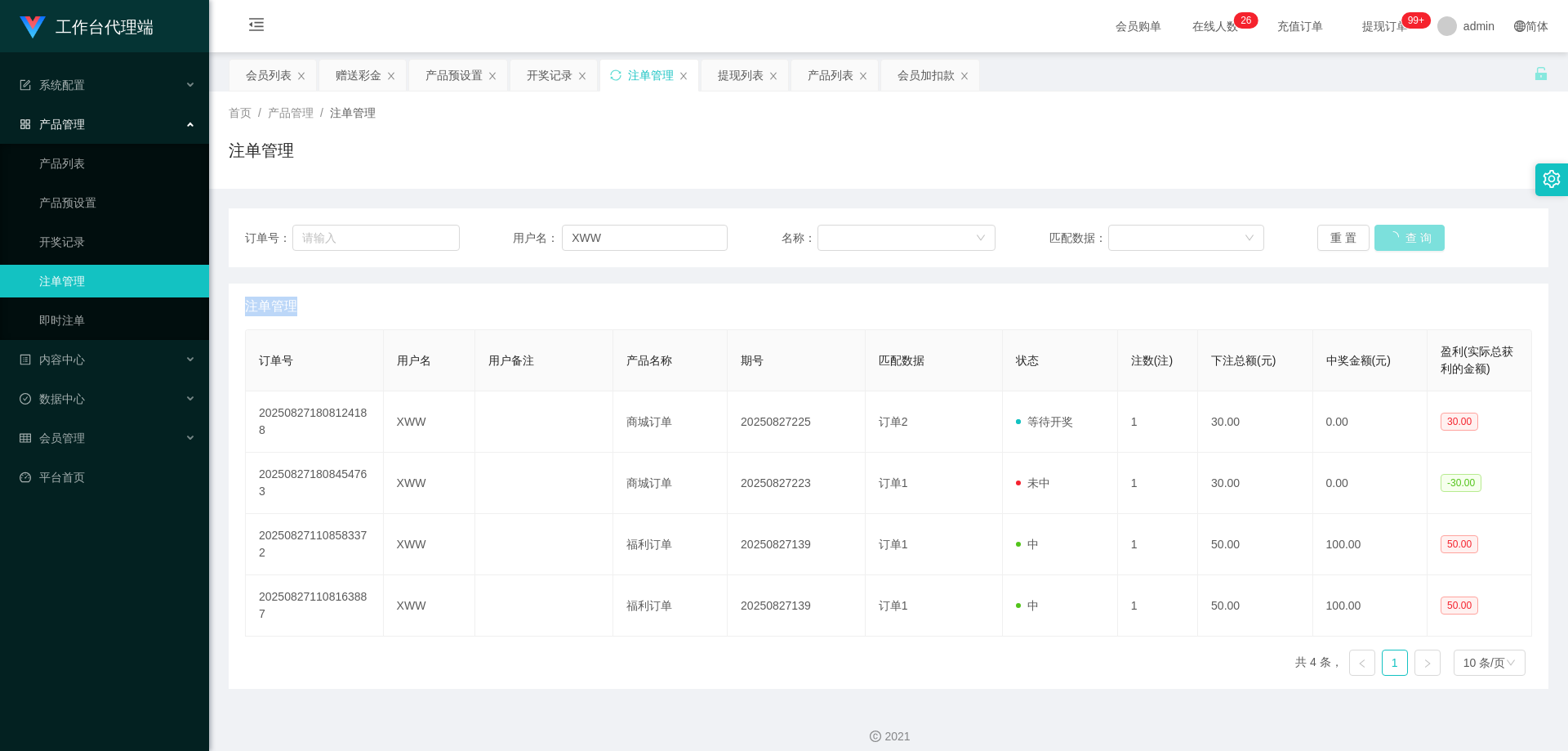
click at [1395, 240] on div "重 置 查 询" at bounding box center [1425, 238] width 215 height 26
click at [1395, 240] on button "查 询" at bounding box center [1400, 238] width 52 height 26
click at [1395, 240] on div "重 置 查 询" at bounding box center [1425, 238] width 215 height 26
click at [1395, 240] on button "查 询" at bounding box center [1400, 238] width 52 height 26
click at [1395, 240] on div "重 置 查 询" at bounding box center [1425, 238] width 215 height 26
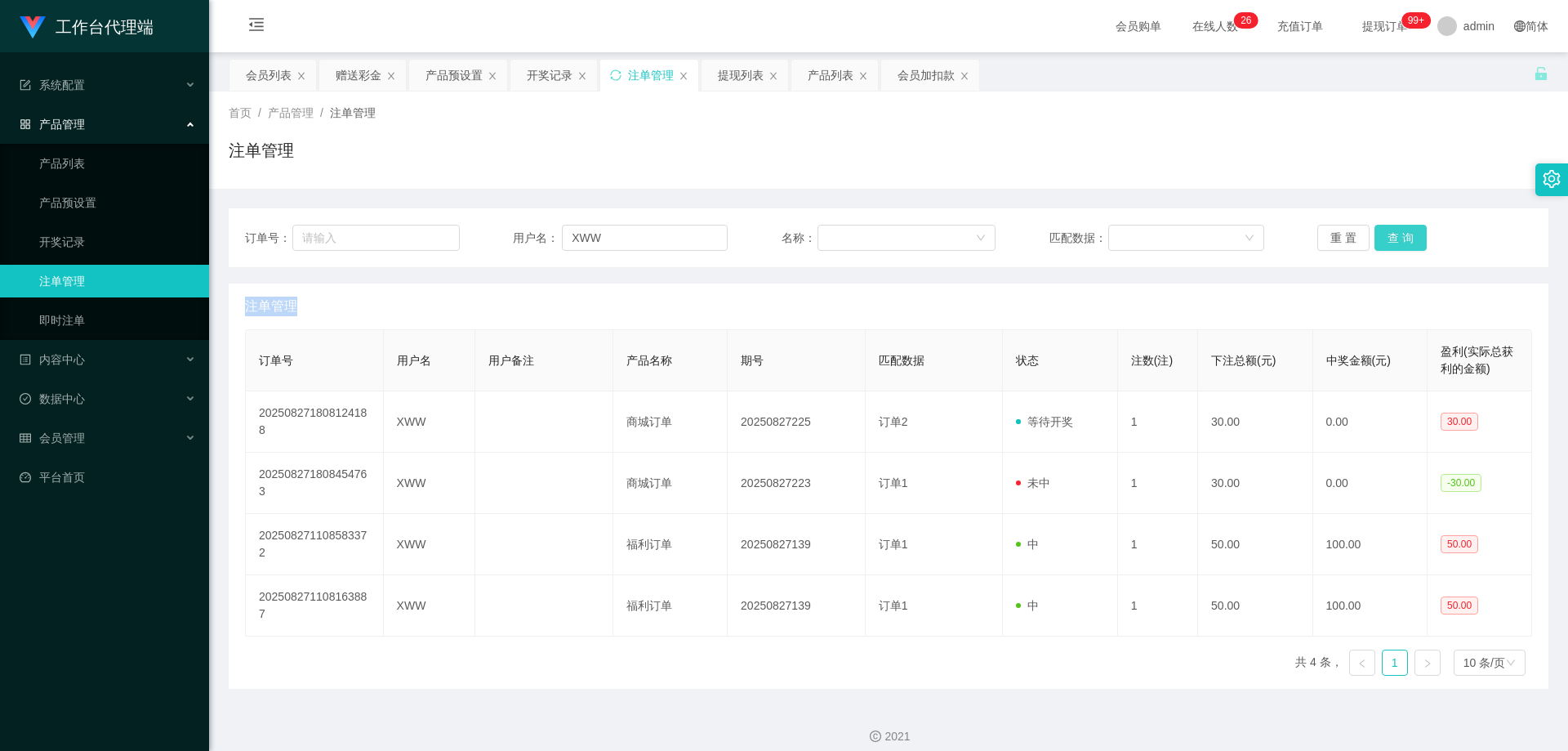
click at [1395, 240] on button "查 询" at bounding box center [1400, 238] width 52 height 26
click at [1395, 240] on div "重 置 查 询" at bounding box center [1425, 238] width 215 height 26
click at [1395, 240] on button "查 询" at bounding box center [1400, 238] width 52 height 26
click at [1395, 240] on div "重 置 查 询" at bounding box center [1425, 238] width 215 height 26
click at [1395, 240] on button "查 询" at bounding box center [1400, 238] width 52 height 26
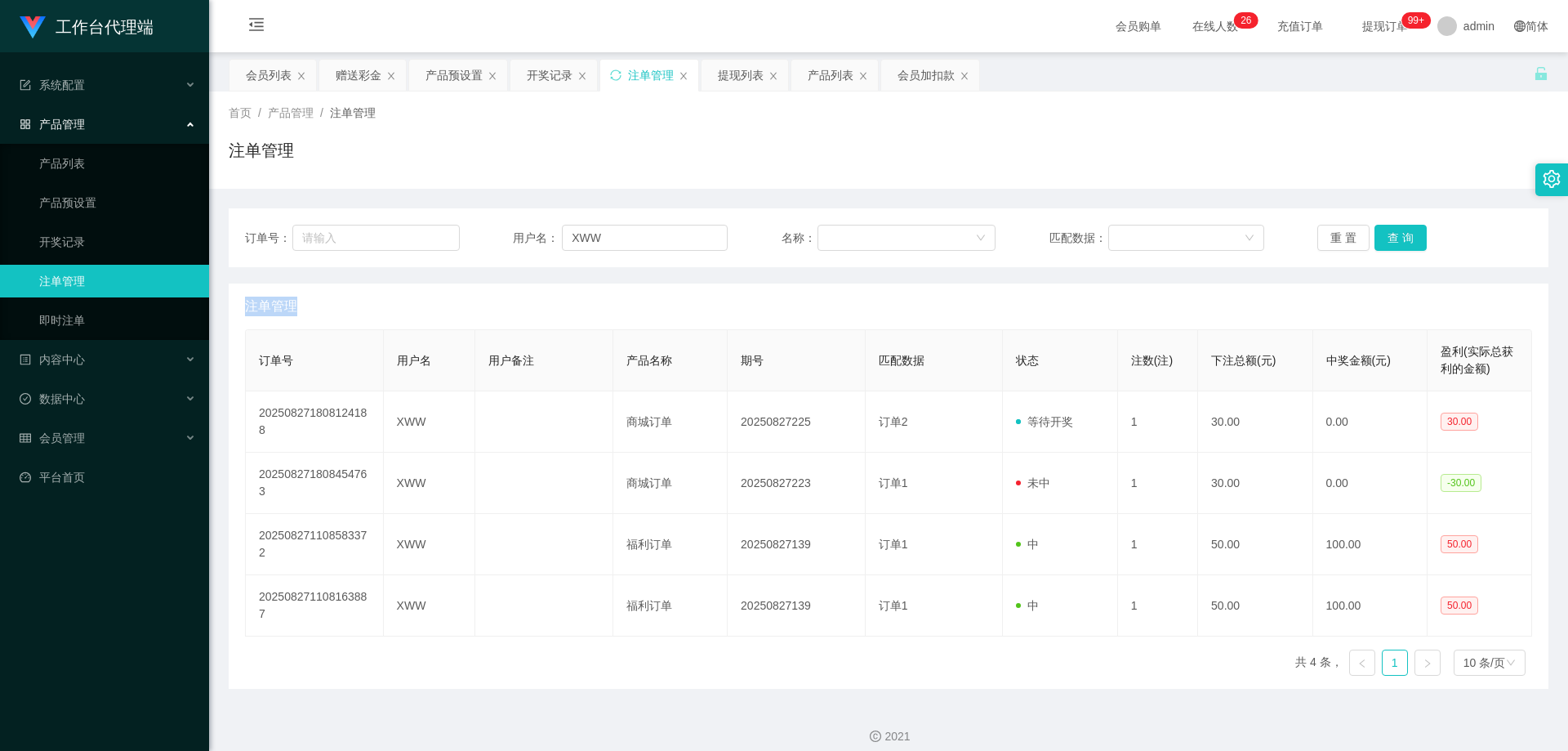
click at [1395, 240] on div "重 置 查 询" at bounding box center [1425, 238] width 215 height 26
click at [1395, 240] on button "查 询" at bounding box center [1400, 238] width 52 height 26
click at [1395, 240] on div "重 置 查 询" at bounding box center [1425, 238] width 215 height 26
click at [1395, 240] on button "查 询" at bounding box center [1400, 238] width 52 height 26
click at [1395, 240] on div "重 置 查 询" at bounding box center [1425, 238] width 215 height 26
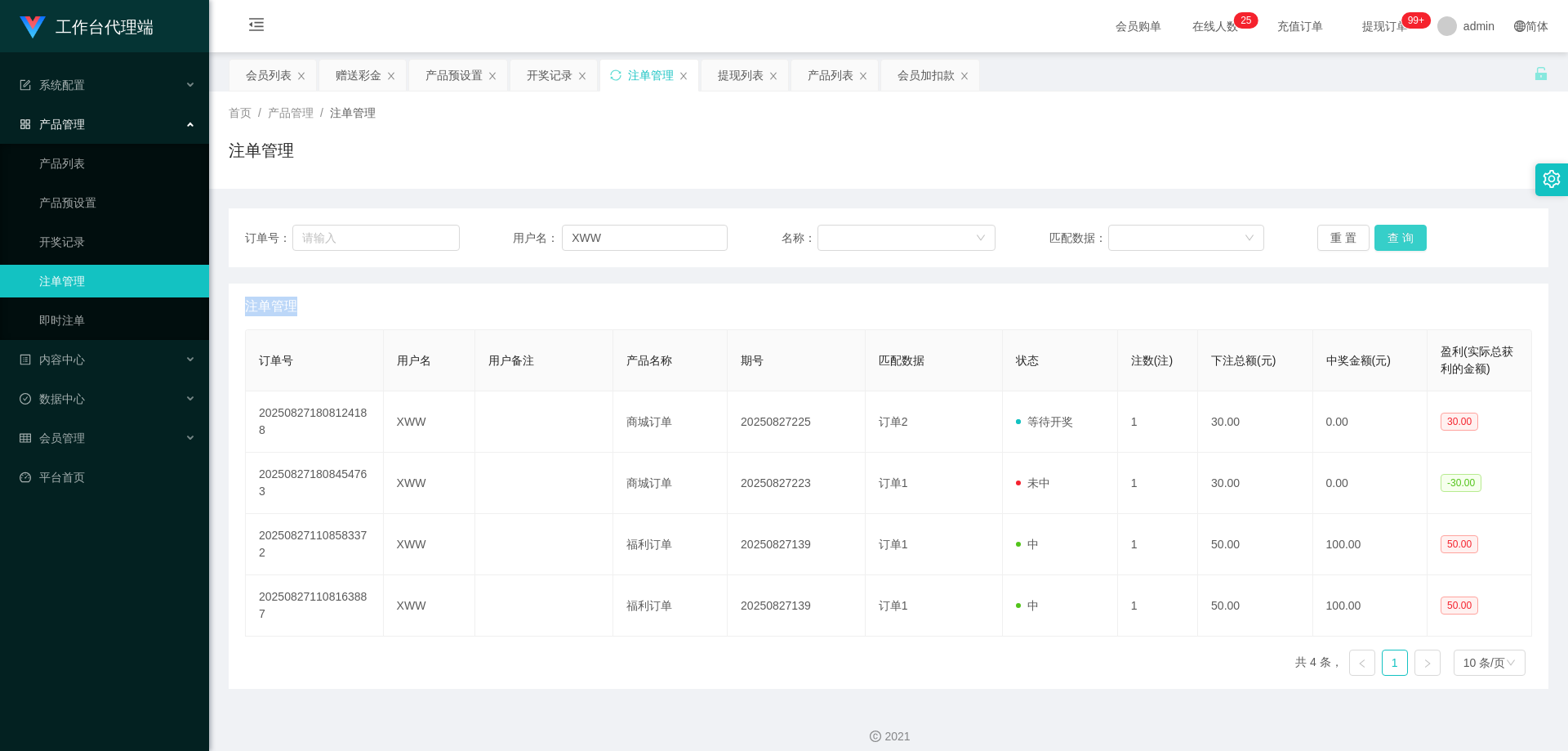
click at [1395, 240] on button "查 询" at bounding box center [1400, 238] width 52 height 26
click at [1395, 240] on div "重 置 查 询" at bounding box center [1425, 238] width 215 height 26
click at [1395, 240] on button "查 询" at bounding box center [1400, 238] width 52 height 26
click at [1395, 240] on div "重 置 查 询" at bounding box center [1425, 238] width 215 height 26
click at [1395, 240] on button "查 询" at bounding box center [1400, 238] width 52 height 26
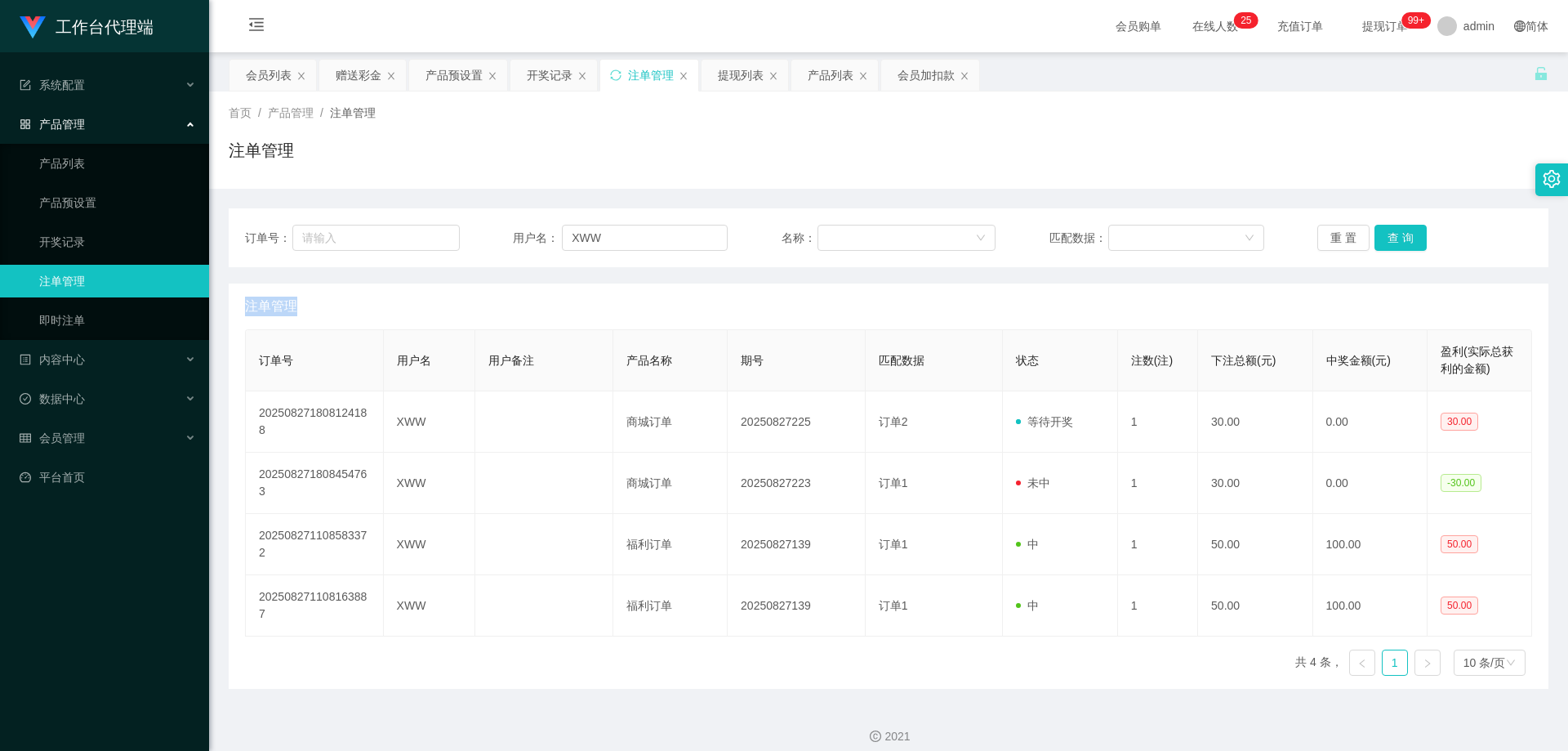
click at [1395, 240] on div "重 置 查 询" at bounding box center [1425, 238] width 215 height 26
click at [1395, 240] on button "查 询" at bounding box center [1400, 238] width 52 height 26
click at [1395, 240] on div "重 置 查 询" at bounding box center [1425, 238] width 215 height 26
click at [1395, 240] on button "查 询" at bounding box center [1400, 238] width 52 height 26
click at [1395, 240] on div "重 置 查 询" at bounding box center [1425, 238] width 215 height 26
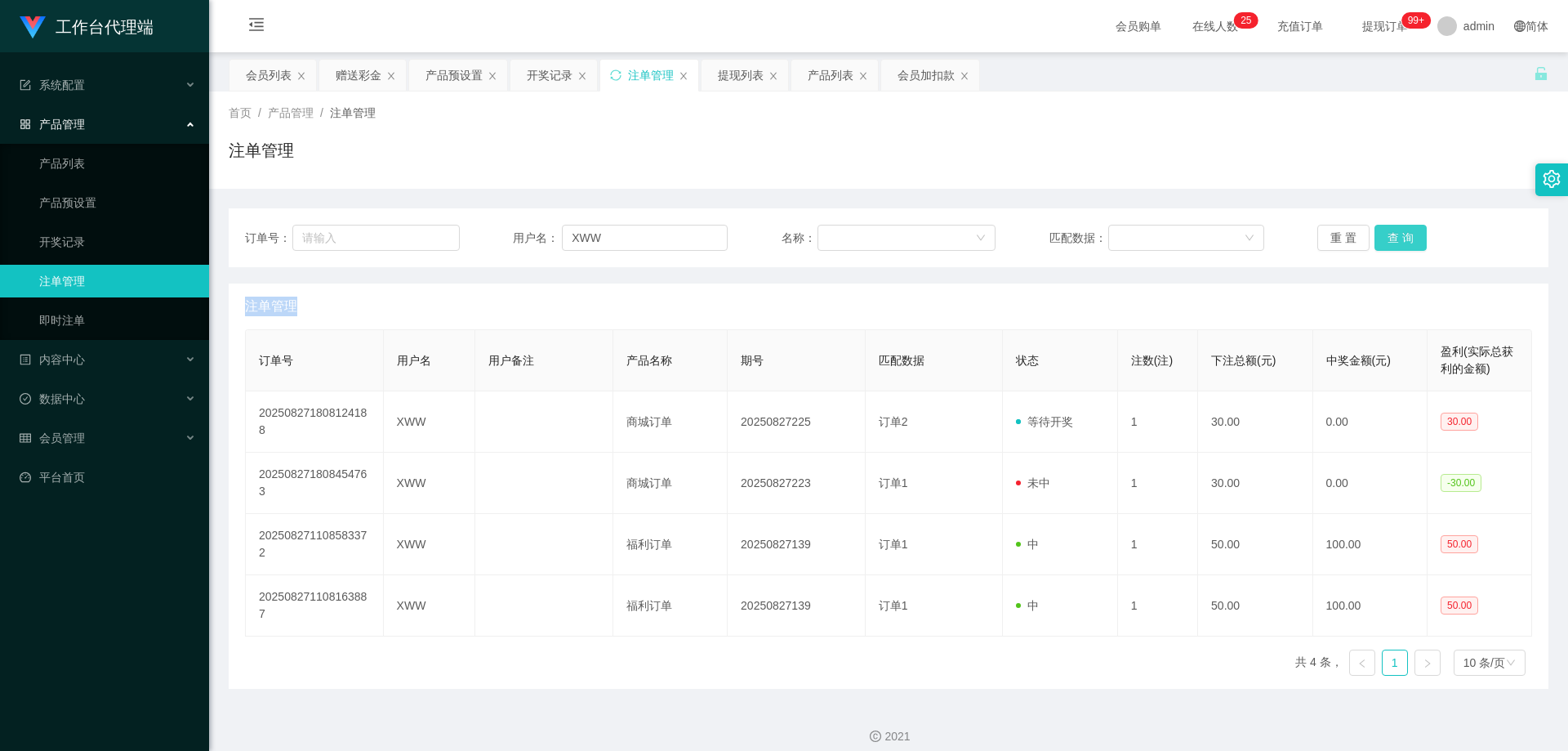
click at [1395, 240] on button "查 询" at bounding box center [1400, 238] width 52 height 26
click at [1395, 240] on div "重 置 查 询" at bounding box center [1425, 238] width 215 height 26
click at [1395, 240] on button "查 询" at bounding box center [1400, 238] width 52 height 26
click at [1395, 240] on div "重 置 查 询" at bounding box center [1425, 238] width 215 height 26
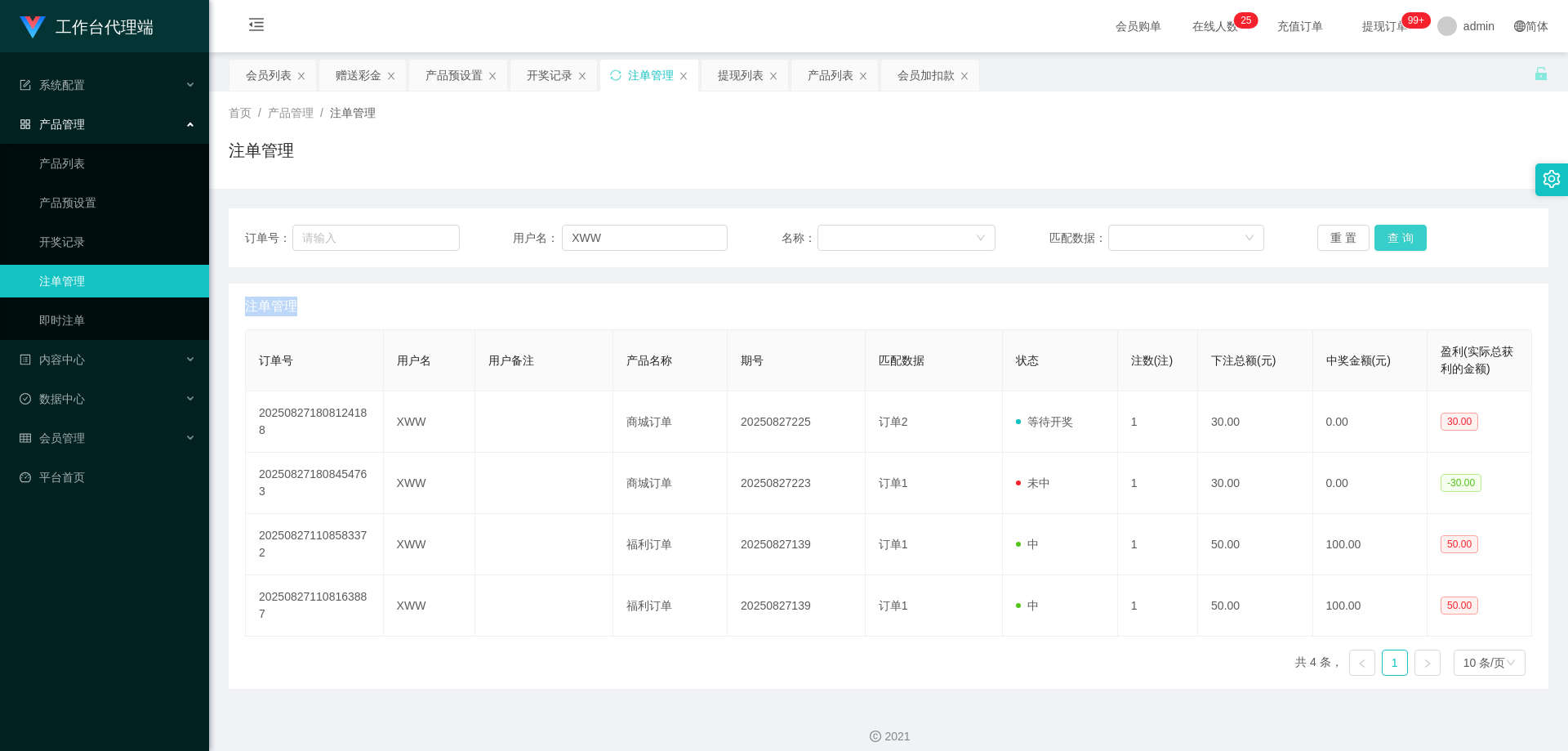
click at [1395, 240] on button "查 询" at bounding box center [1400, 238] width 52 height 26
click at [1395, 240] on div "重 置 查 询" at bounding box center [1425, 238] width 215 height 26
click at [1395, 240] on button "查 询" at bounding box center [1400, 238] width 52 height 26
click at [1395, 240] on div "重 置 查 询" at bounding box center [1425, 238] width 215 height 26
click at [1395, 240] on button "查 询" at bounding box center [1400, 238] width 52 height 26
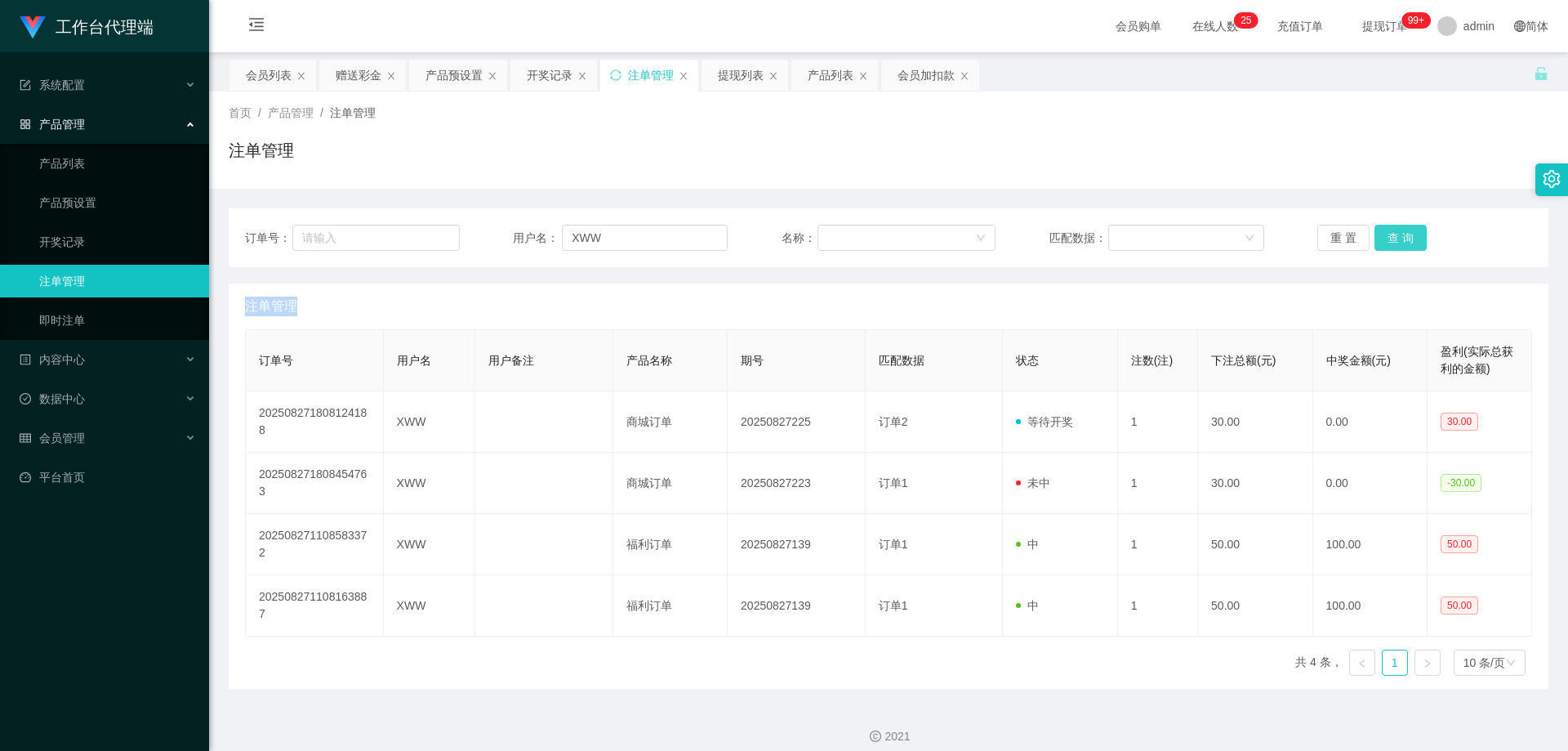
click at [1395, 240] on div "重 置 查 询" at bounding box center [1425, 238] width 215 height 26
click at [1395, 240] on button "查 询" at bounding box center [1400, 238] width 52 height 26
click at [1395, 240] on div "重 置 查 询" at bounding box center [1425, 238] width 215 height 26
click at [1395, 240] on button "查 询" at bounding box center [1400, 238] width 52 height 26
click at [1395, 232] on button "查 询" at bounding box center [1400, 238] width 52 height 26
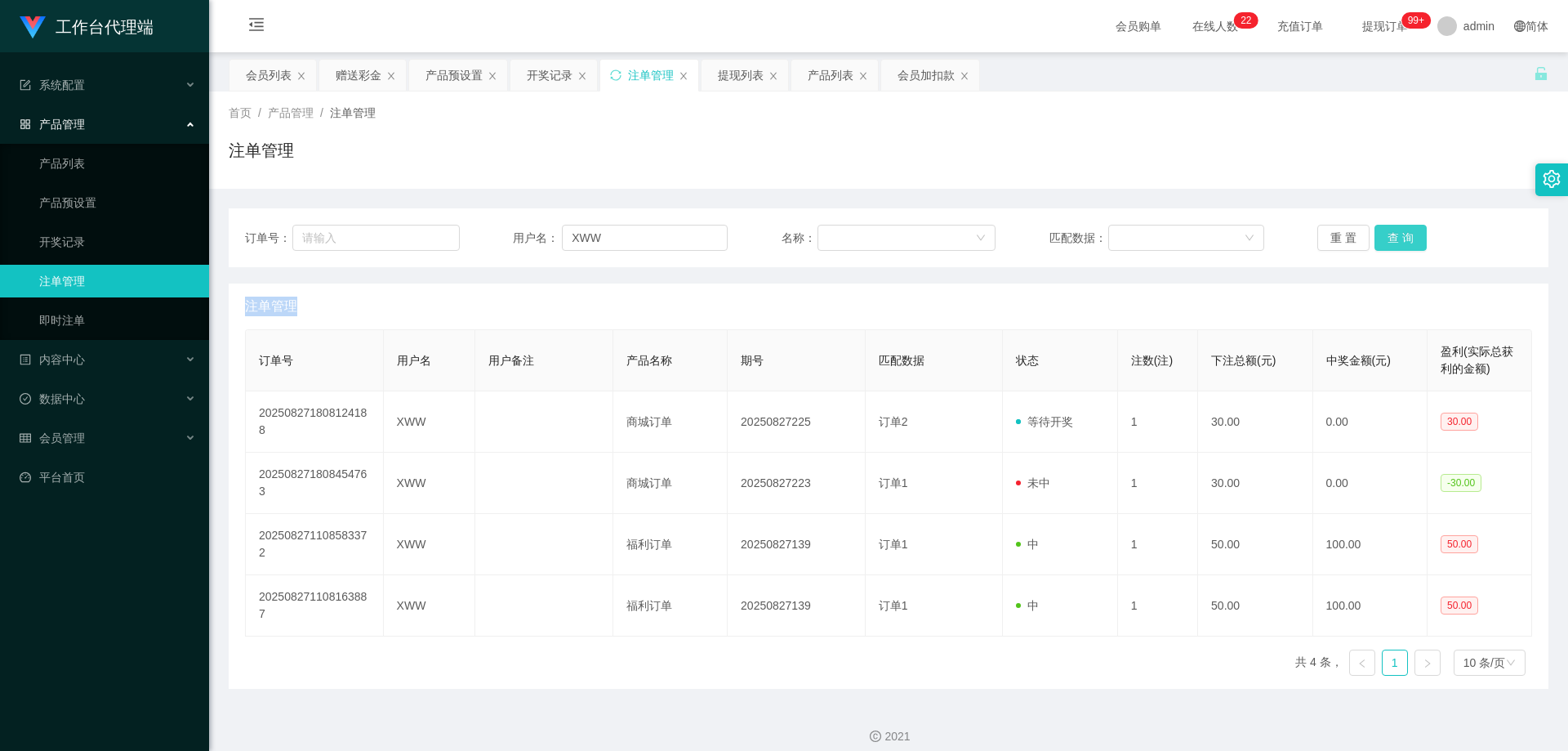
click at [1395, 232] on div "重 置 查 询" at bounding box center [1425, 238] width 215 height 26
click at [1395, 232] on button "查 询" at bounding box center [1400, 238] width 52 height 26
click at [1395, 232] on div "重 置 查 询" at bounding box center [1425, 238] width 215 height 26
click at [1395, 232] on button "查 询" at bounding box center [1400, 238] width 52 height 26
click at [1395, 232] on div "重 置 查 询" at bounding box center [1425, 238] width 215 height 26
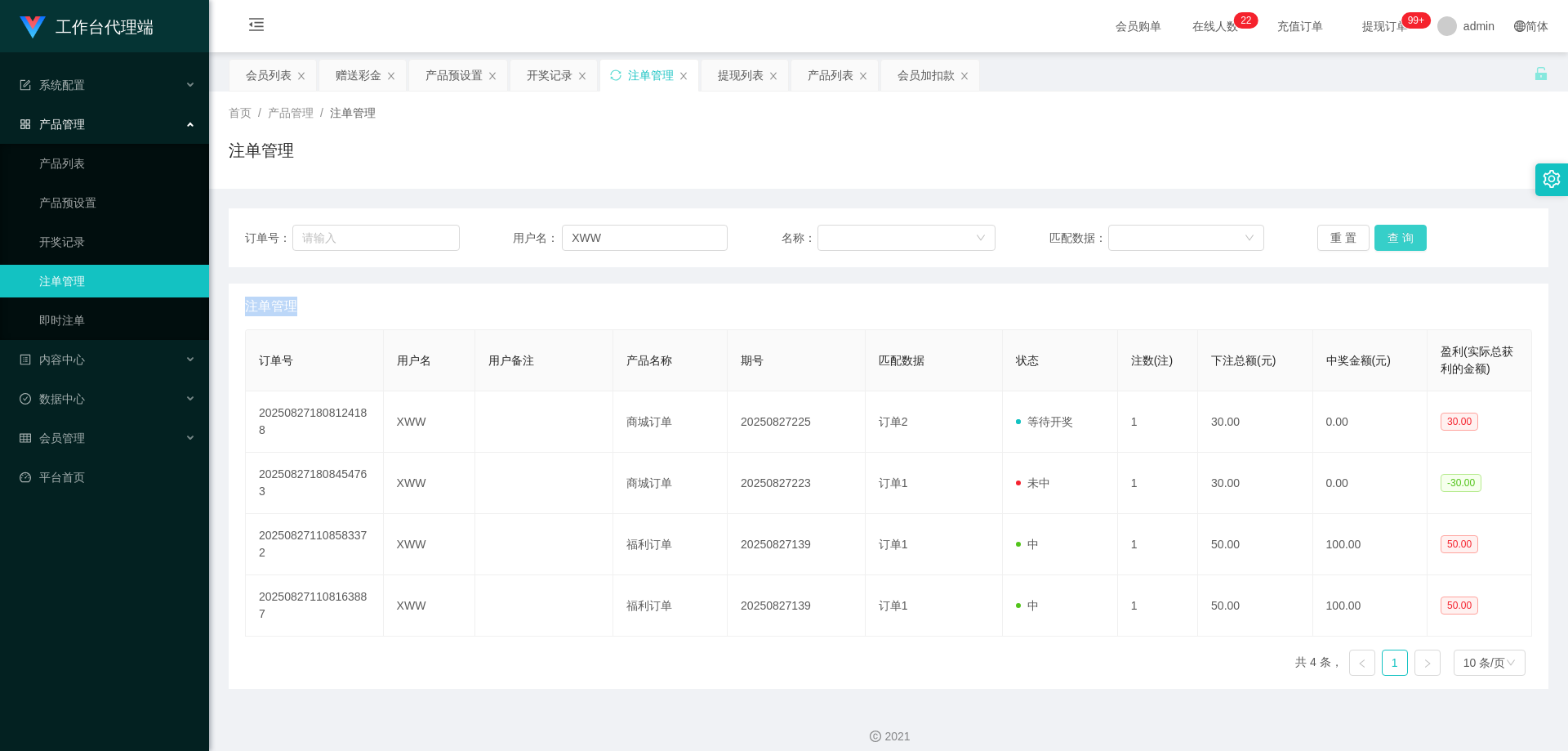
click at [1395, 232] on button "查 询" at bounding box center [1400, 238] width 52 height 26
click at [1395, 232] on div "重 置 查 询" at bounding box center [1425, 238] width 215 height 26
click at [1395, 232] on button "查 询" at bounding box center [1409, 238] width 70 height 26
click at [1395, 232] on div "重 置 查 询" at bounding box center [1425, 238] width 215 height 26
click at [1395, 232] on button "查 询" at bounding box center [1400, 238] width 52 height 26
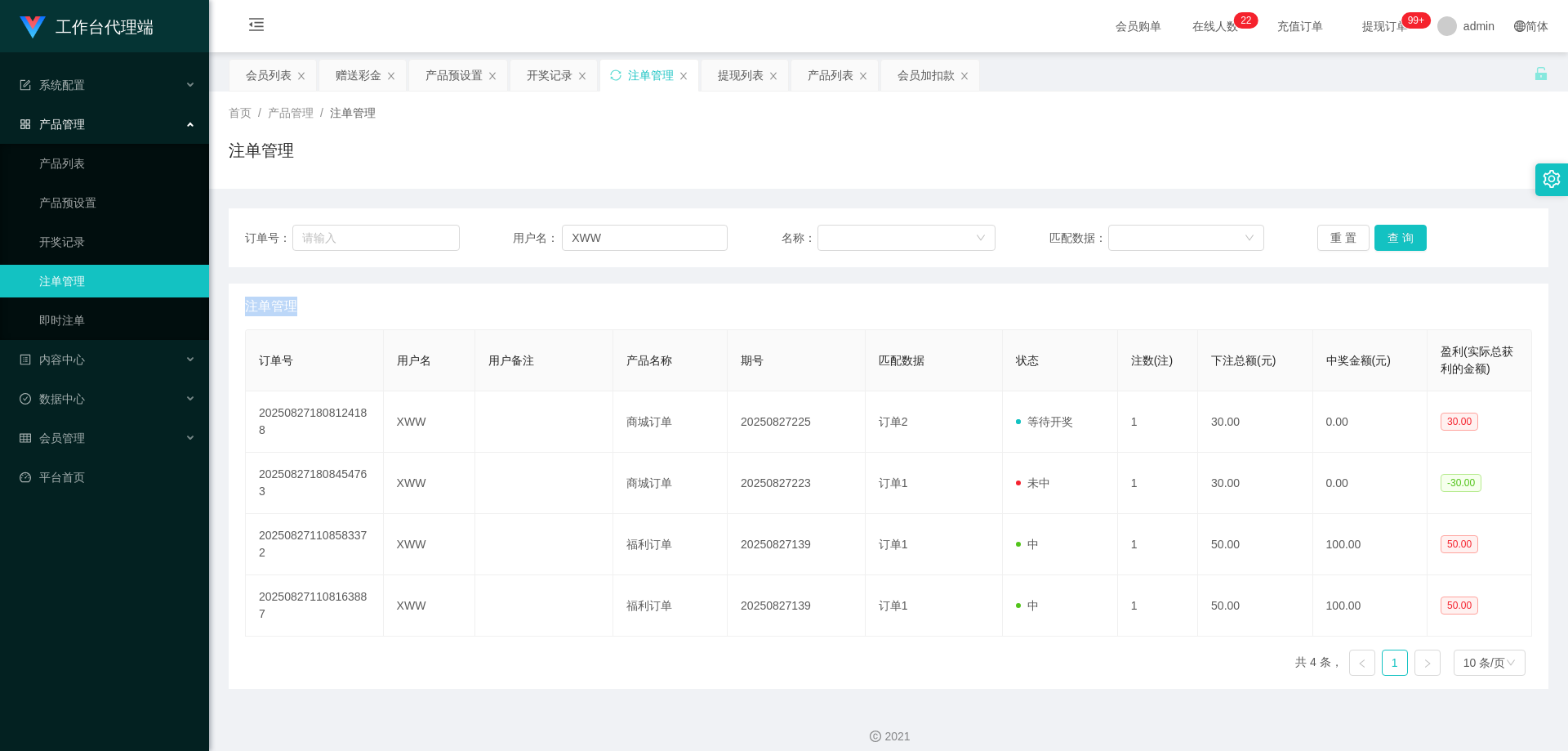
click at [1395, 232] on div "重 置 查 询" at bounding box center [1425, 238] width 215 height 26
click at [1395, 232] on button "查 询" at bounding box center [1400, 238] width 52 height 26
click at [1395, 232] on div "重 置 查 询" at bounding box center [1425, 238] width 215 height 26
click at [1395, 232] on button "查 询" at bounding box center [1400, 238] width 52 height 26
click at [1395, 232] on div "重 置 查 询" at bounding box center [1425, 238] width 215 height 26
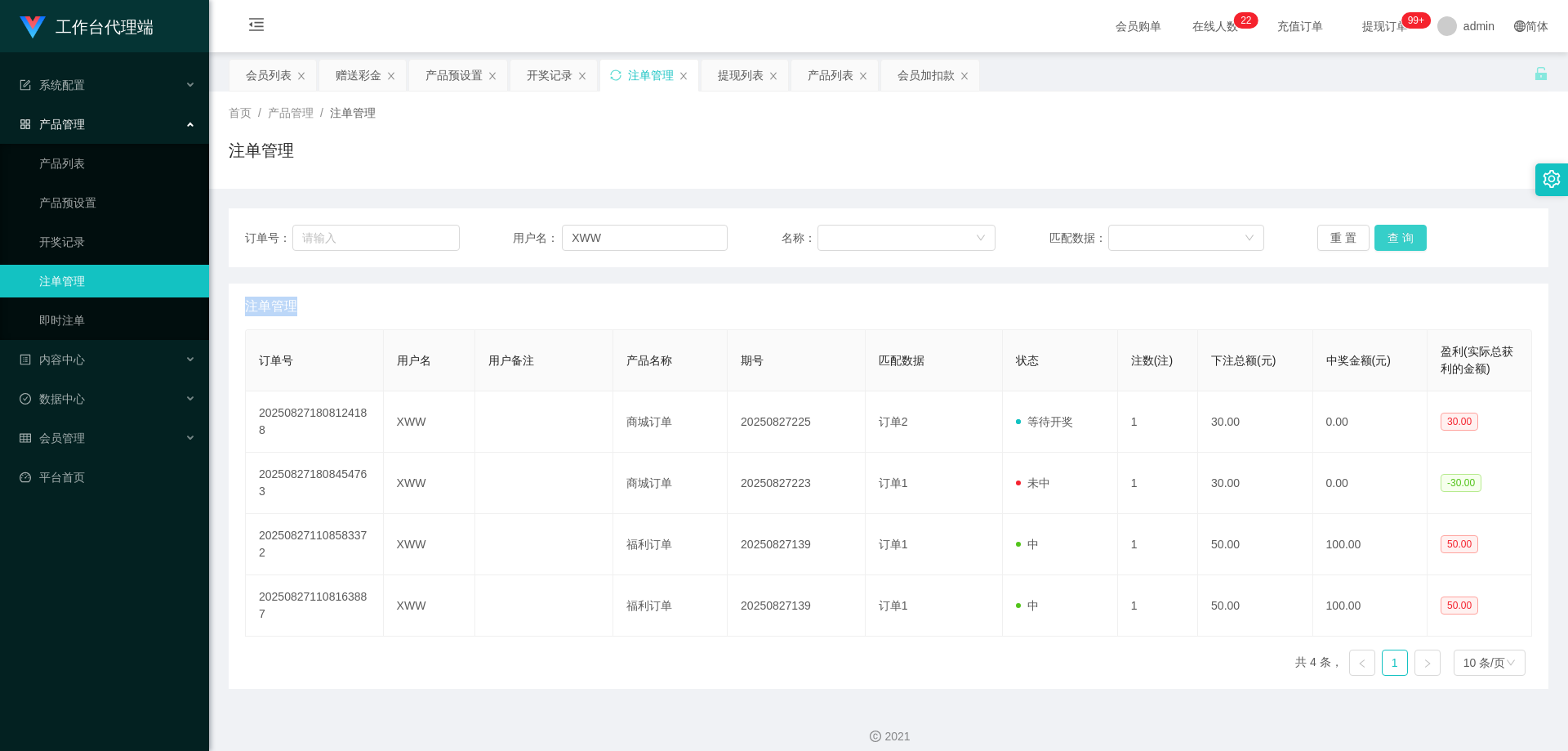
click at [1395, 232] on button "查 询" at bounding box center [1400, 238] width 52 height 26
click at [651, 241] on input "XWW" at bounding box center [644, 238] width 166 height 26
drag, startPoint x: 639, startPoint y: 236, endPoint x: 511, endPoint y: 231, distance: 128.1
click at [511, 231] on div "订单号： 用户名： XWW 名称： 匹配数据： 重 置 查 询" at bounding box center [889, 238] width 1287 height 26
click at [273, 69] on div "会员列表" at bounding box center [269, 75] width 46 height 31
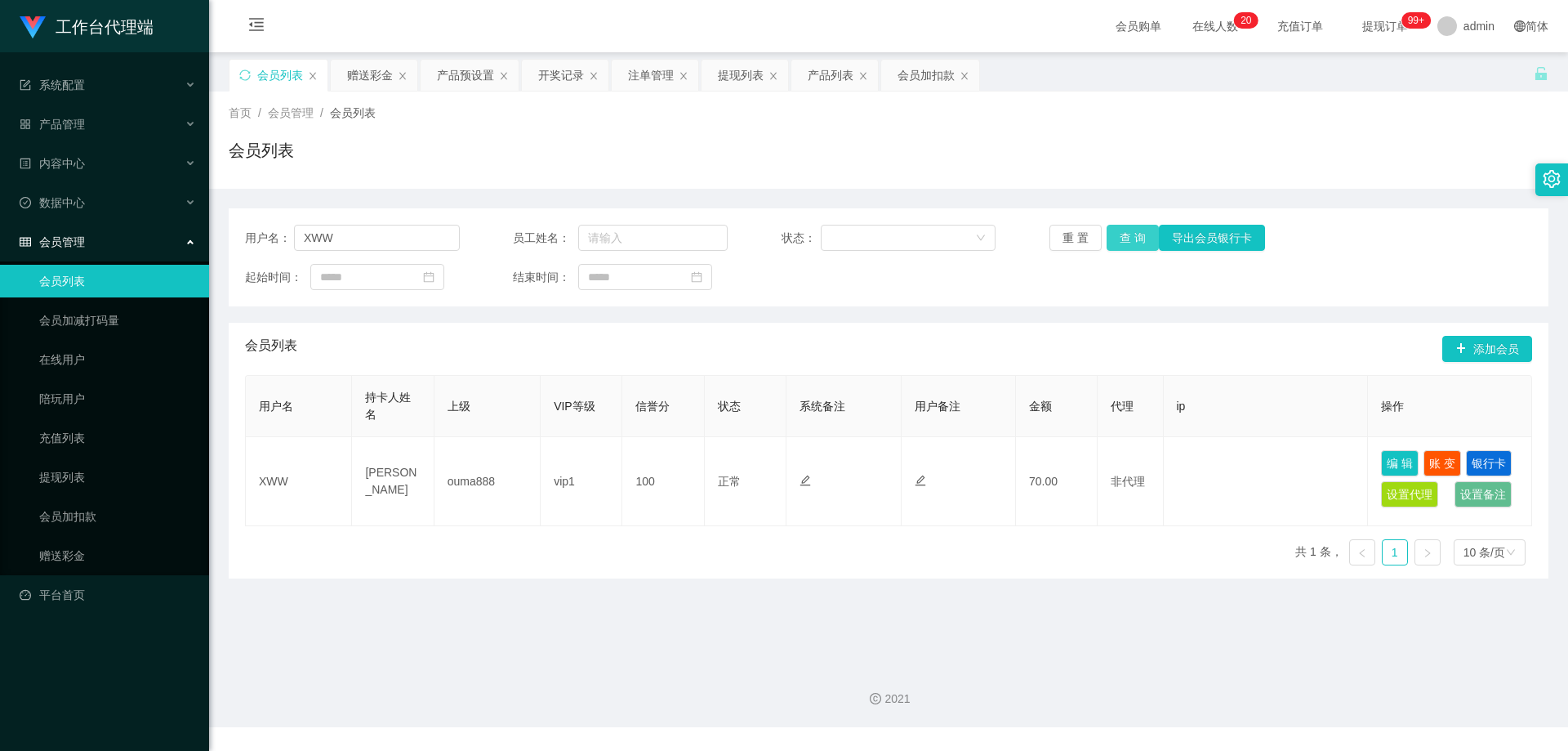
click at [1132, 236] on button "查 询" at bounding box center [1132, 238] width 52 height 26
click at [1132, 236] on div "重 置 查 询 导出会员银行卡" at bounding box center [1157, 238] width 215 height 26
click at [1132, 236] on button "查 询" at bounding box center [1132, 238] width 52 height 26
